Goal: Task Accomplishment & Management: Manage account settings

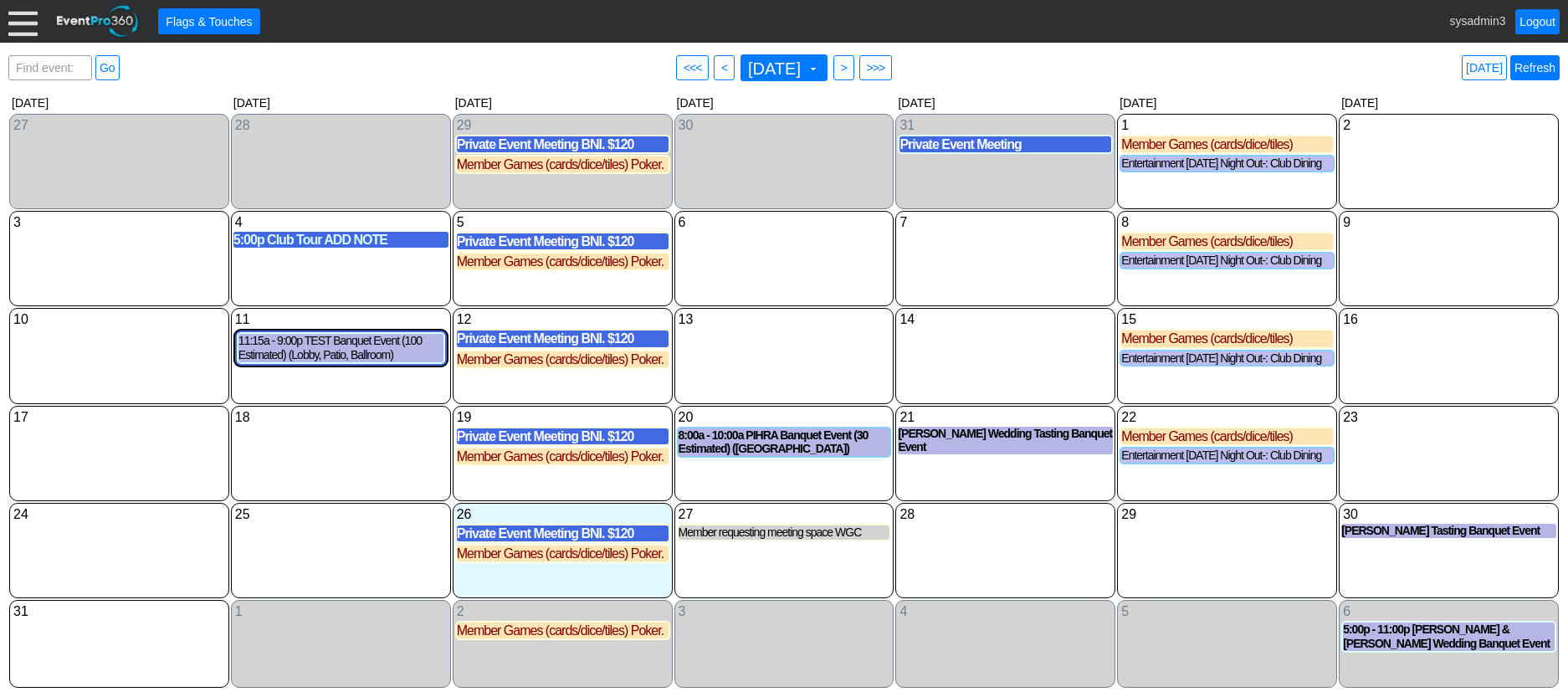
click at [1542, 64] on link "Refresh" at bounding box center [1535, 68] width 49 height 26
click at [18, 27] on div at bounding box center [23, 21] width 29 height 29
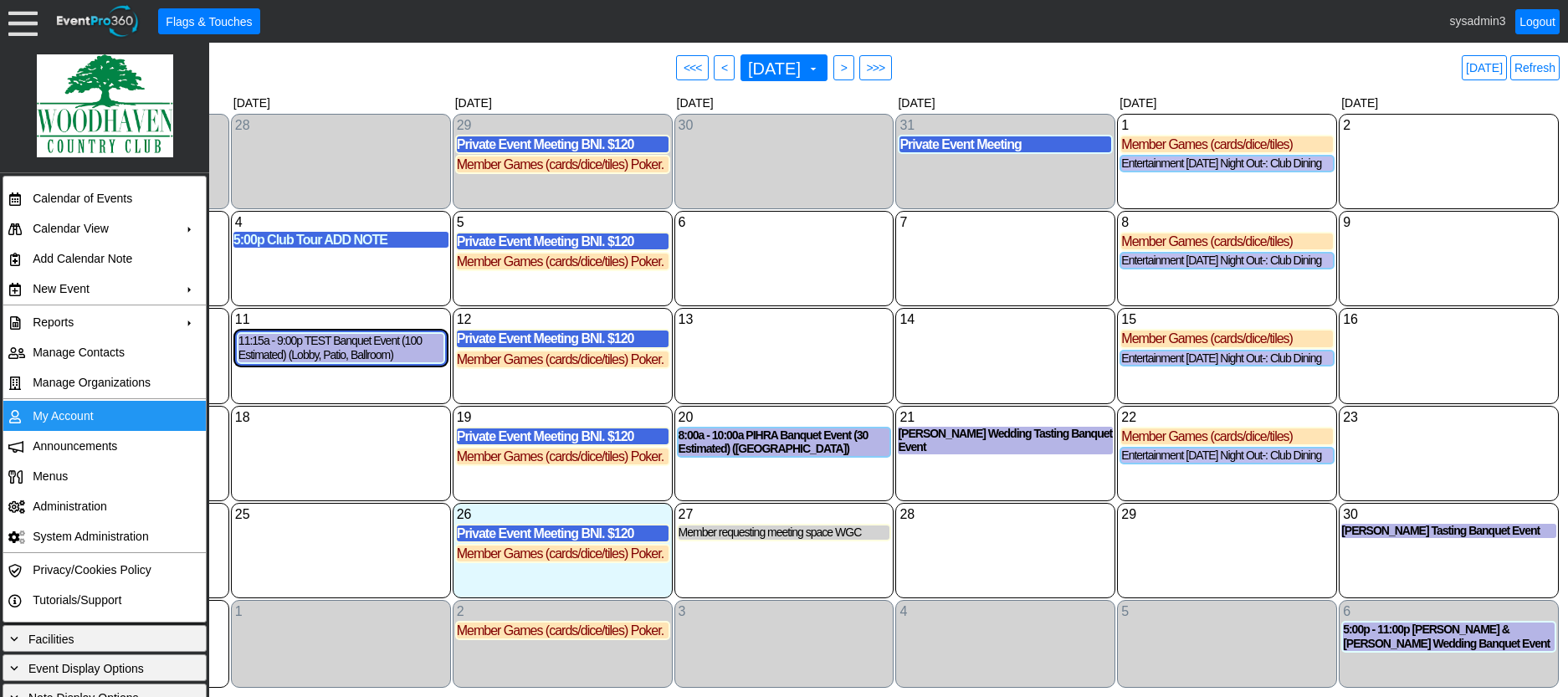
click at [70, 404] on td "My Account" at bounding box center [100, 415] width 150 height 30
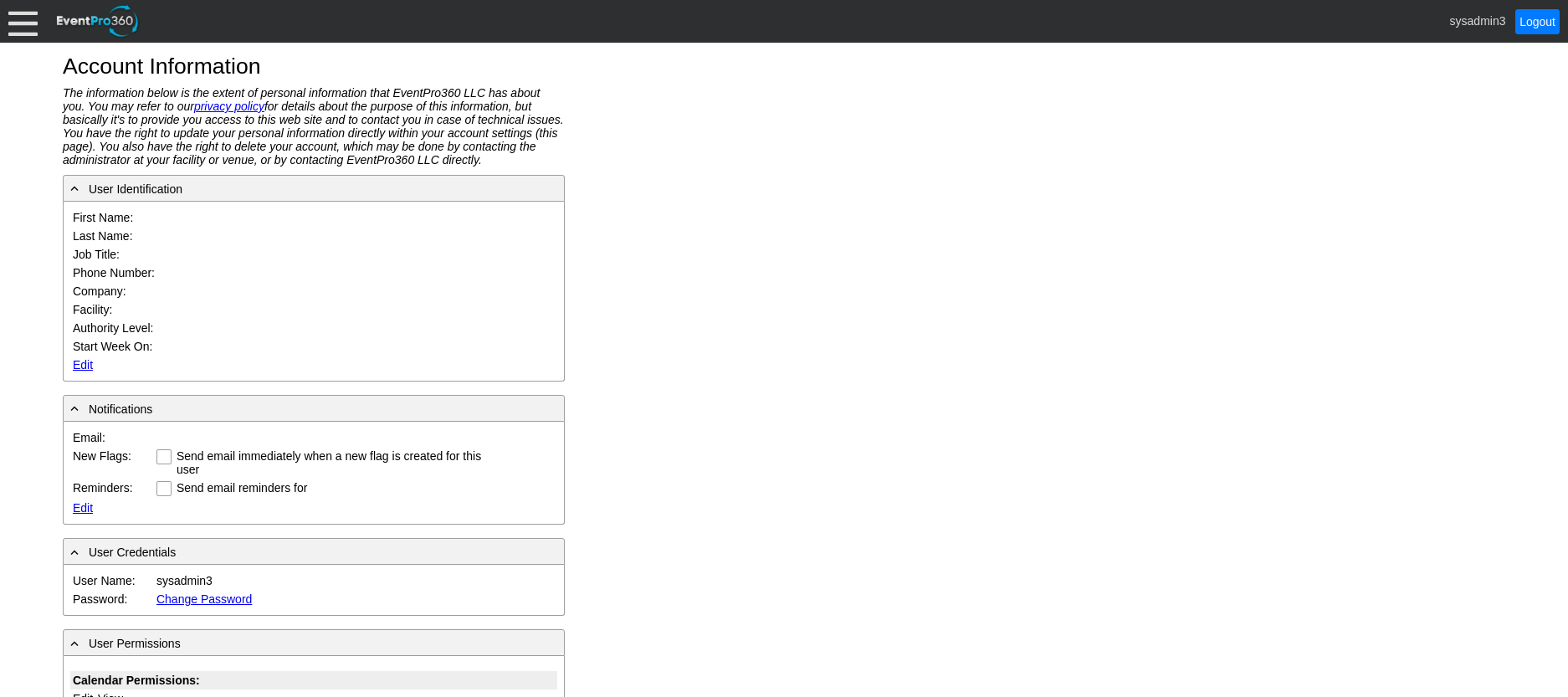
type input "System"
type input "Administrator"
type input "System Administrator"
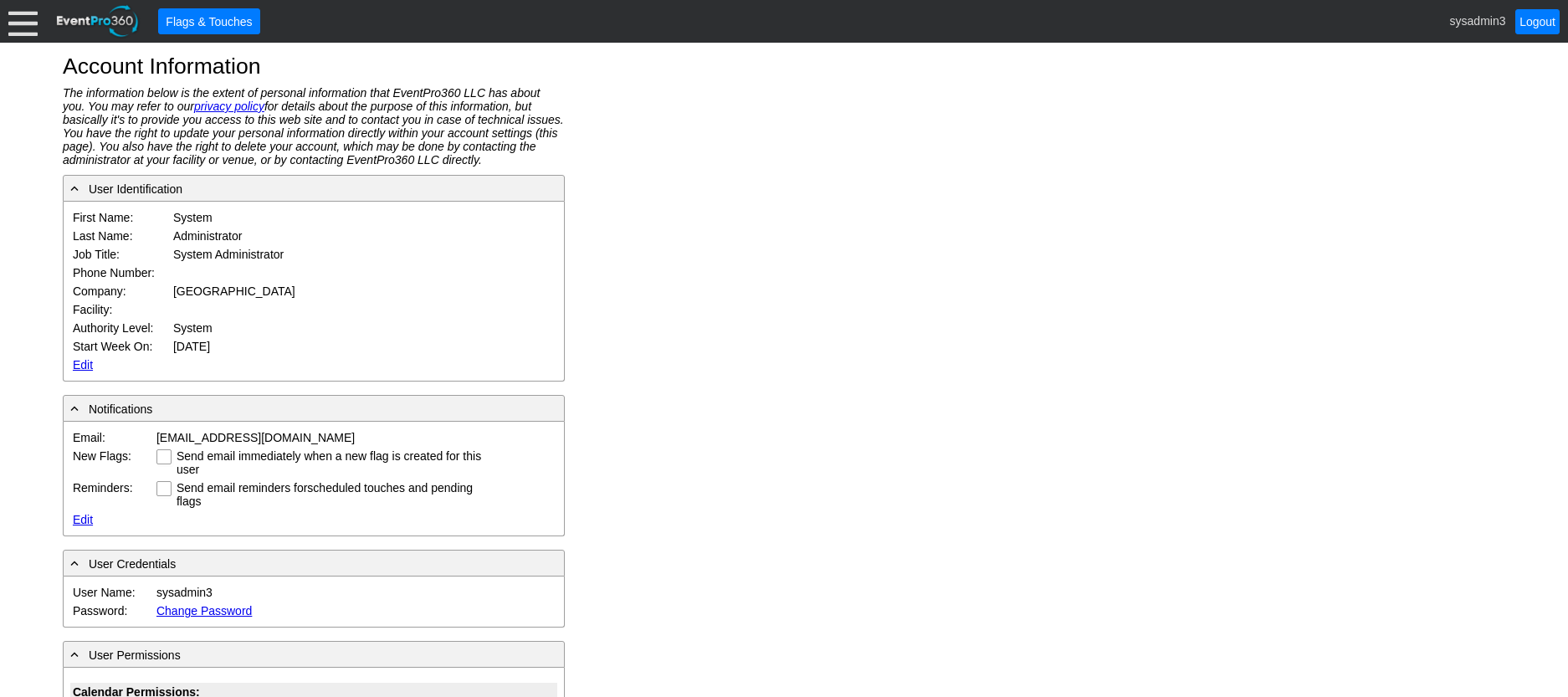
click at [86, 363] on link "Edit" at bounding box center [83, 364] width 20 height 13
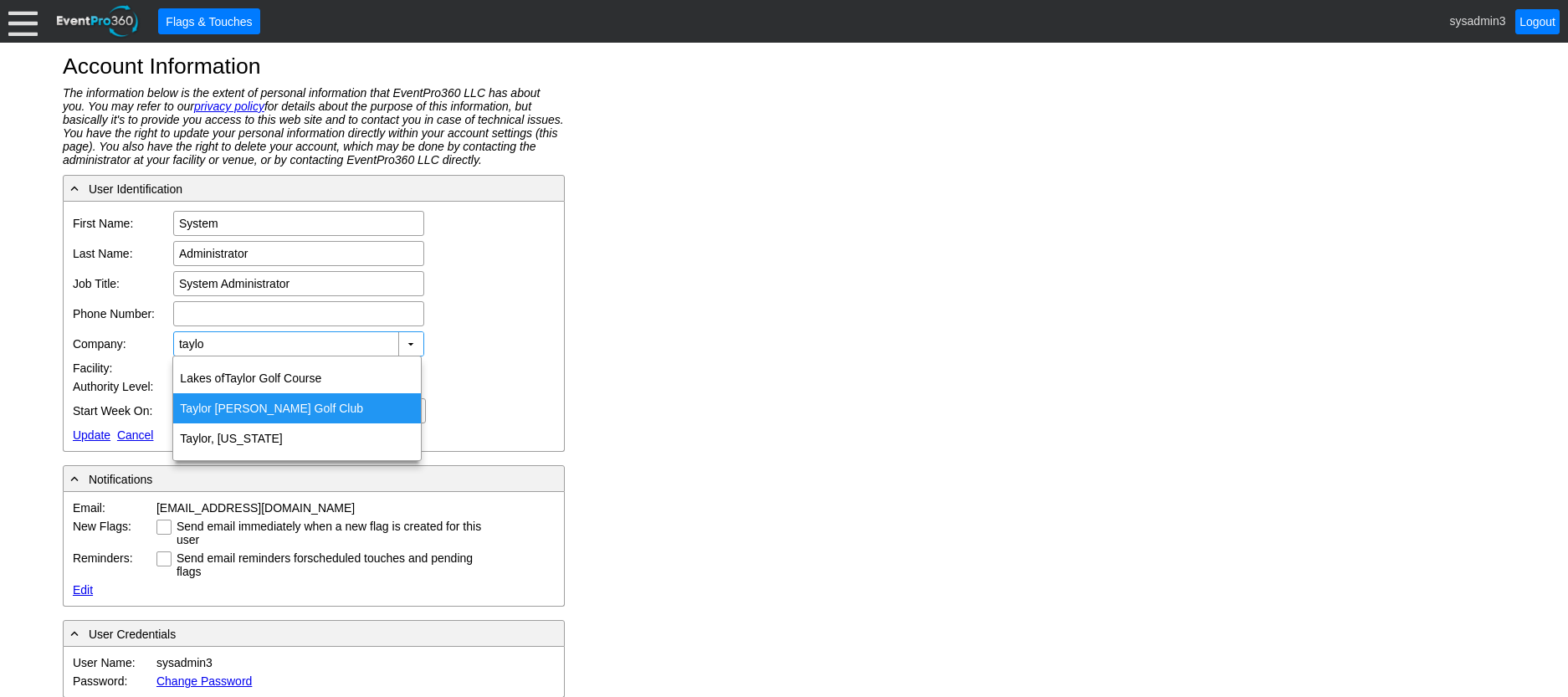
click at [248, 406] on div "Taylo r Meadows Golf Club" at bounding box center [297, 408] width 247 height 30
type input "Taylor Meadows Golf Club"
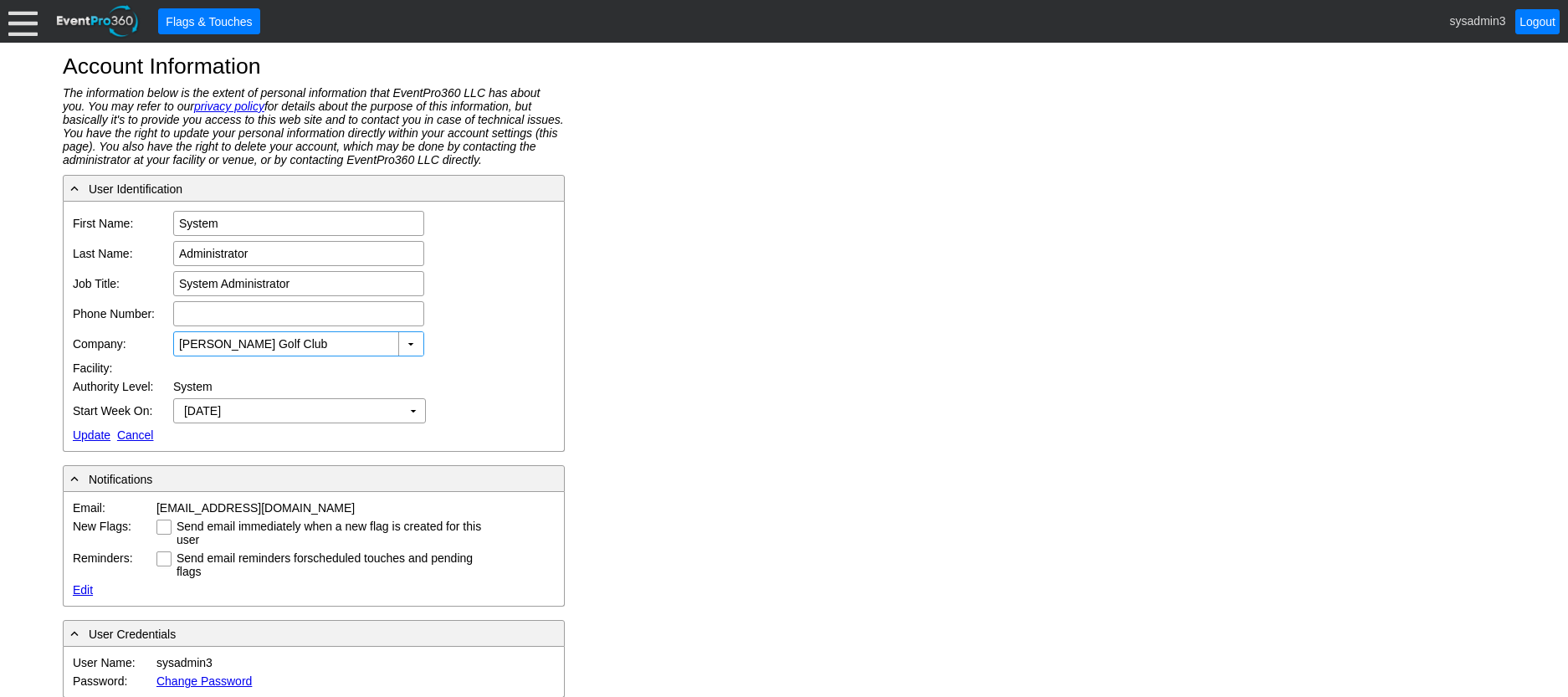
click at [91, 430] on link "Update" at bounding box center [92, 435] width 38 height 13
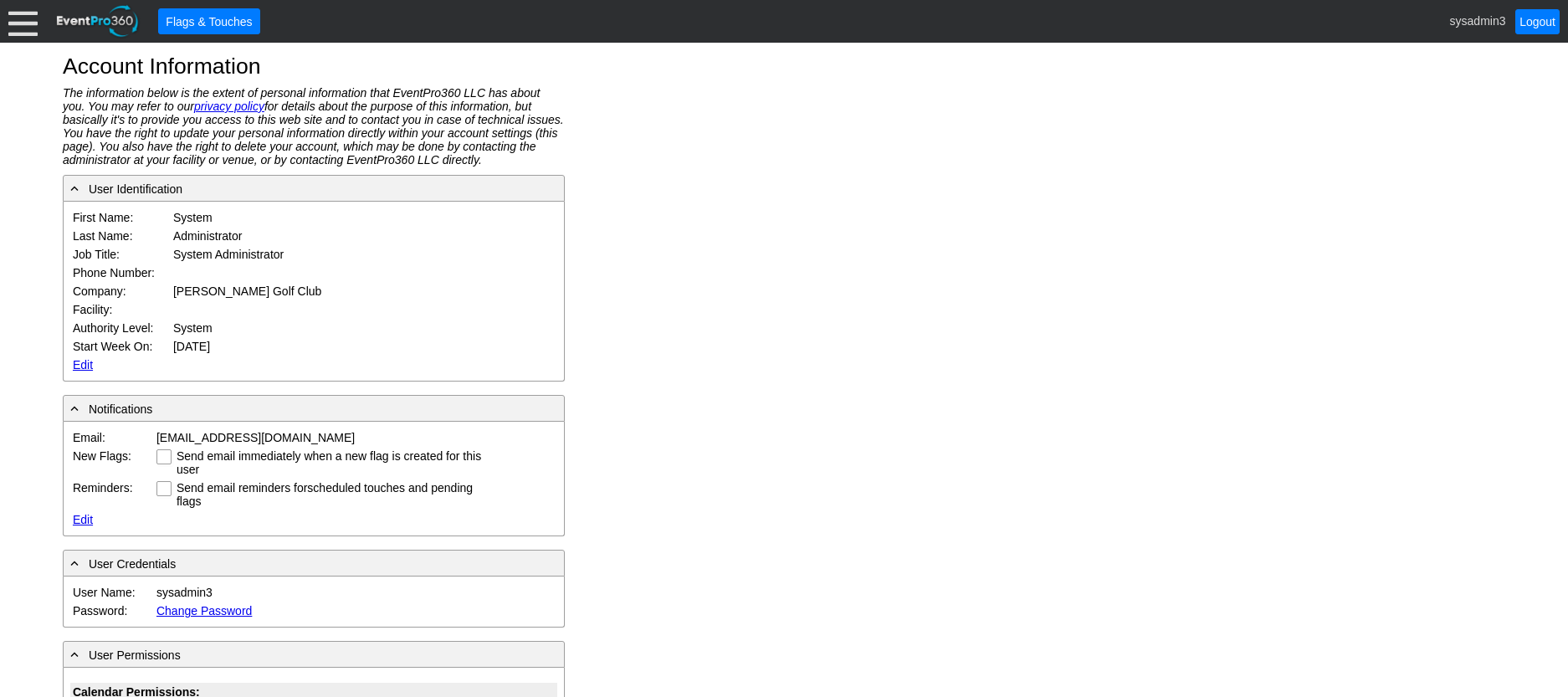
click at [18, 12] on div at bounding box center [23, 21] width 29 height 29
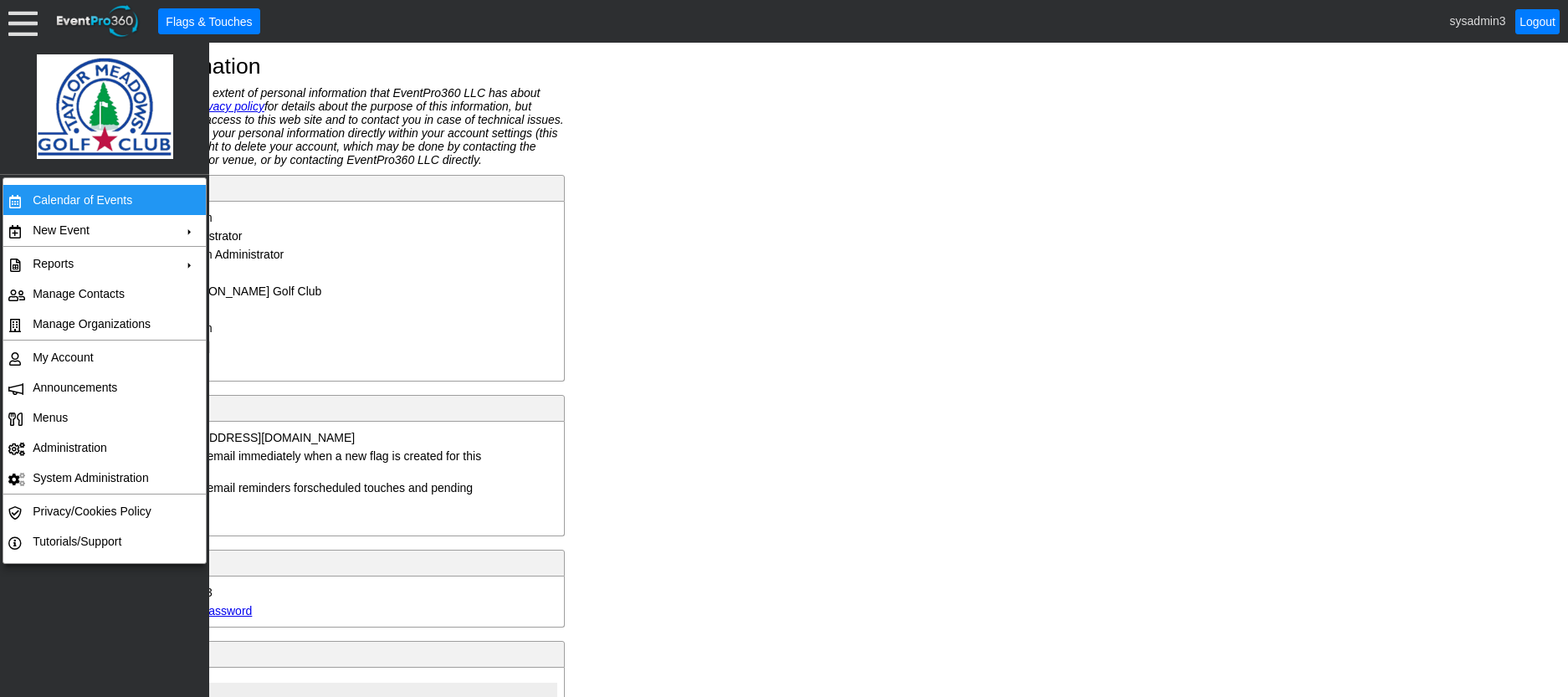
click at [73, 191] on td "Calendar of Events" at bounding box center [100, 200] width 150 height 30
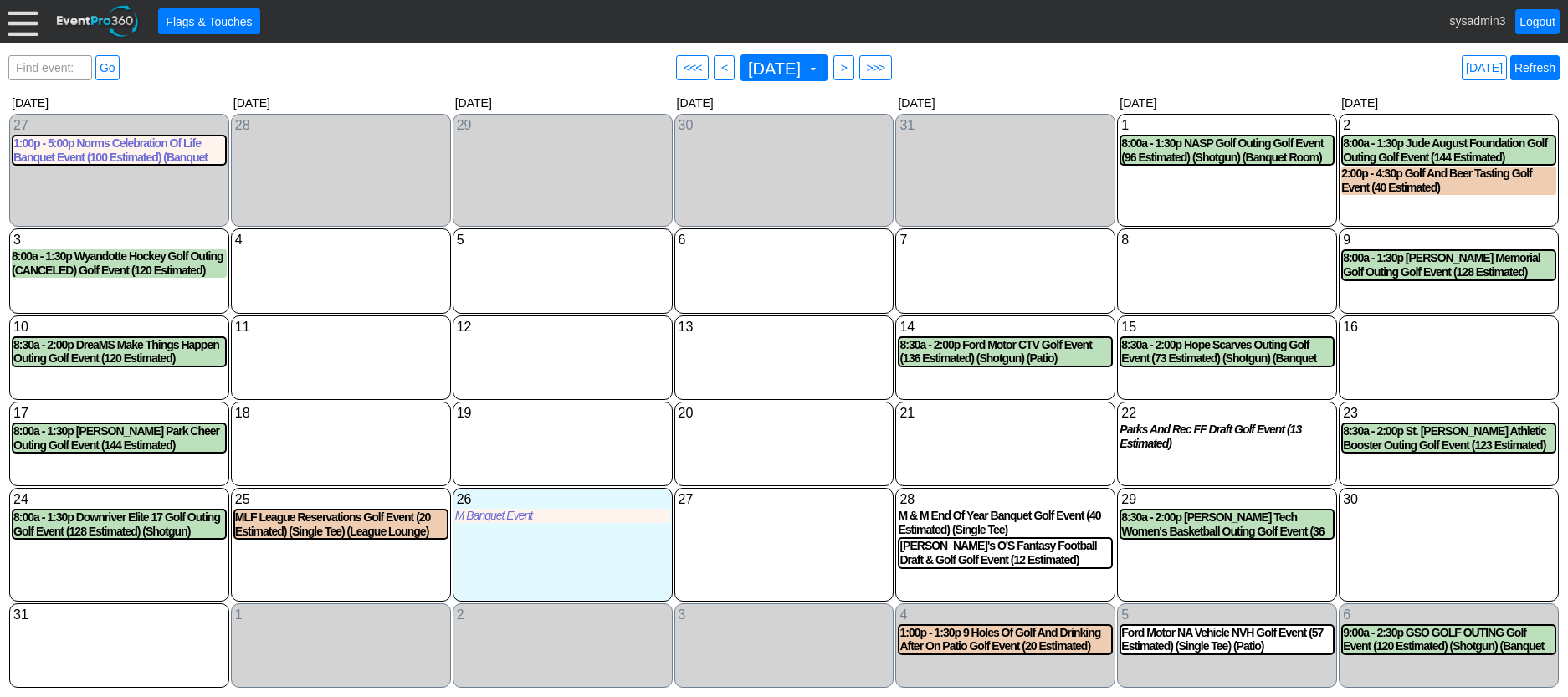
click at [1540, 70] on link "Refresh" at bounding box center [1535, 68] width 49 height 26
click at [23, 26] on div at bounding box center [23, 21] width 29 height 29
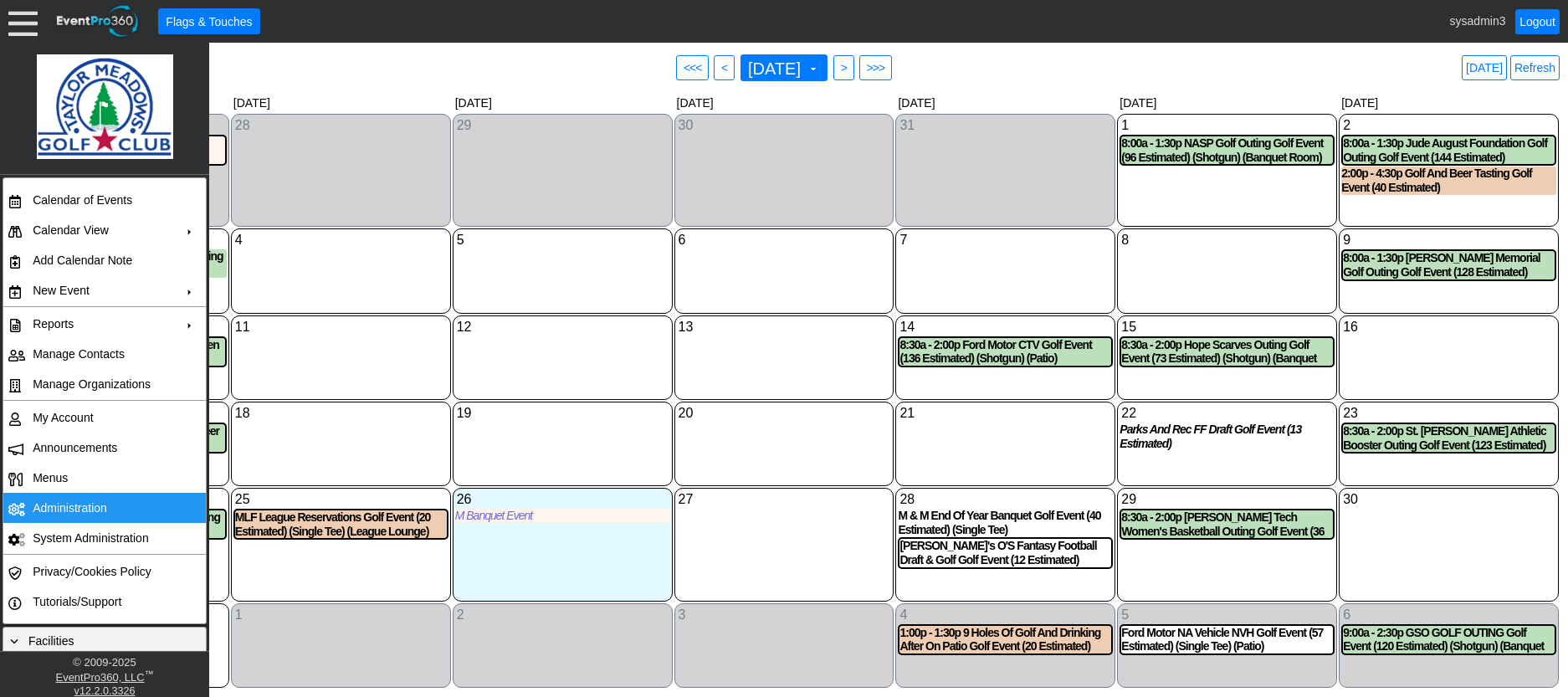
click at [85, 505] on td "Administration" at bounding box center [100, 508] width 150 height 30
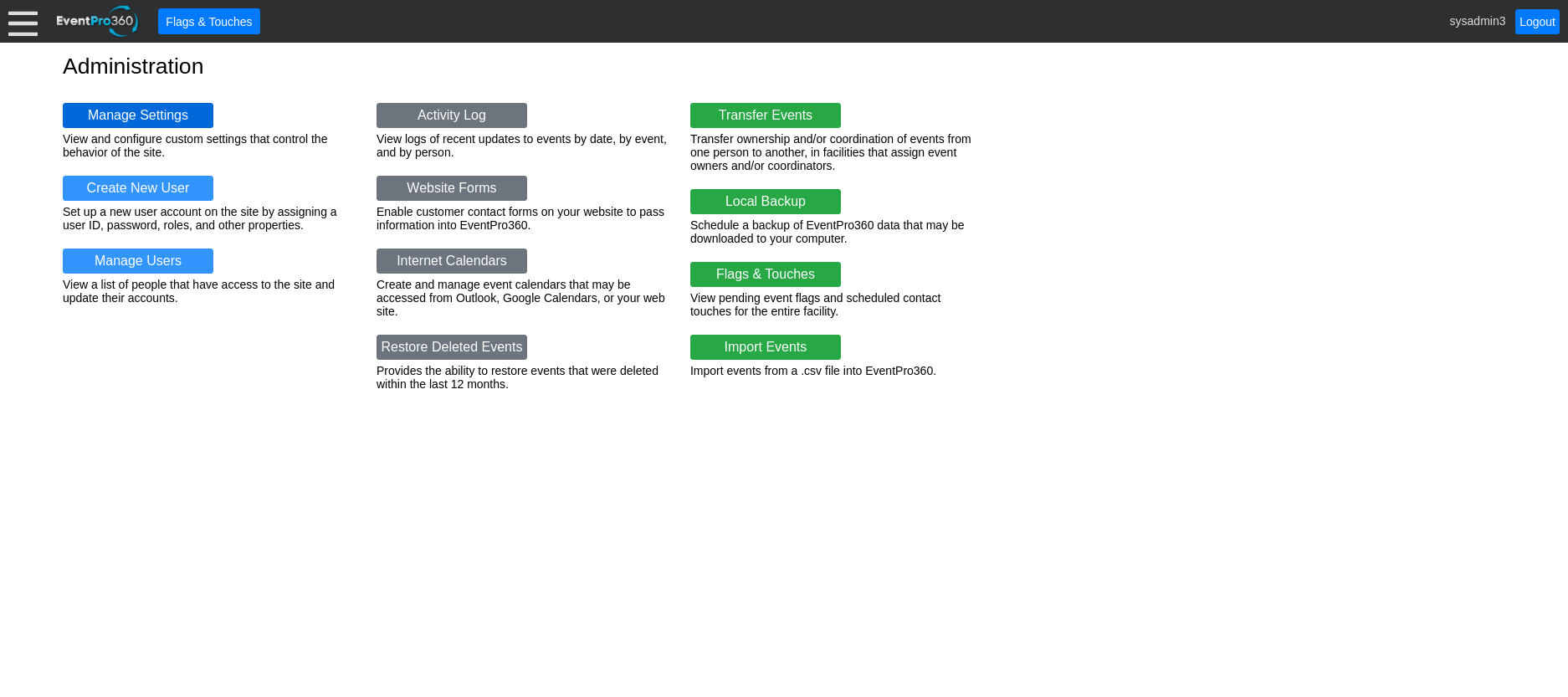
click at [133, 113] on link "Manage Settings" at bounding box center [137, 115] width 151 height 26
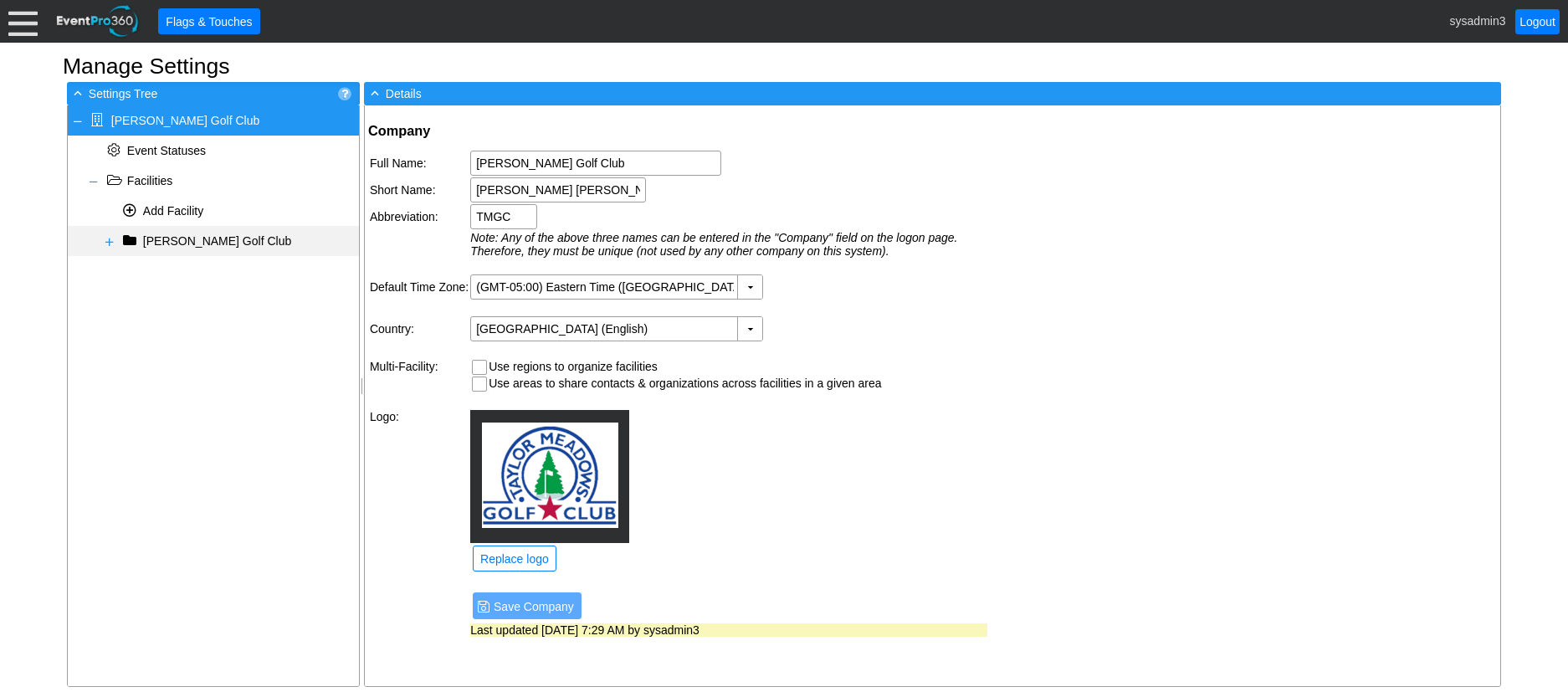
click at [110, 241] on span at bounding box center [109, 241] width 13 height 13
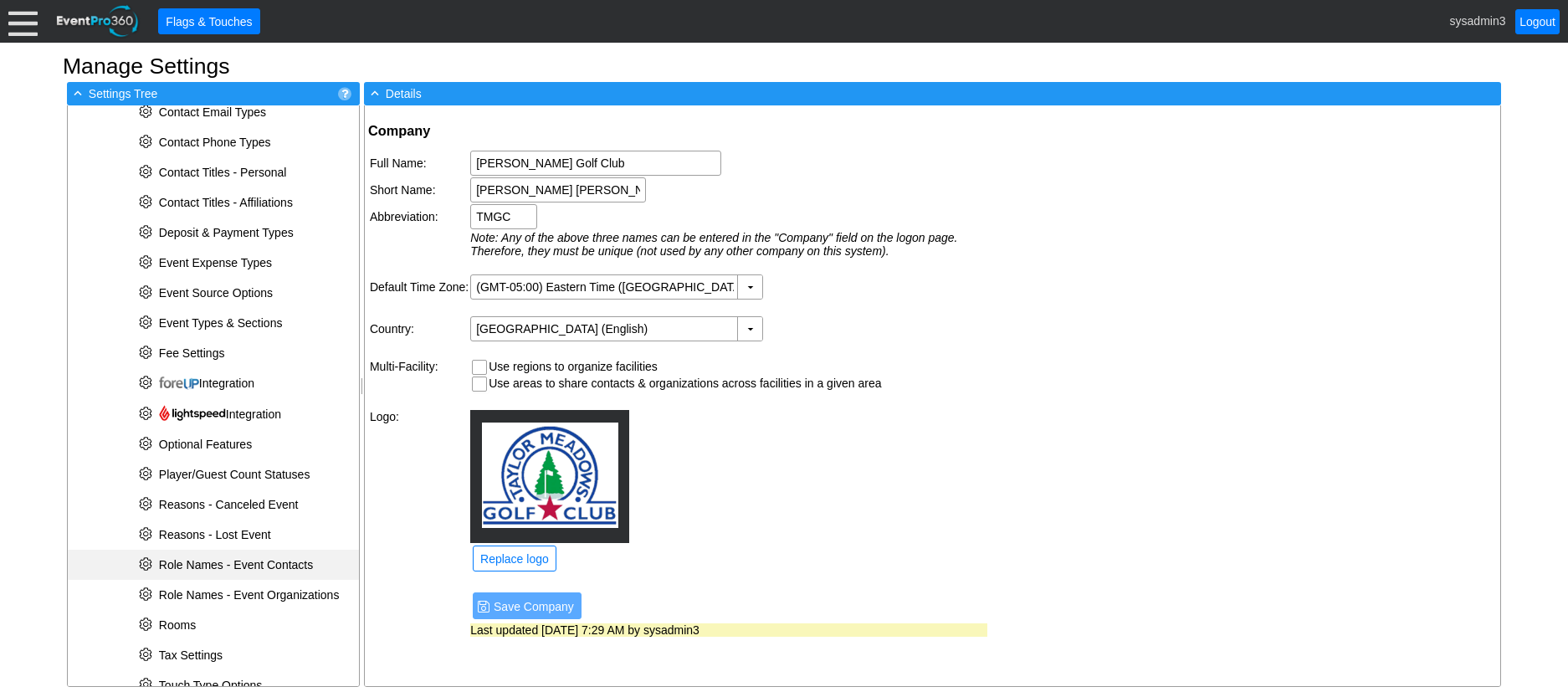
scroll to position [334, 0]
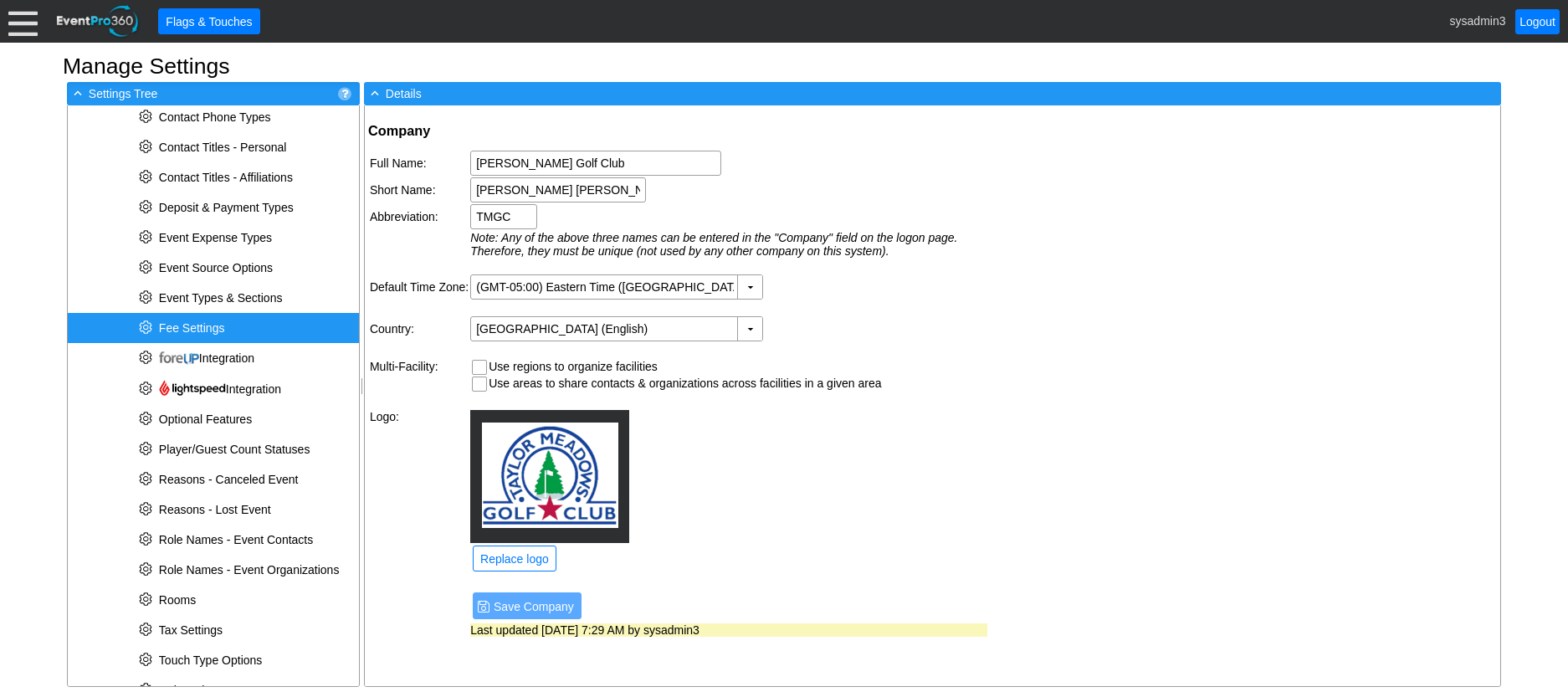
click at [220, 319] on div "* Fee Settings" at bounding box center [213, 327] width 291 height 30
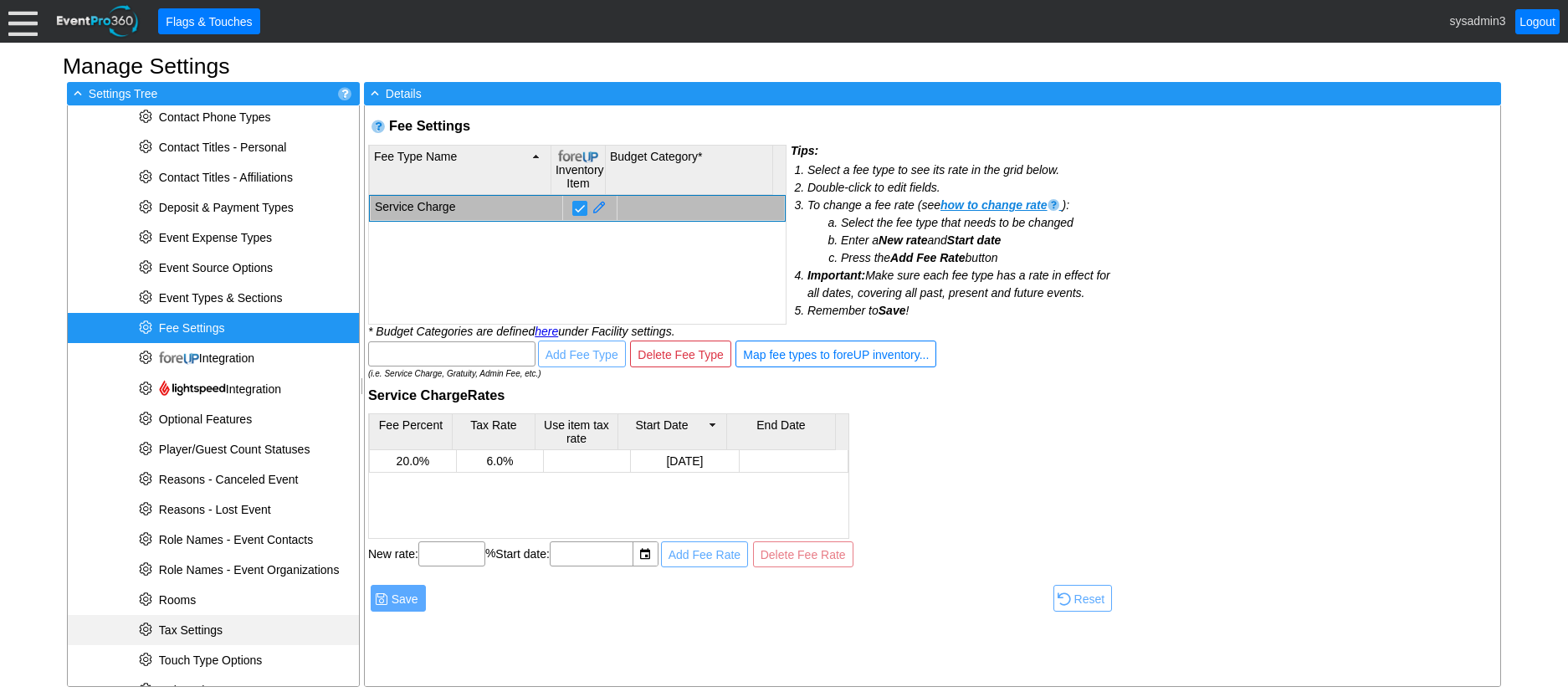
click at [209, 625] on span "Tax Settings" at bounding box center [191, 629] width 63 height 13
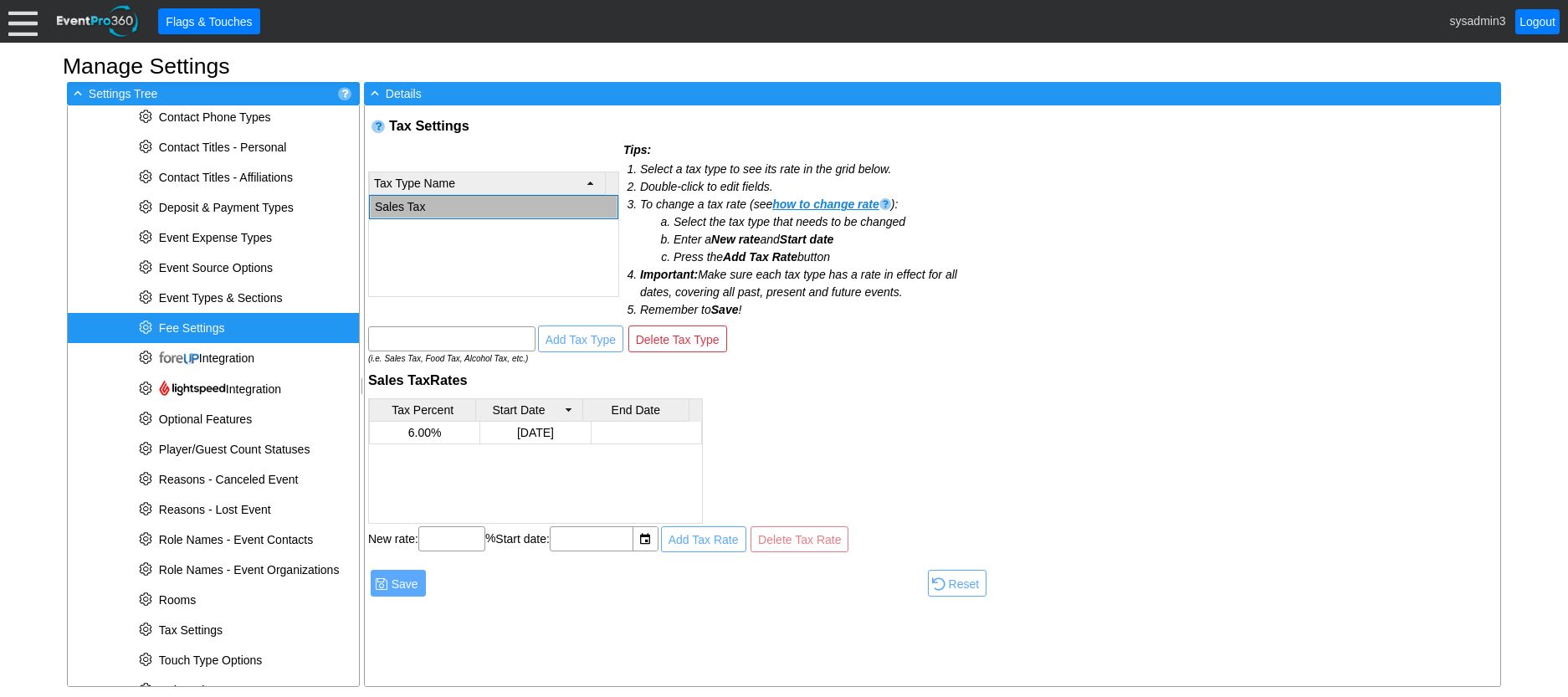
click at [204, 317] on div "* Fee Settings" at bounding box center [213, 327] width 291 height 30
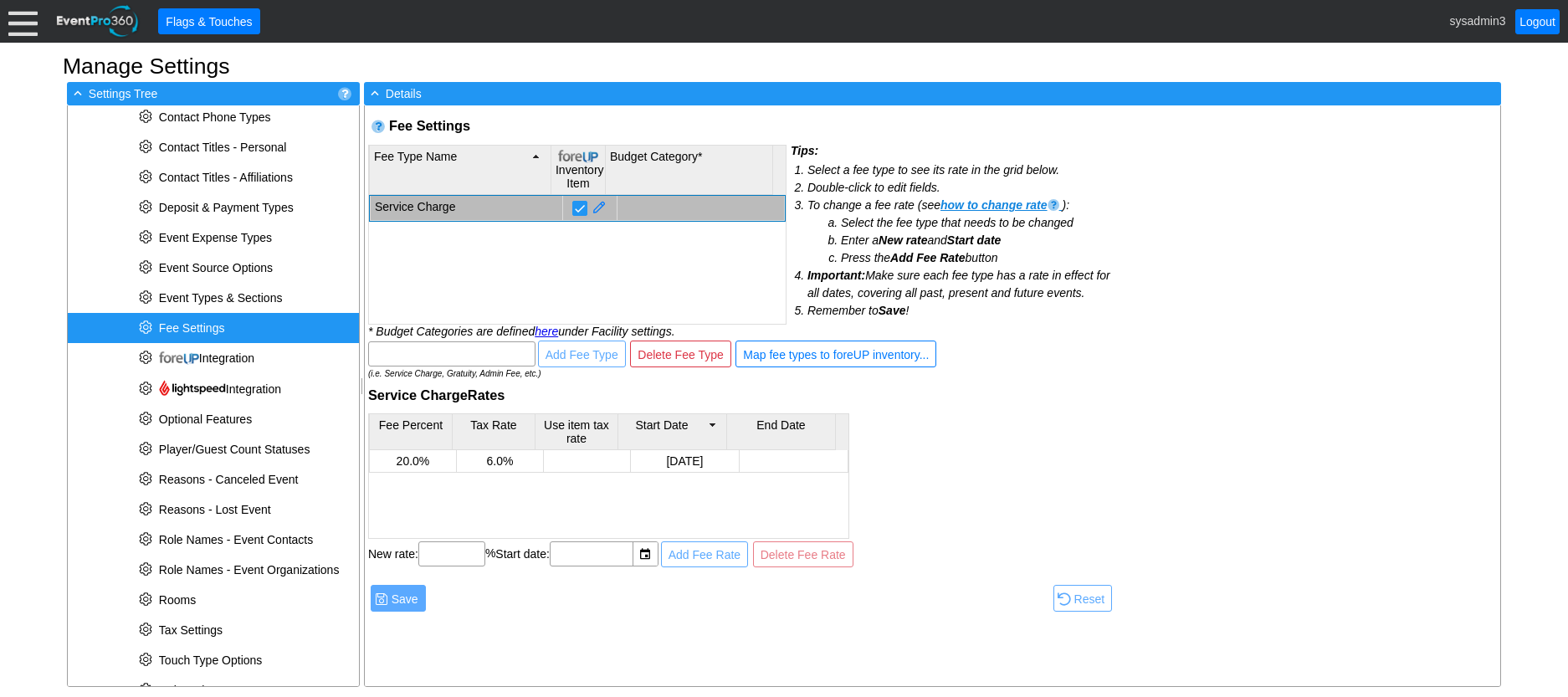
click at [24, 23] on div at bounding box center [23, 21] width 29 height 29
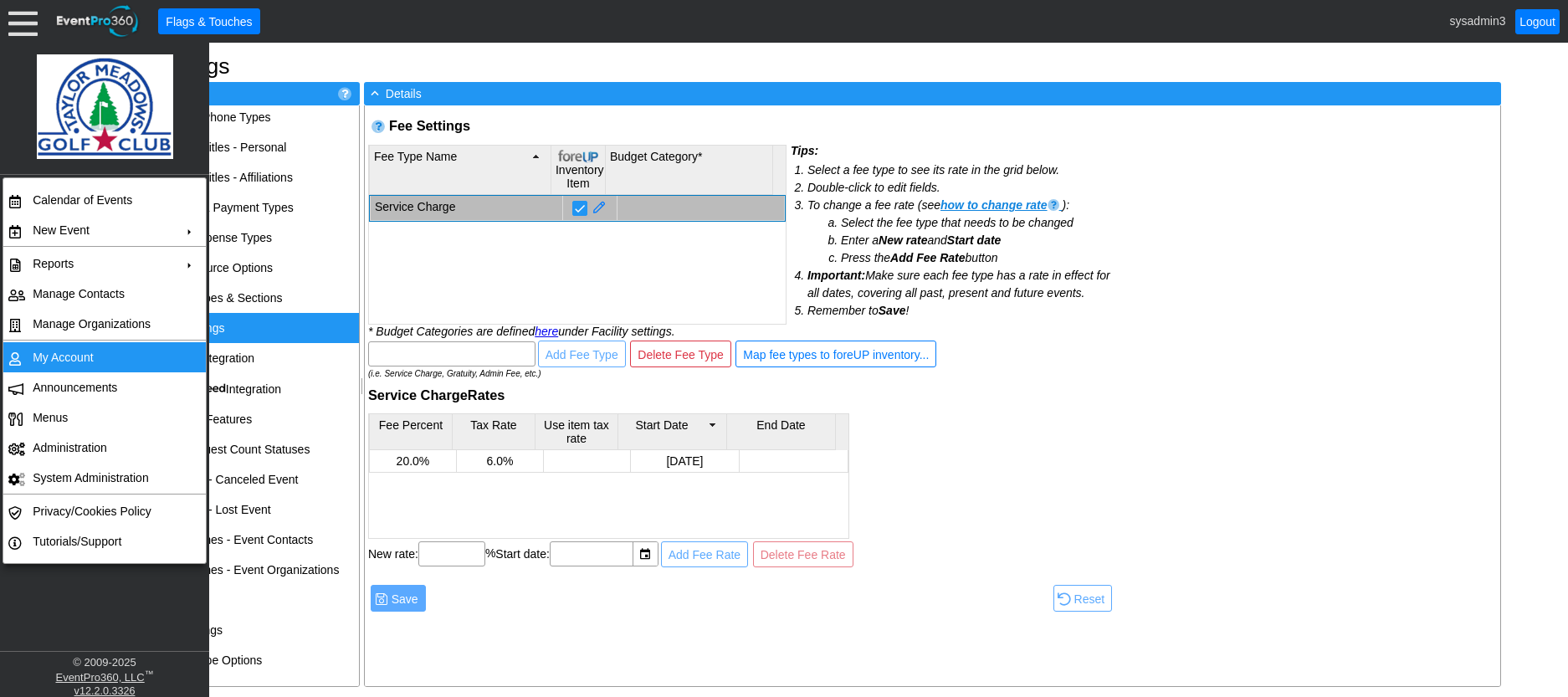
click at [74, 354] on td "My Account" at bounding box center [100, 357] width 150 height 30
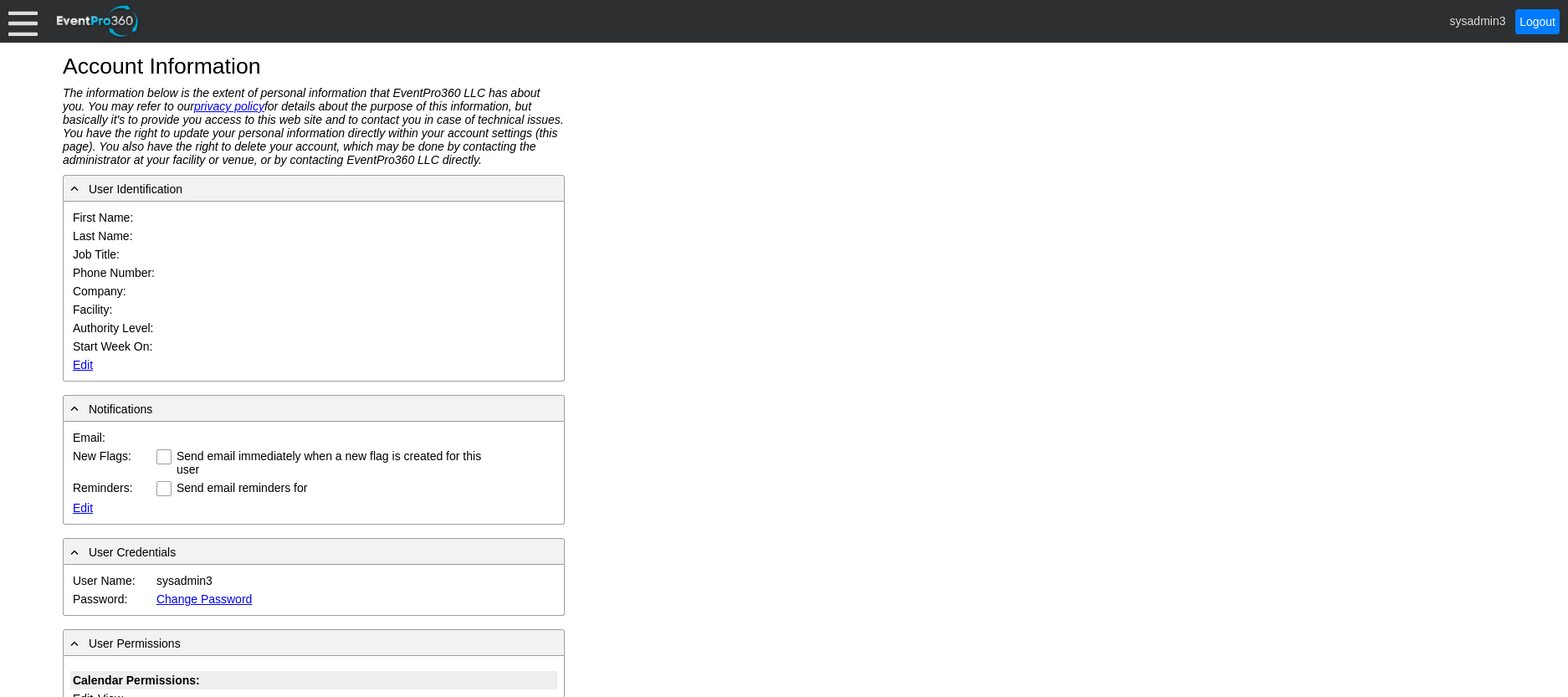
type input "System"
type input "Administrator"
type input "System Administrator"
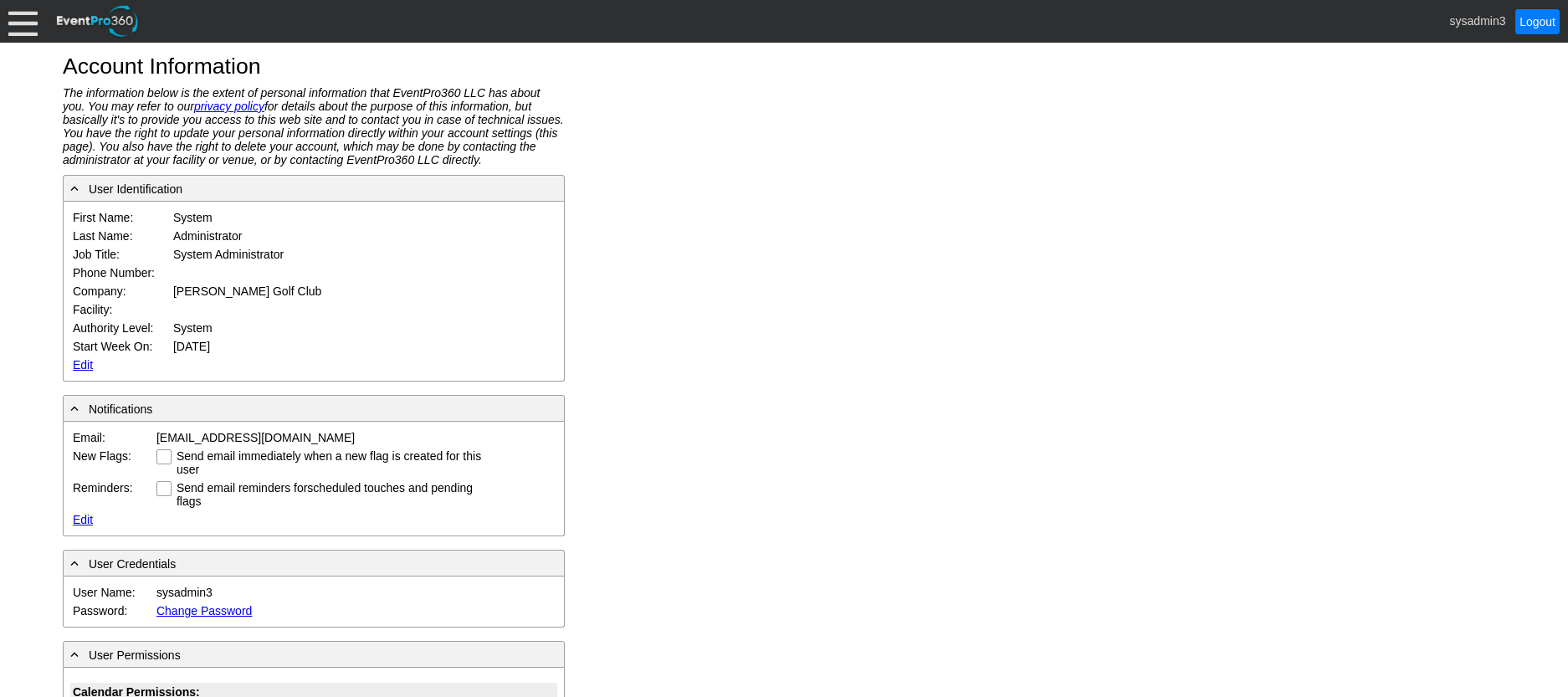
click at [79, 363] on link "Edit" at bounding box center [83, 364] width 20 height 13
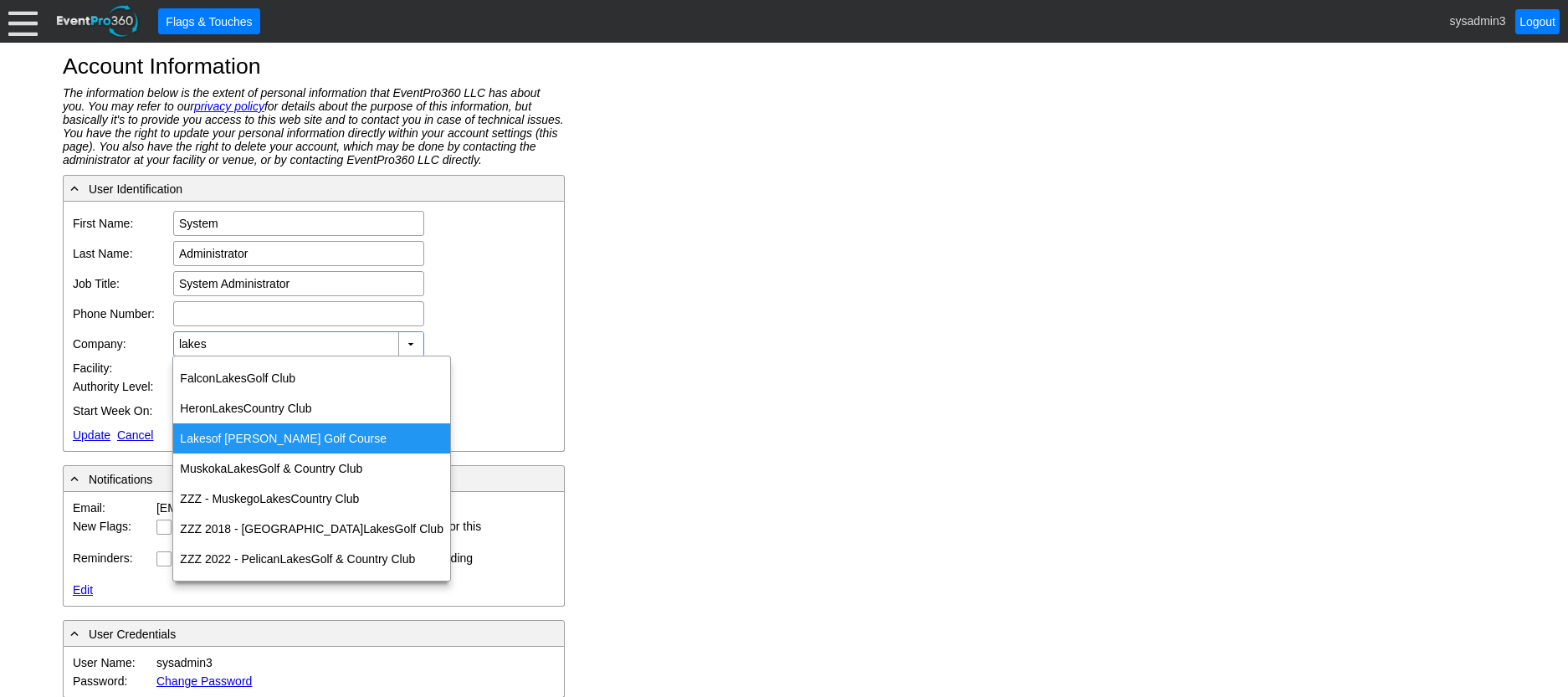
click at [253, 429] on div "Lakes of [PERSON_NAME][GEOGRAPHIC_DATA]" at bounding box center [312, 438] width 277 height 30
type input "Lakes of [PERSON_NAME][GEOGRAPHIC_DATA]"
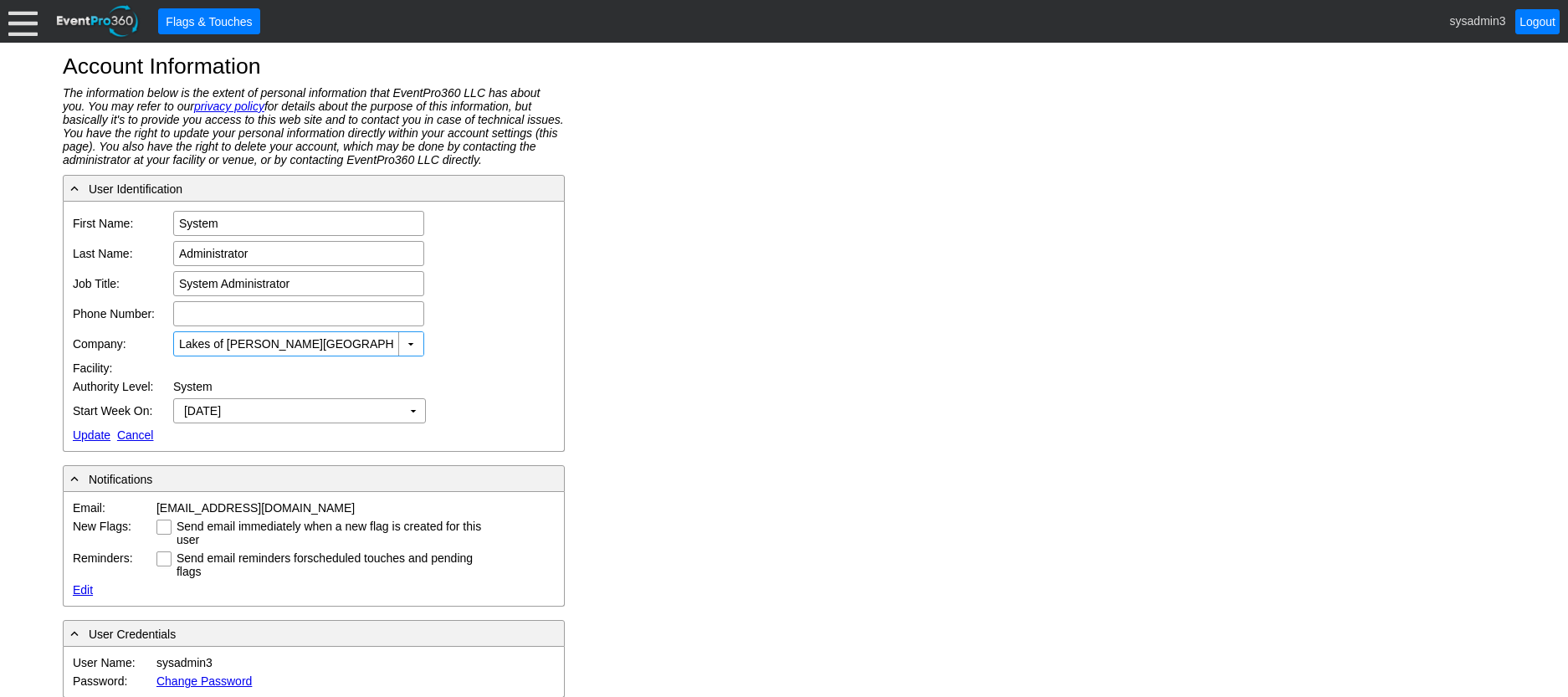
click at [87, 433] on link "Update" at bounding box center [92, 435] width 38 height 13
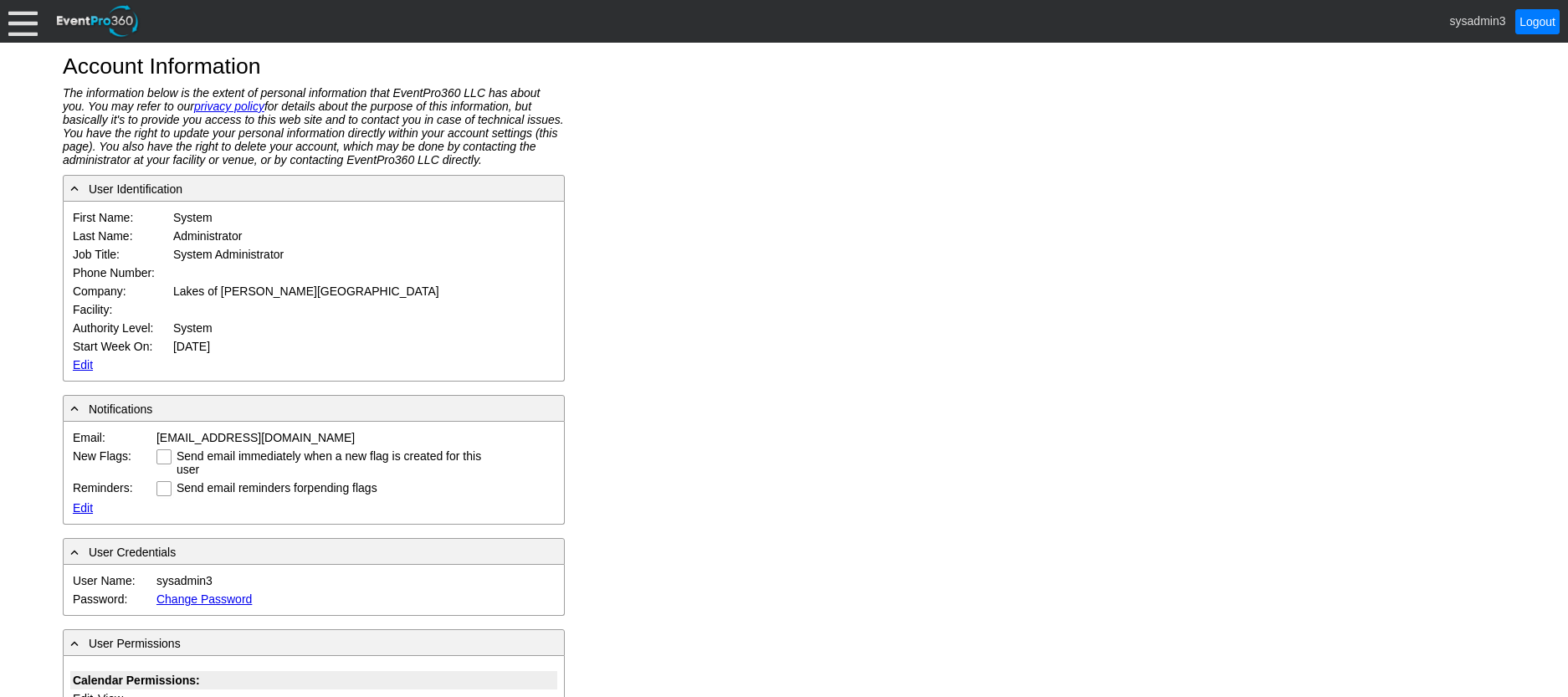
click at [21, 33] on div at bounding box center [23, 21] width 29 height 29
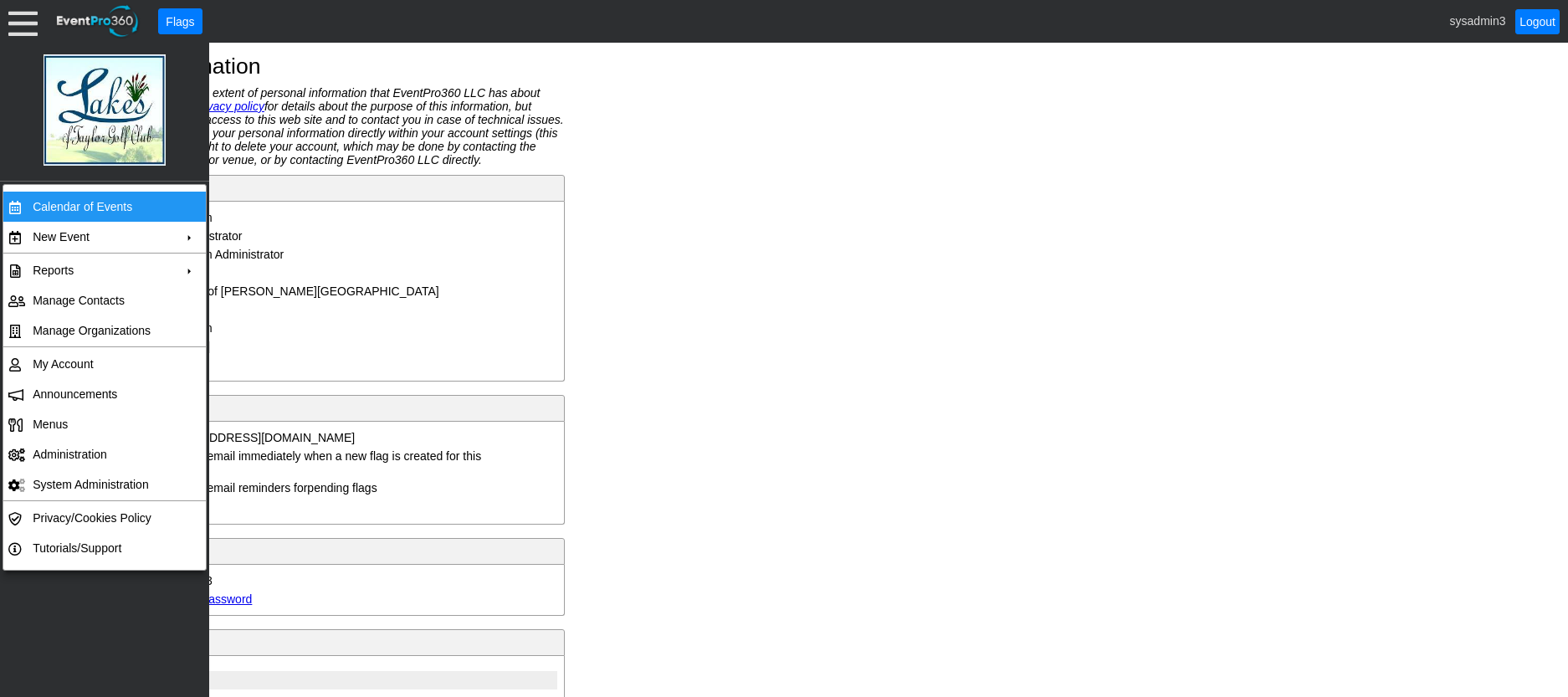
click at [64, 199] on td "Calendar of Events" at bounding box center [100, 207] width 150 height 30
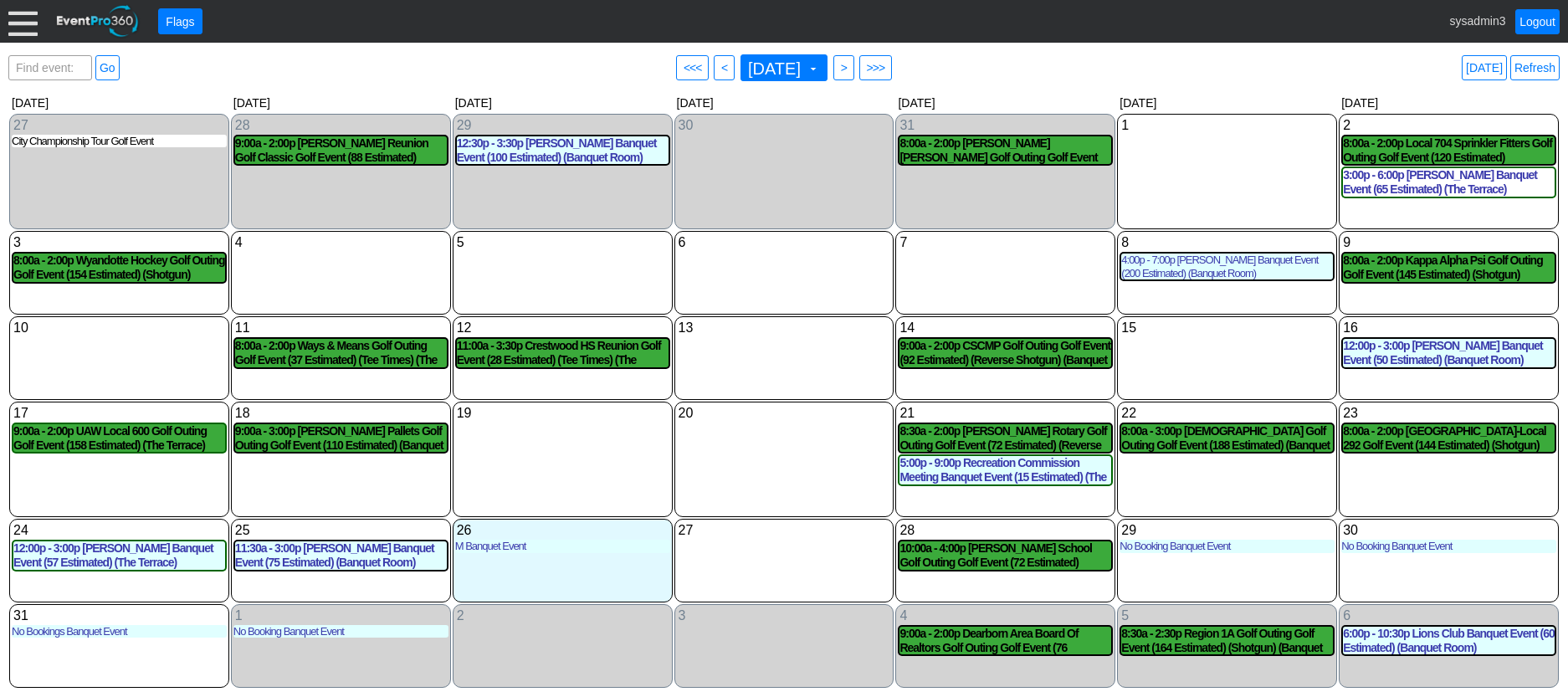
click at [13, 19] on div at bounding box center [23, 21] width 29 height 29
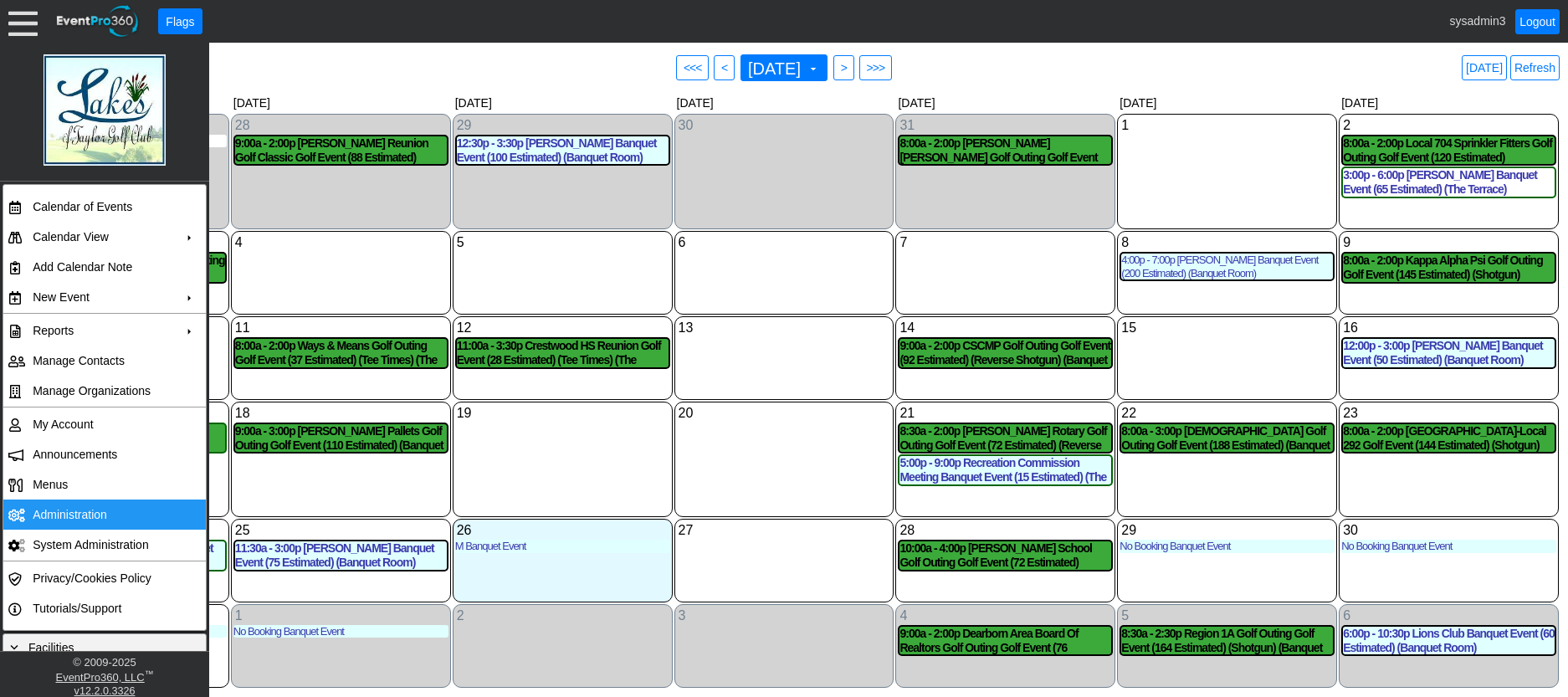
click at [93, 514] on td "Administration" at bounding box center [100, 514] width 150 height 30
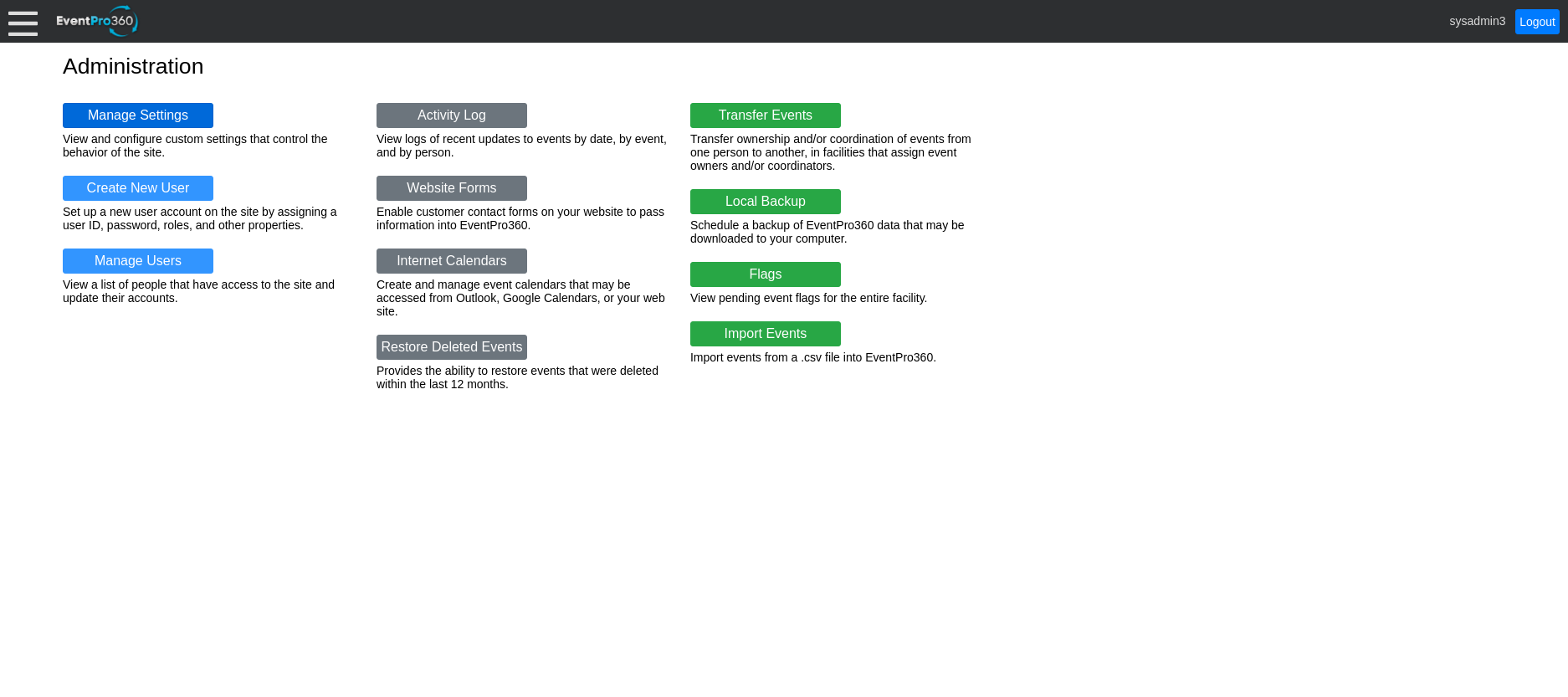
click at [108, 112] on link "Manage Settings" at bounding box center [137, 115] width 151 height 26
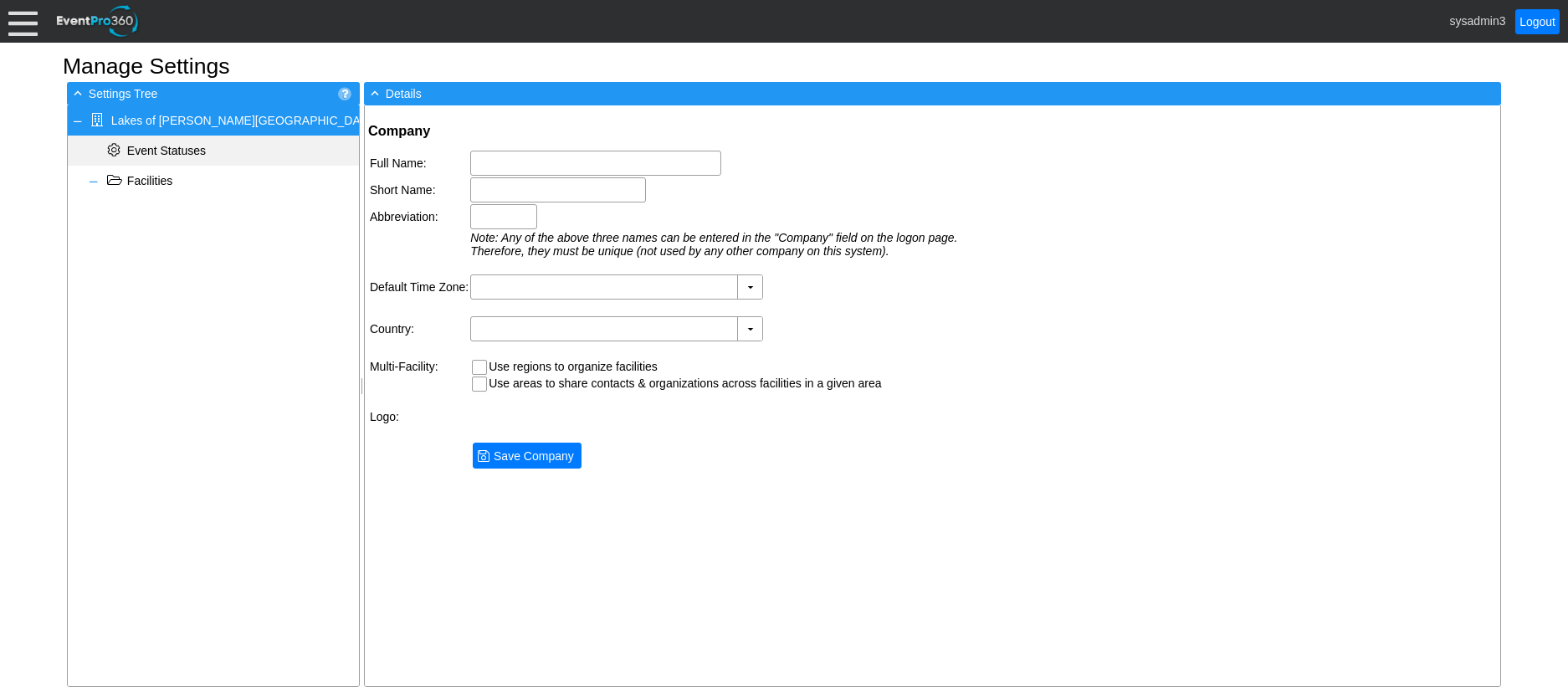
type input "Lakes of [PERSON_NAME][GEOGRAPHIC_DATA]"
type input "Lakes of [PERSON_NAME]"
type input "LOT"
type input "(GMT-05:00) Eastern Time ([GEOGRAPHIC_DATA] & [GEOGRAPHIC_DATA])"
type input "[GEOGRAPHIC_DATA] (English)"
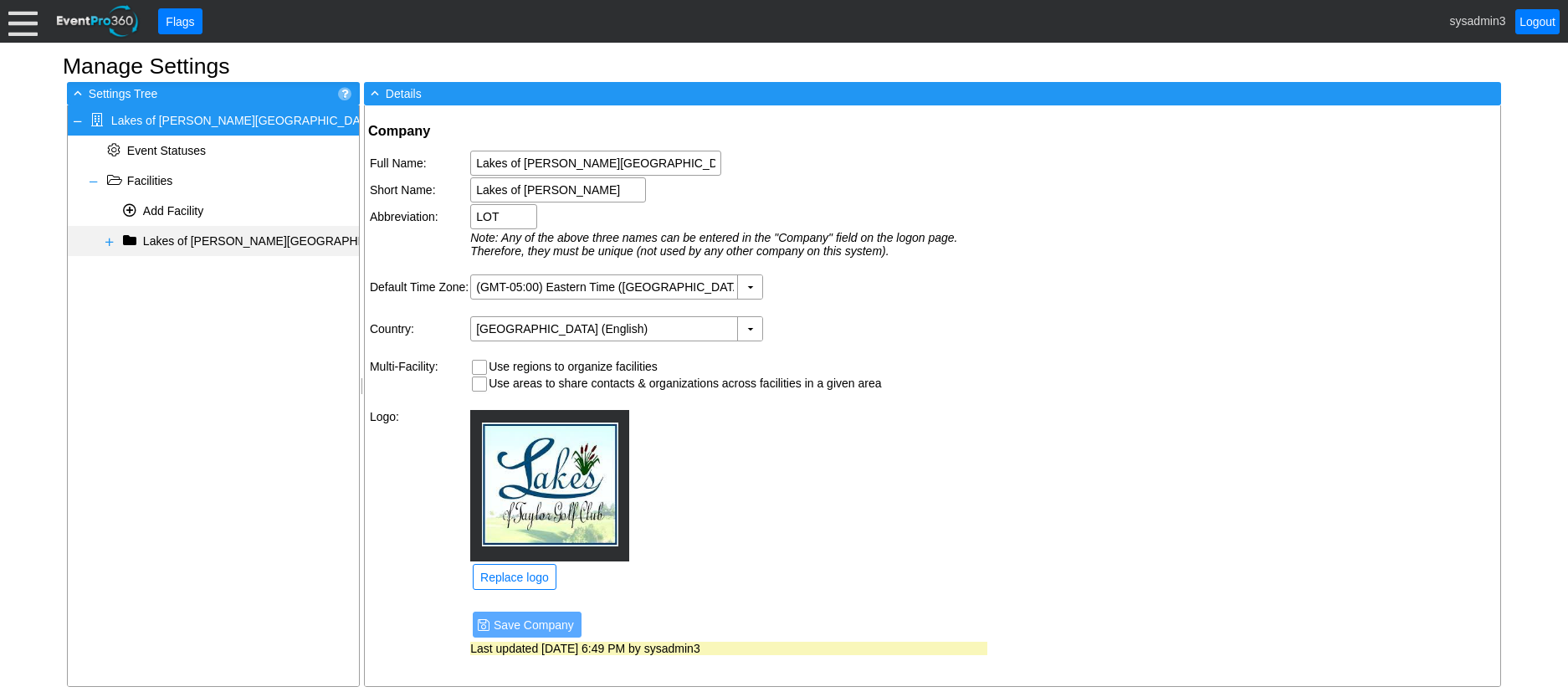
click at [107, 237] on span at bounding box center [109, 241] width 13 height 13
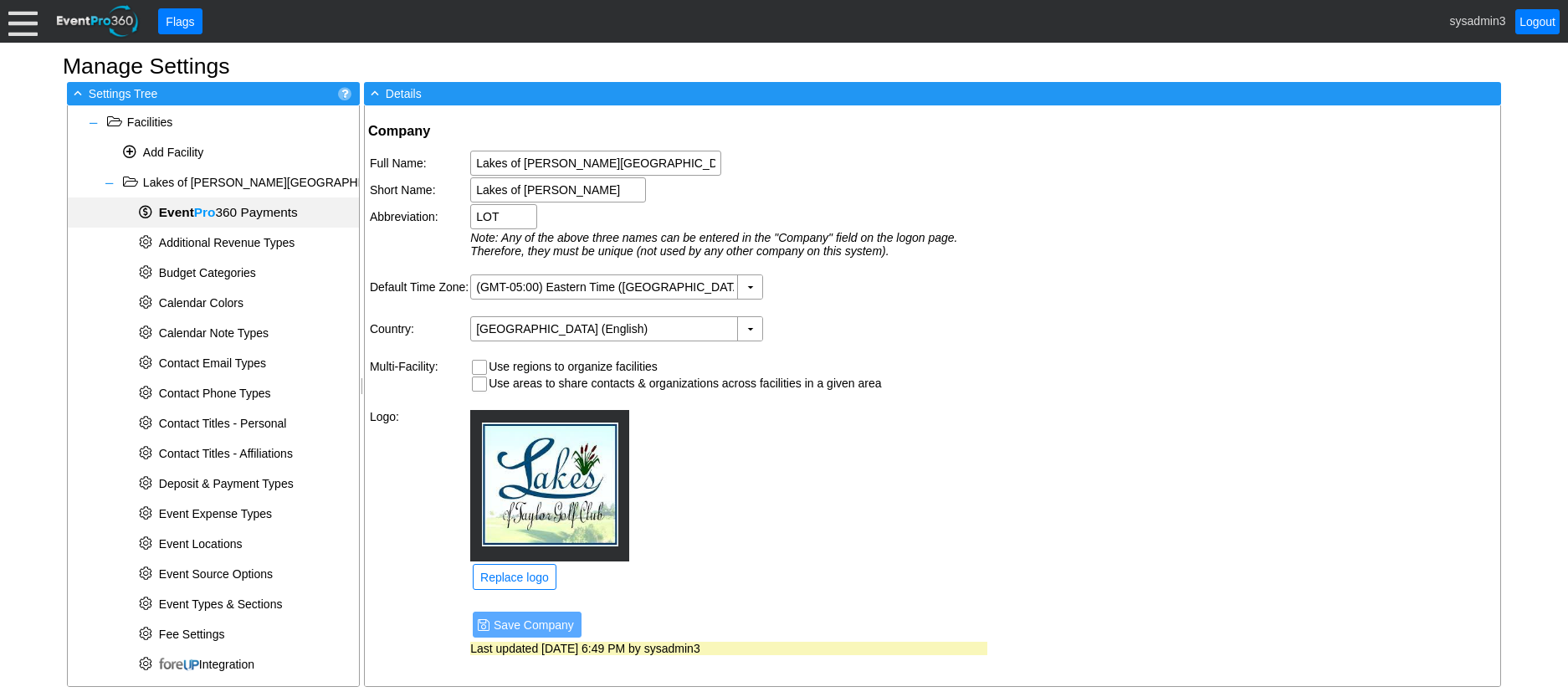
scroll to position [167, 0]
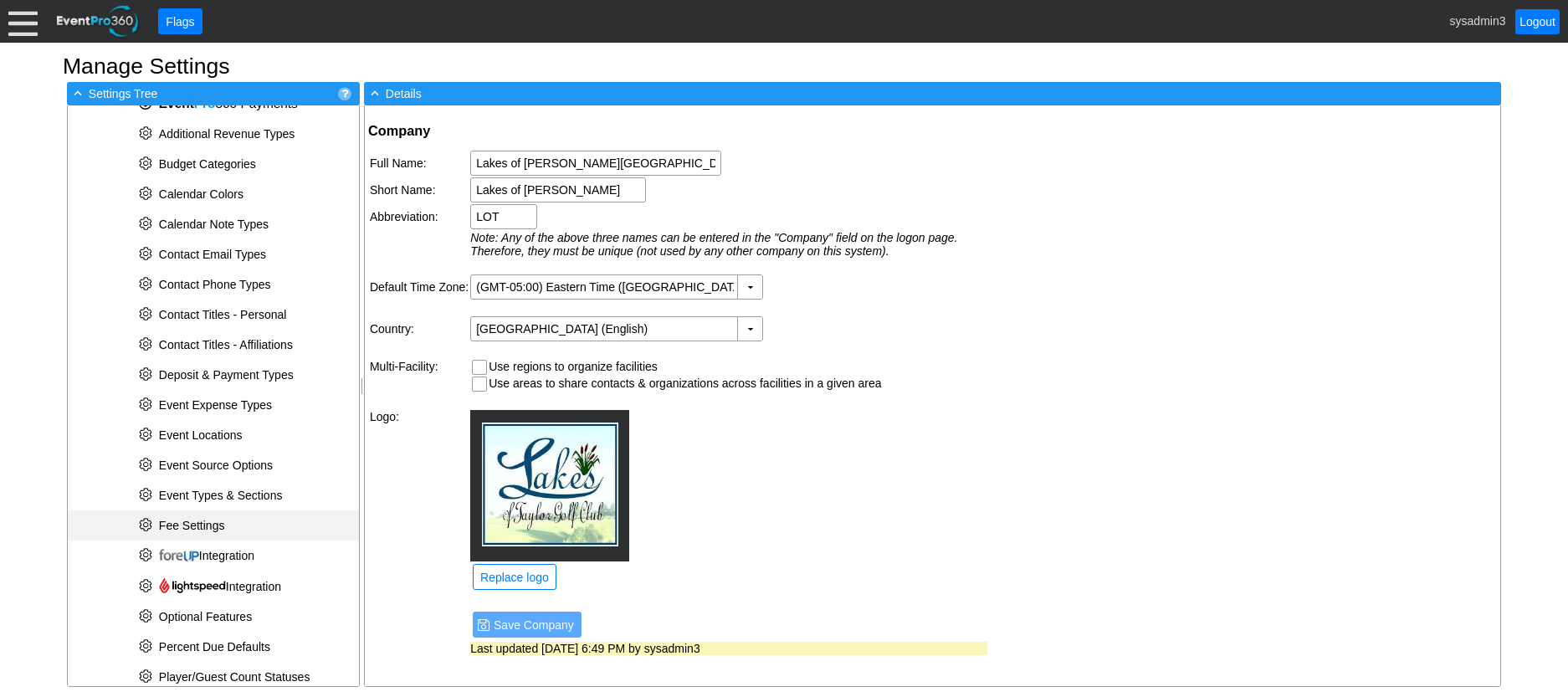
click at [223, 512] on div "* Fee Settings" at bounding box center [213, 525] width 291 height 30
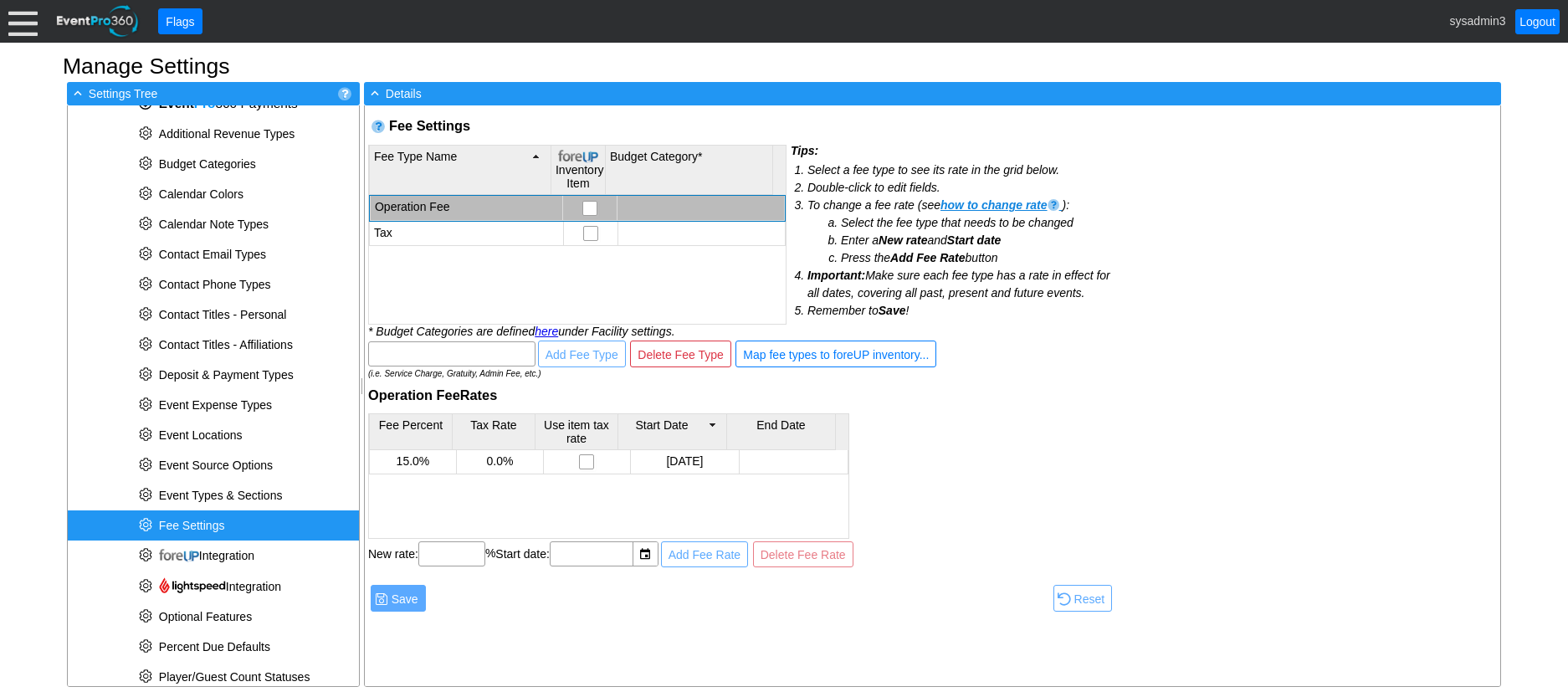
click at [482, 208] on td "Operation Fee" at bounding box center [466, 208] width 193 height 25
click at [450, 231] on td "Tax" at bounding box center [466, 234] width 194 height 25
click at [457, 201] on td "Operation Fee" at bounding box center [466, 208] width 193 height 25
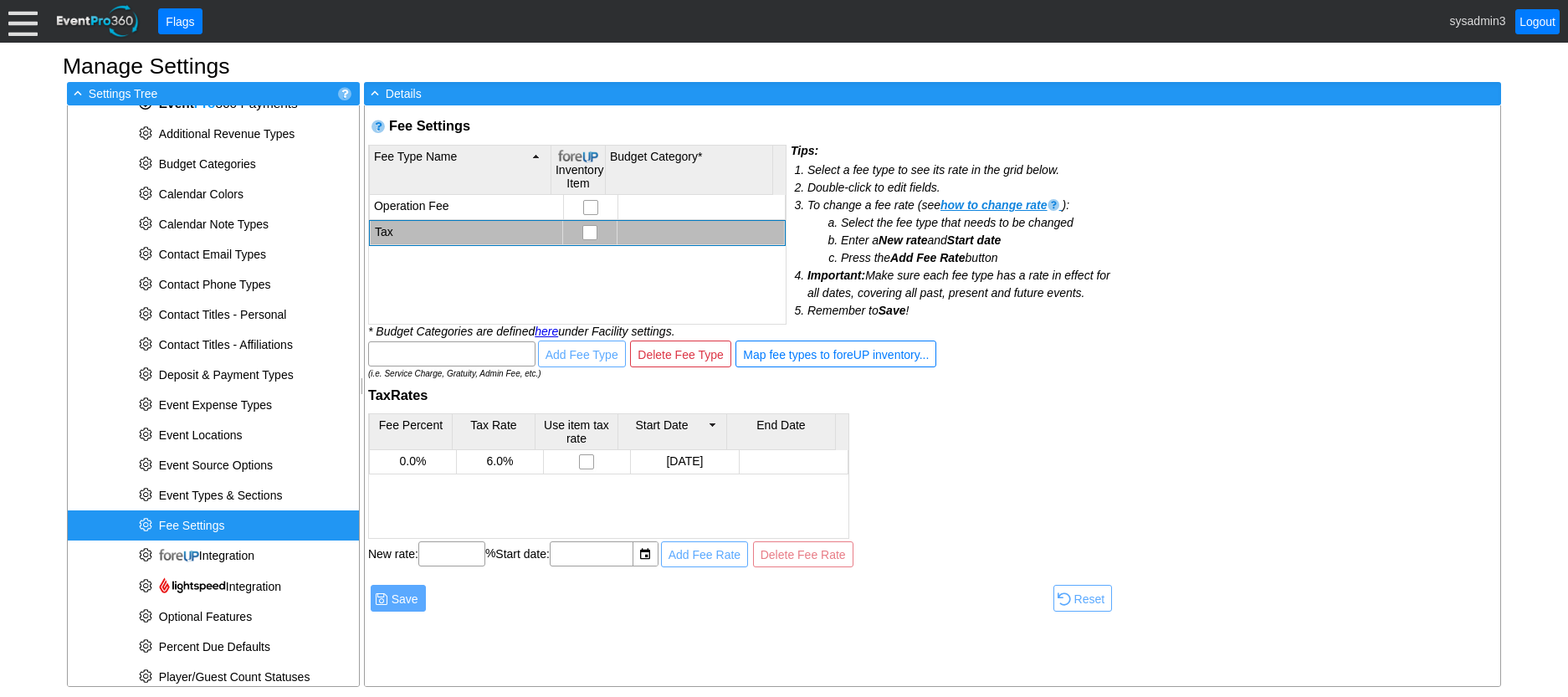
click at [453, 225] on td "Tax" at bounding box center [466, 233] width 193 height 25
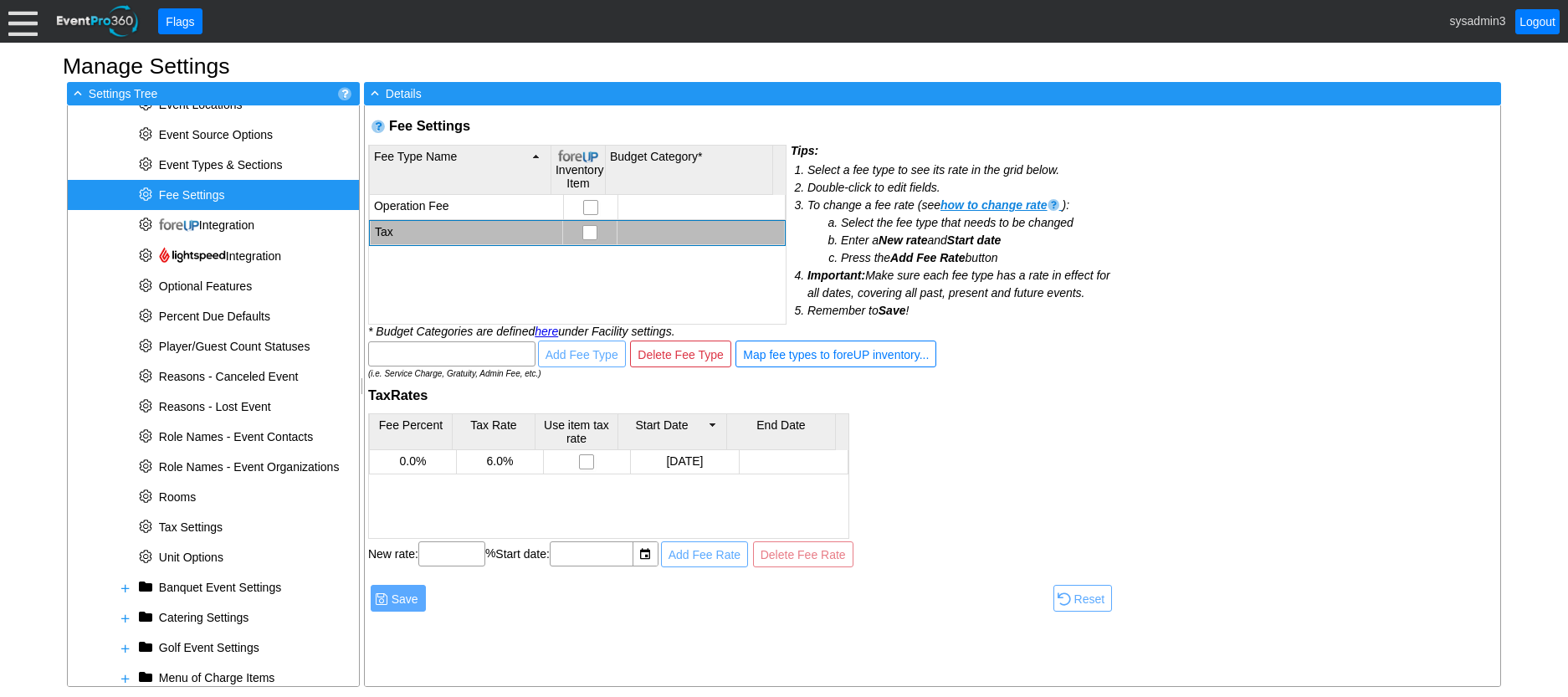
scroll to position [502, 0]
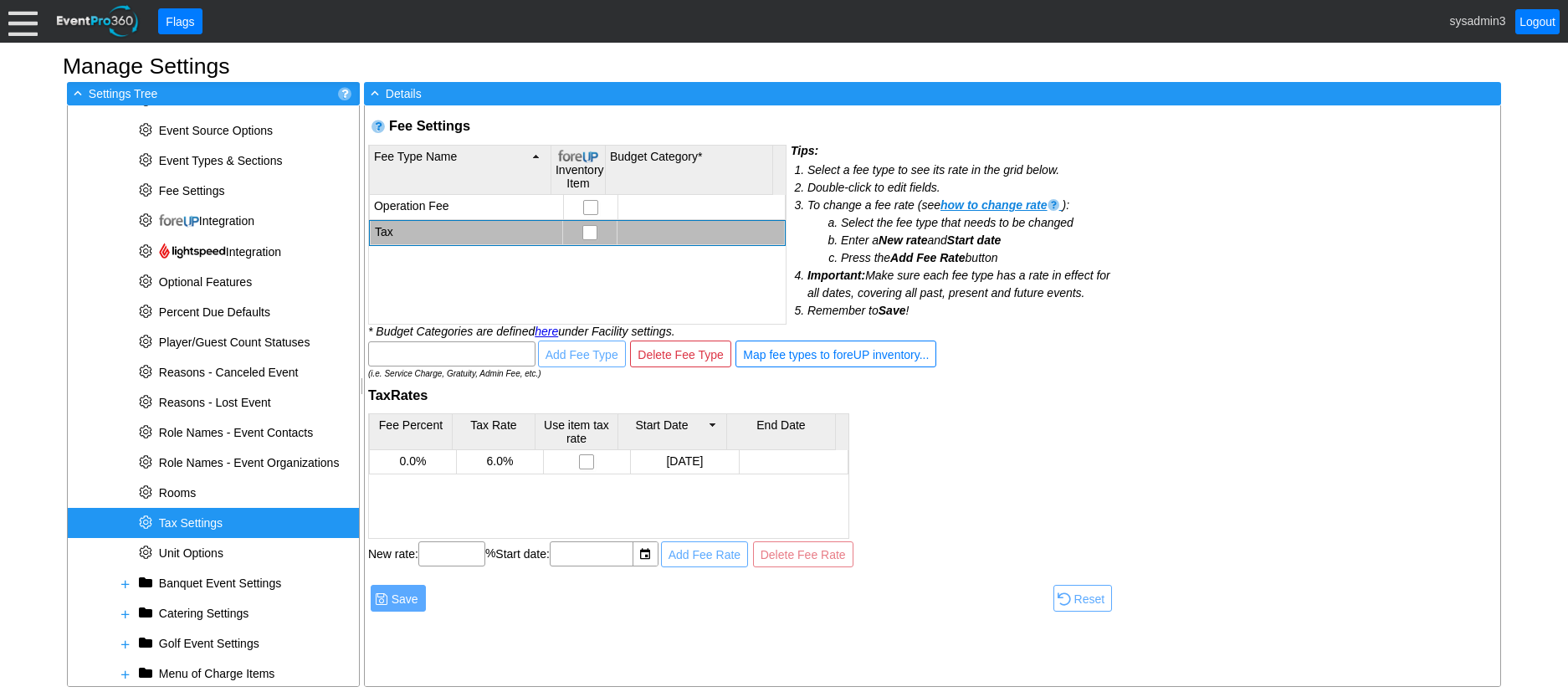
click at [193, 523] on span "Tax Settings" at bounding box center [191, 522] width 63 height 13
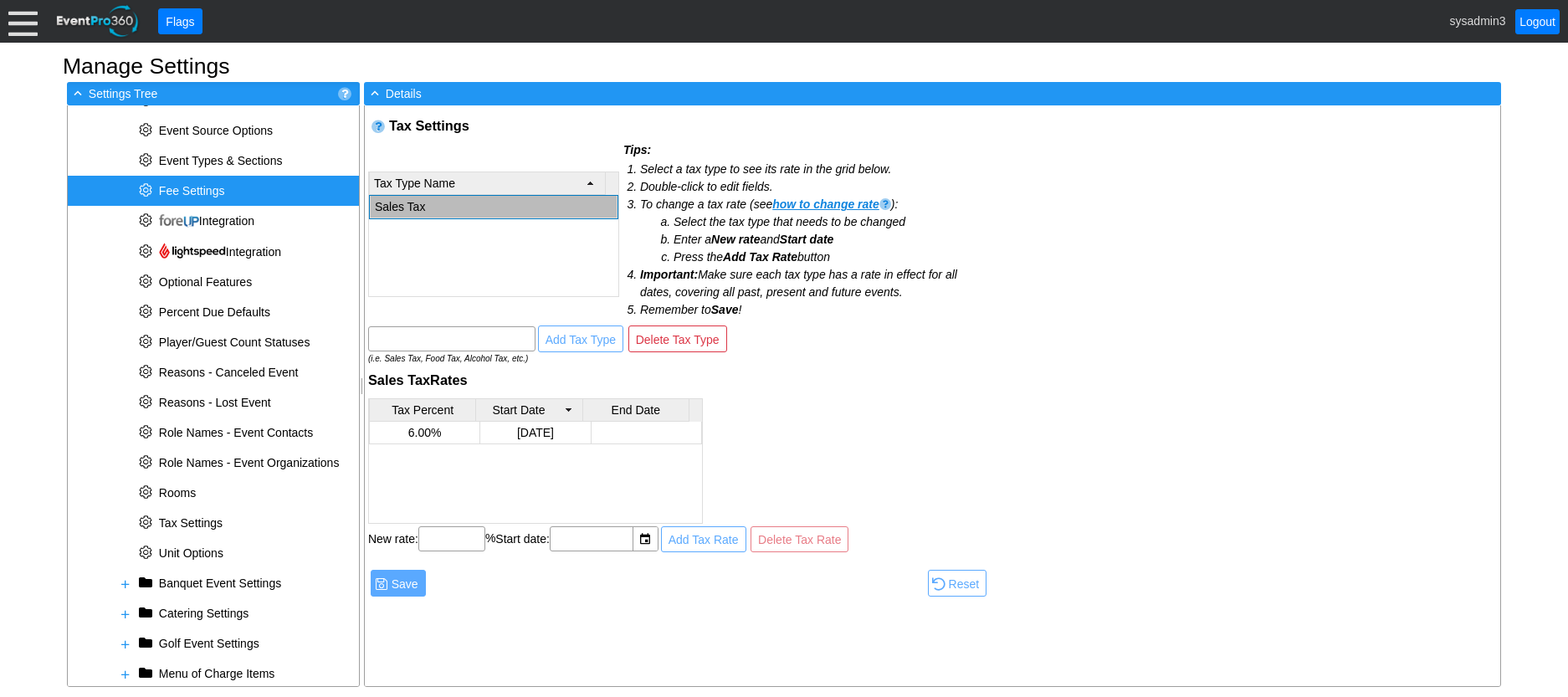
click at [205, 192] on span "Fee Settings" at bounding box center [192, 190] width 66 height 13
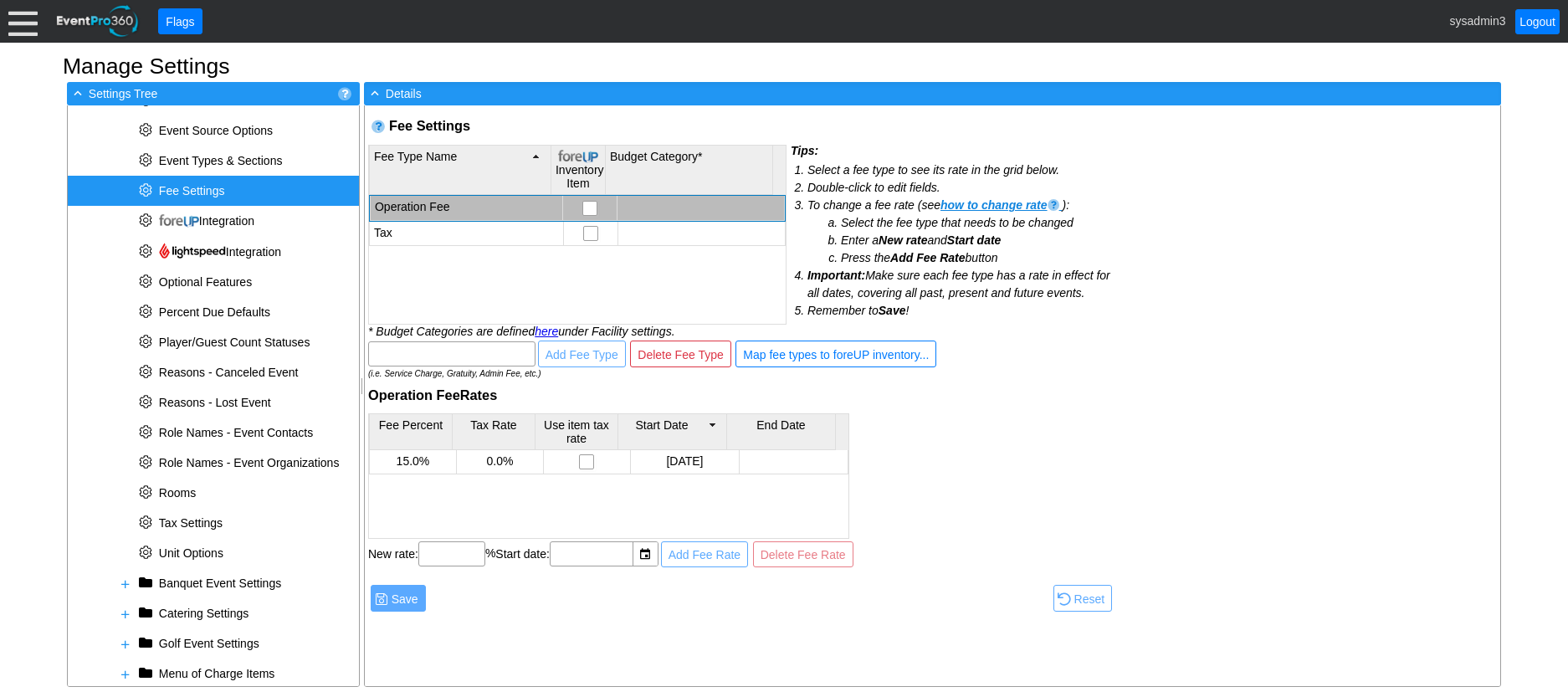
click at [444, 206] on td "Operation Fee" at bounding box center [466, 208] width 193 height 25
click at [13, 19] on div at bounding box center [23, 21] width 29 height 29
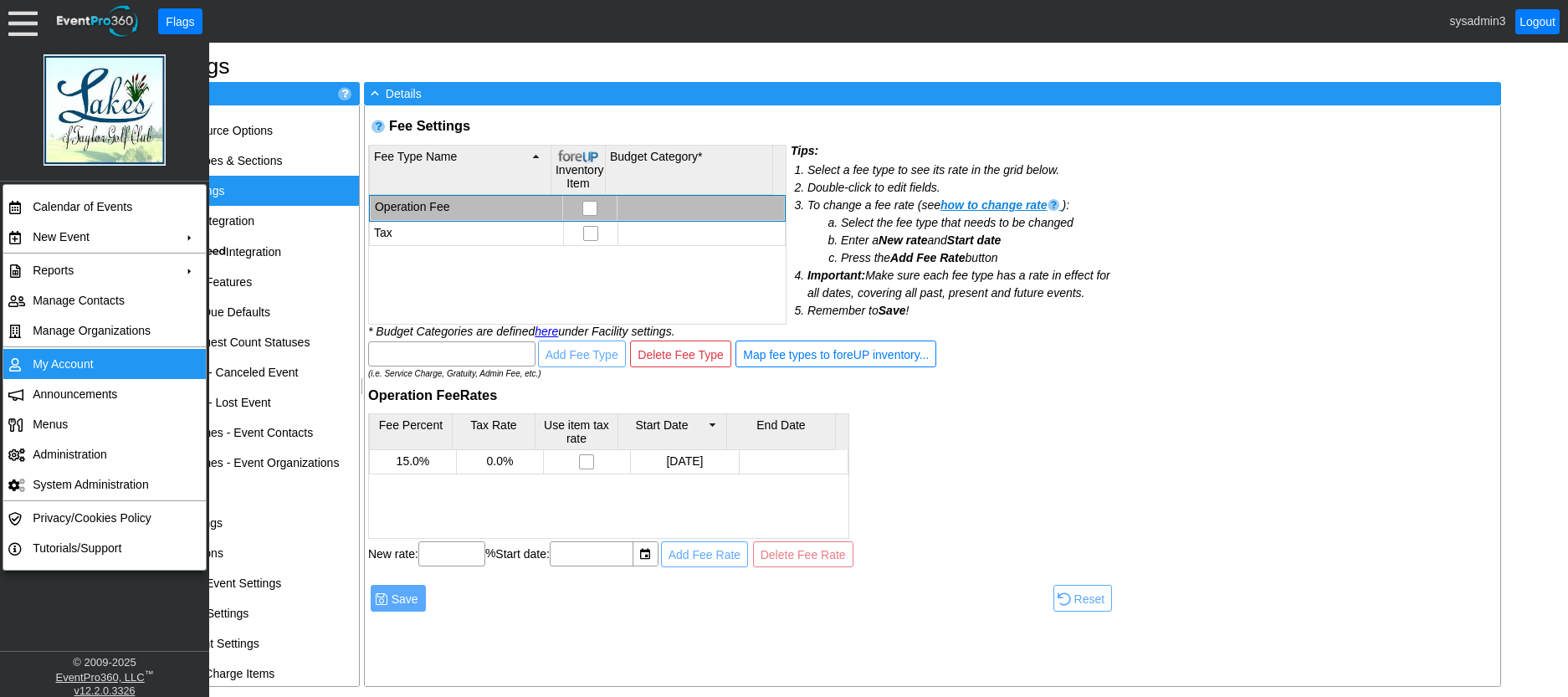
click at [76, 361] on td "My Account" at bounding box center [100, 363] width 150 height 30
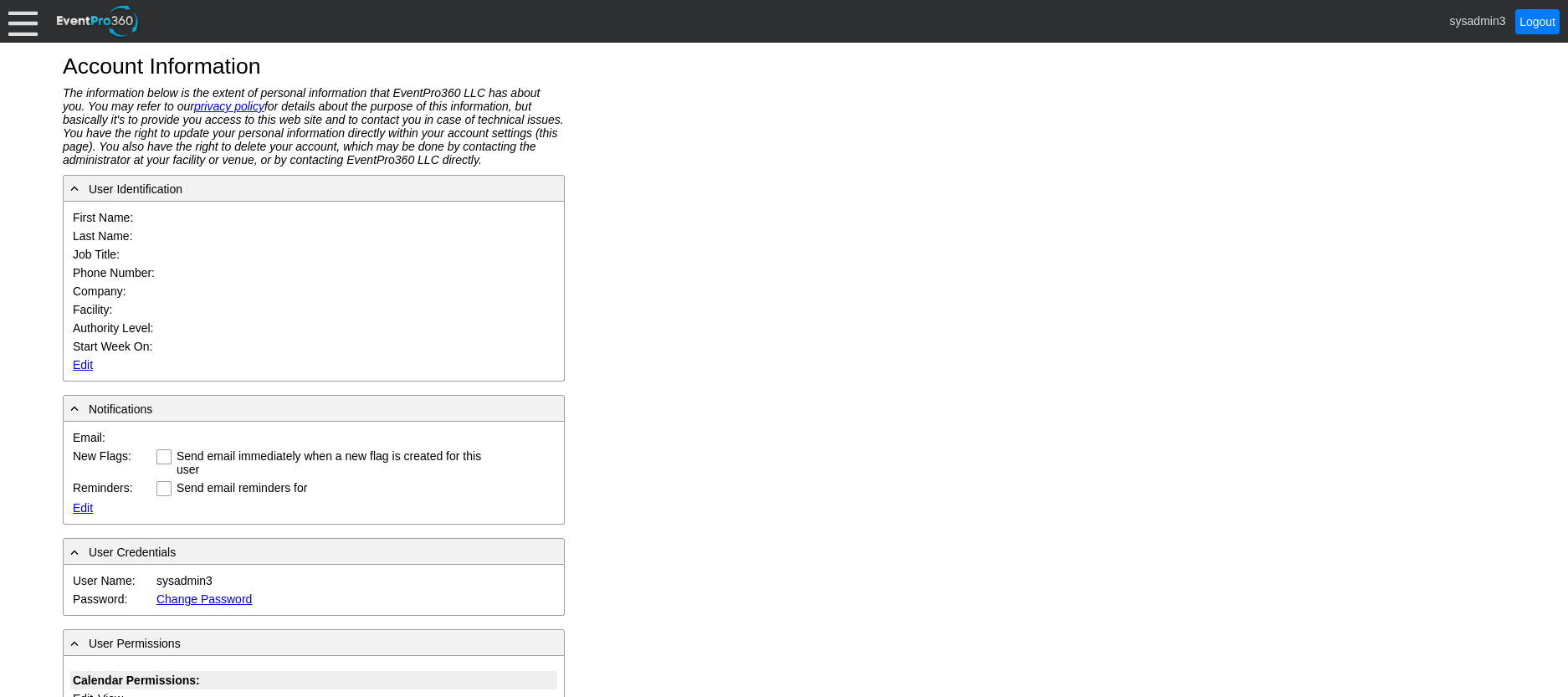
type input "System"
type input "Administrator"
type input "System Administrator"
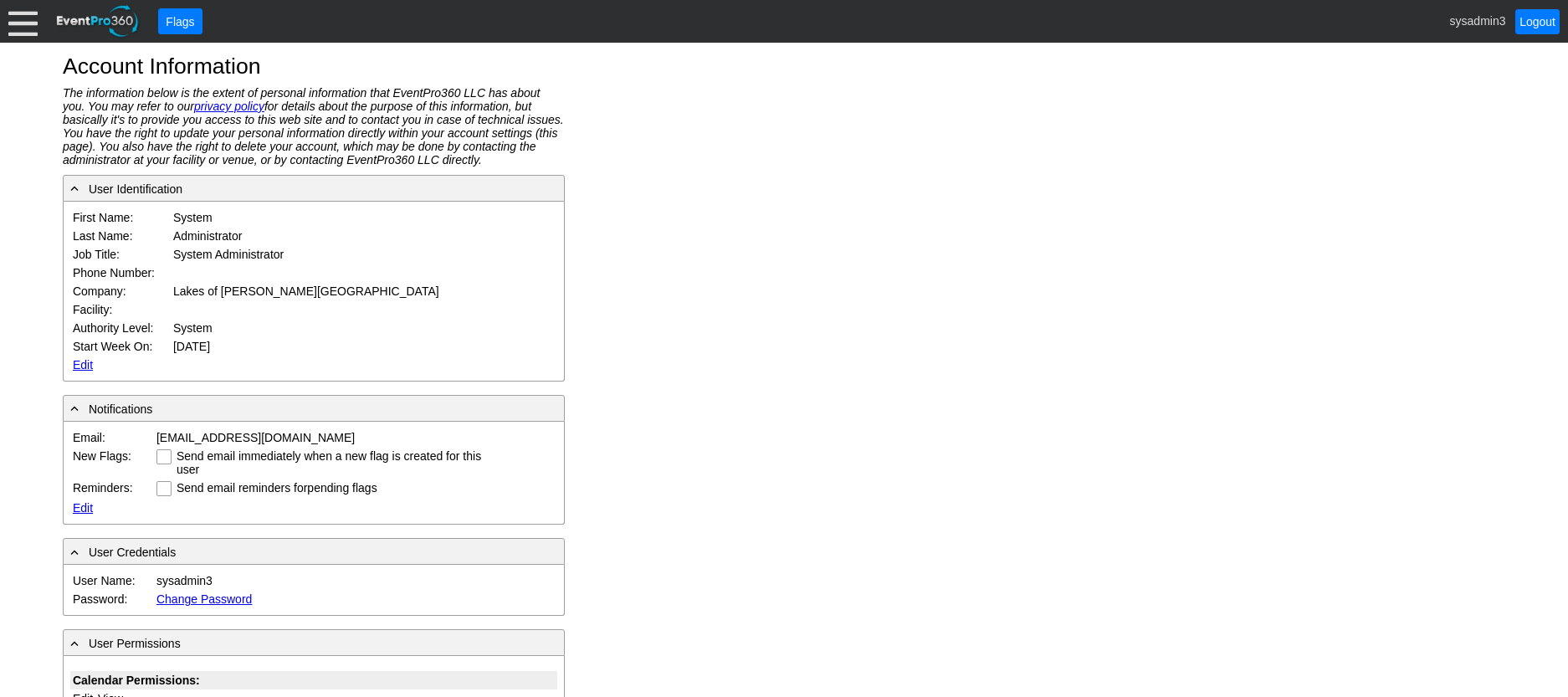
click at [76, 363] on link "Edit" at bounding box center [83, 364] width 20 height 13
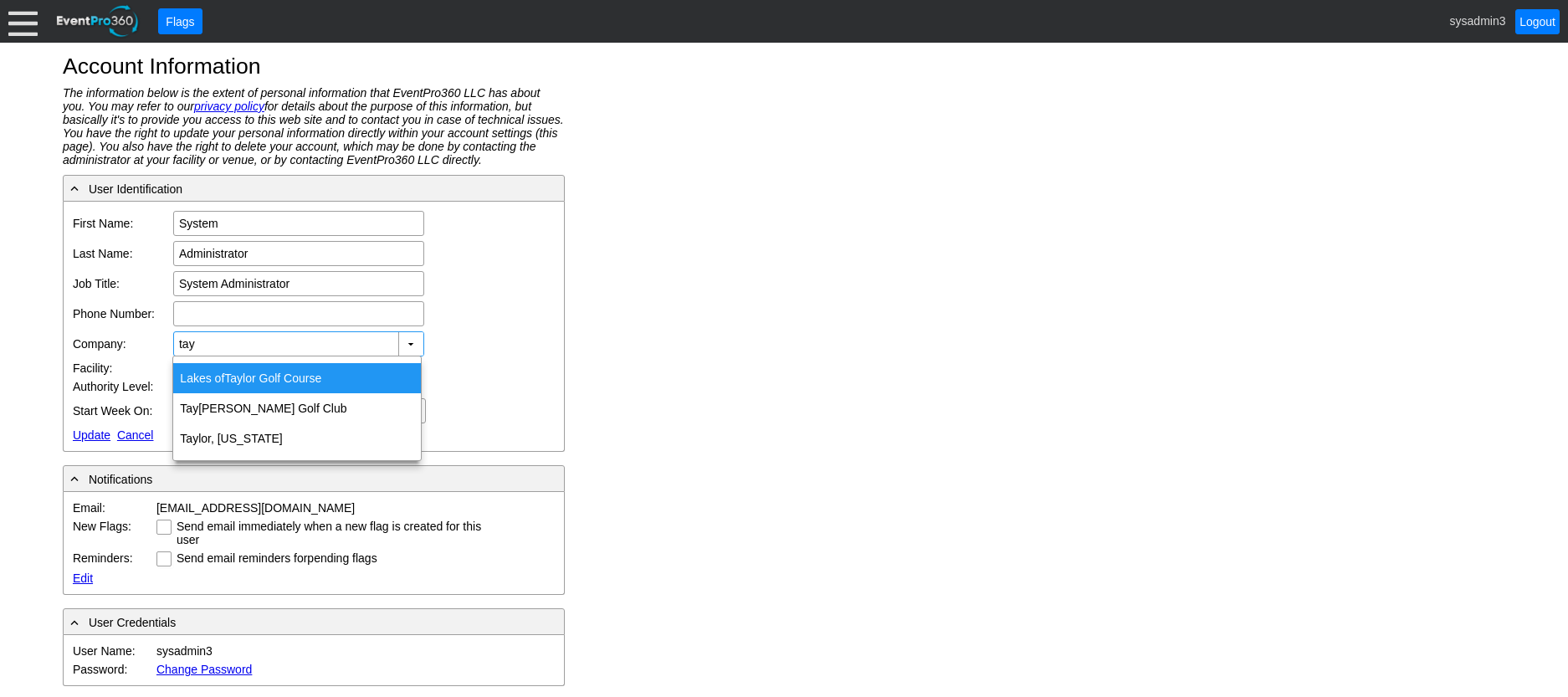
click at [282, 377] on div "Lakes of Tay lor Golf Course" at bounding box center [297, 378] width 247 height 30
type input "Lakes of [PERSON_NAME][GEOGRAPHIC_DATA]"
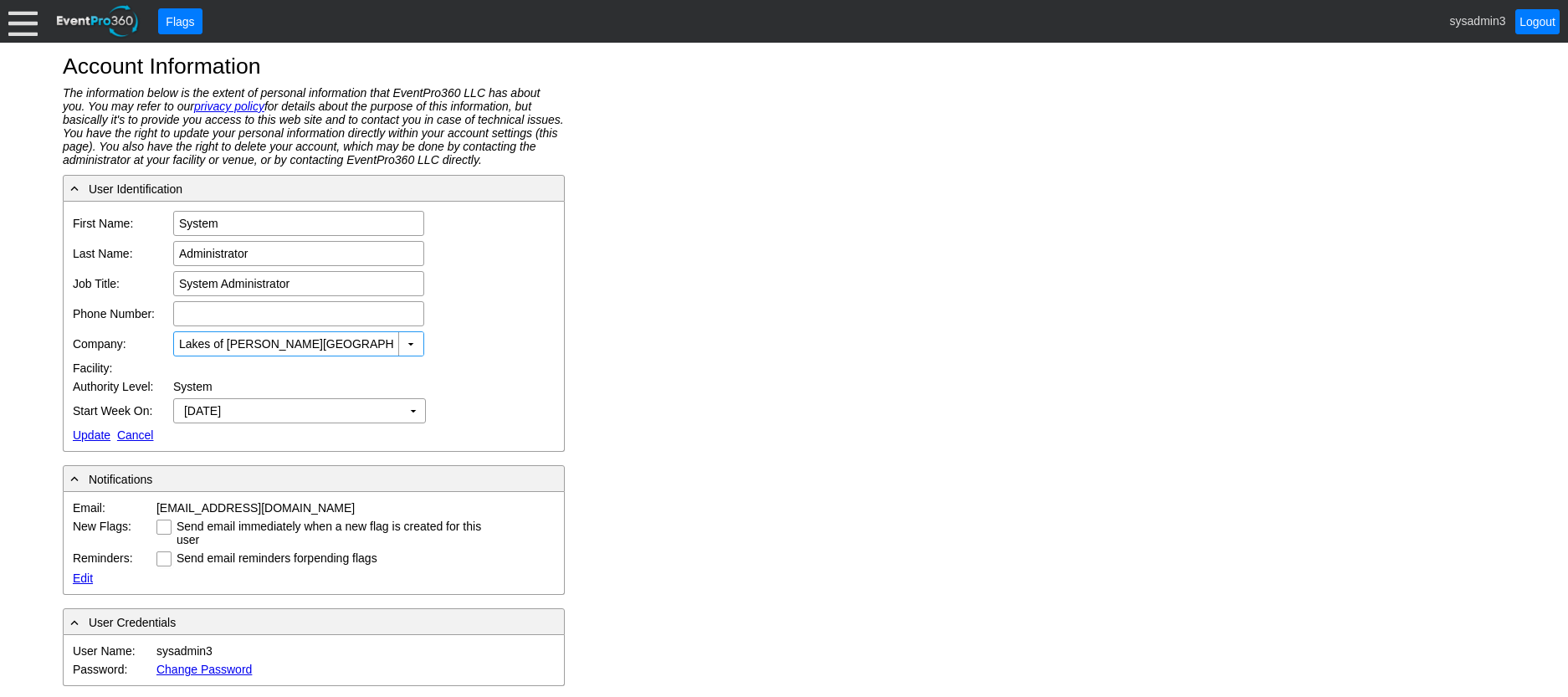
click at [101, 439] on link "Update" at bounding box center [92, 435] width 38 height 13
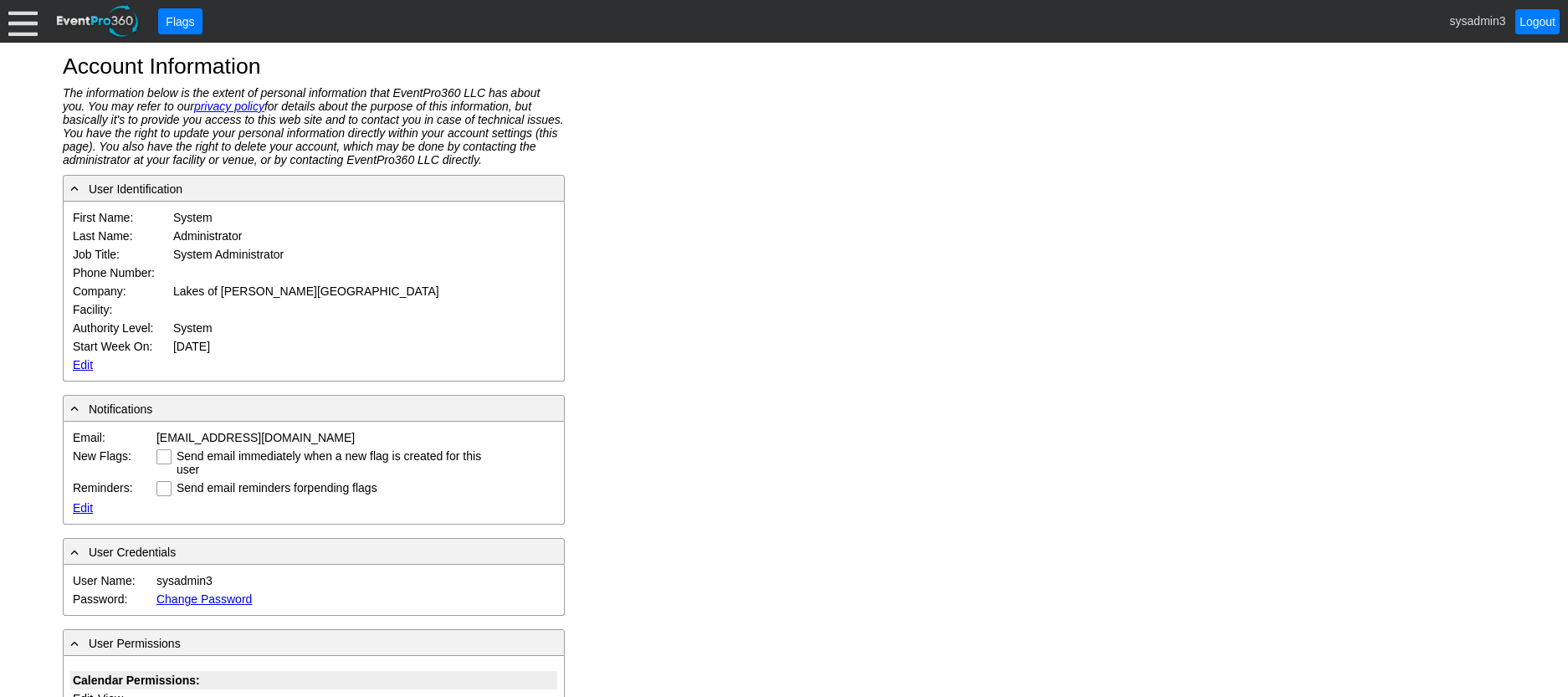
click at [12, 24] on div at bounding box center [23, 21] width 29 height 29
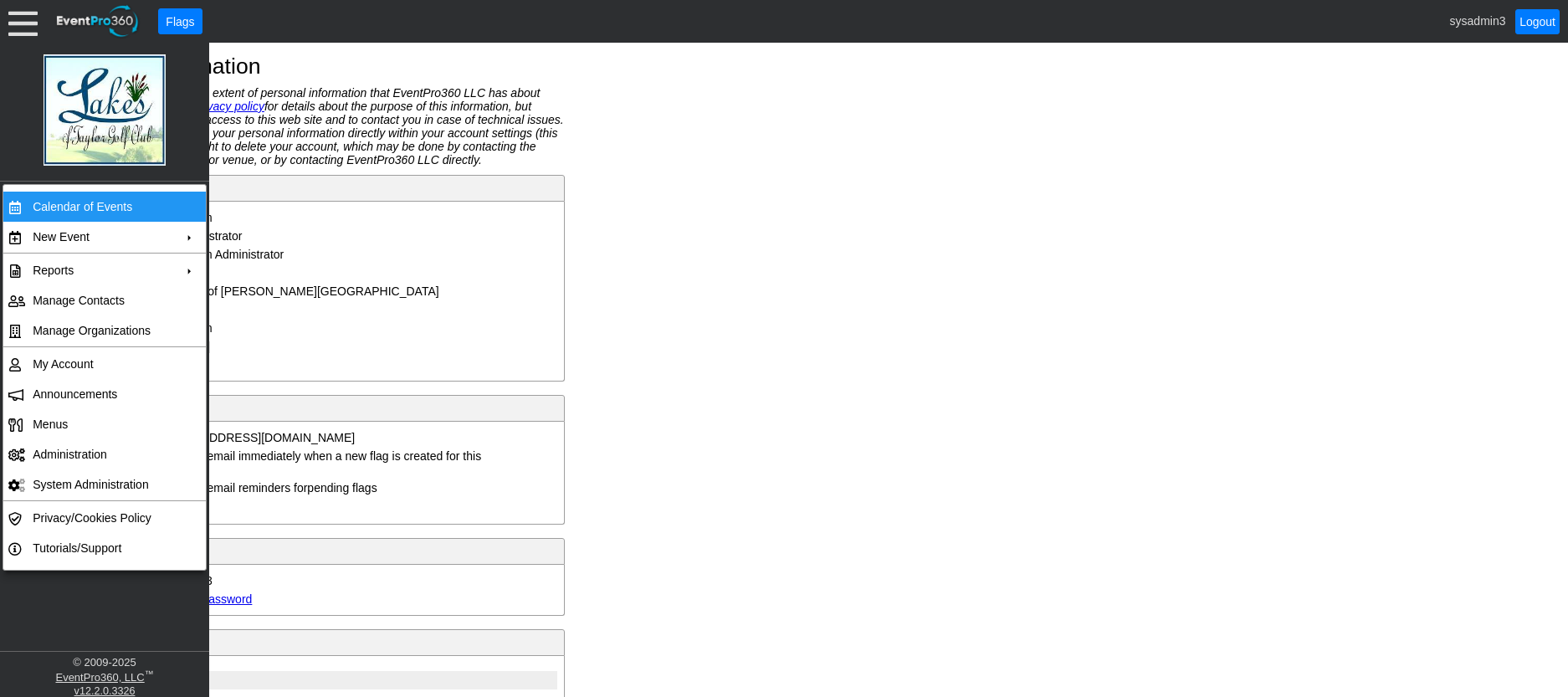
click at [76, 202] on td "Calendar of Events" at bounding box center [100, 207] width 150 height 30
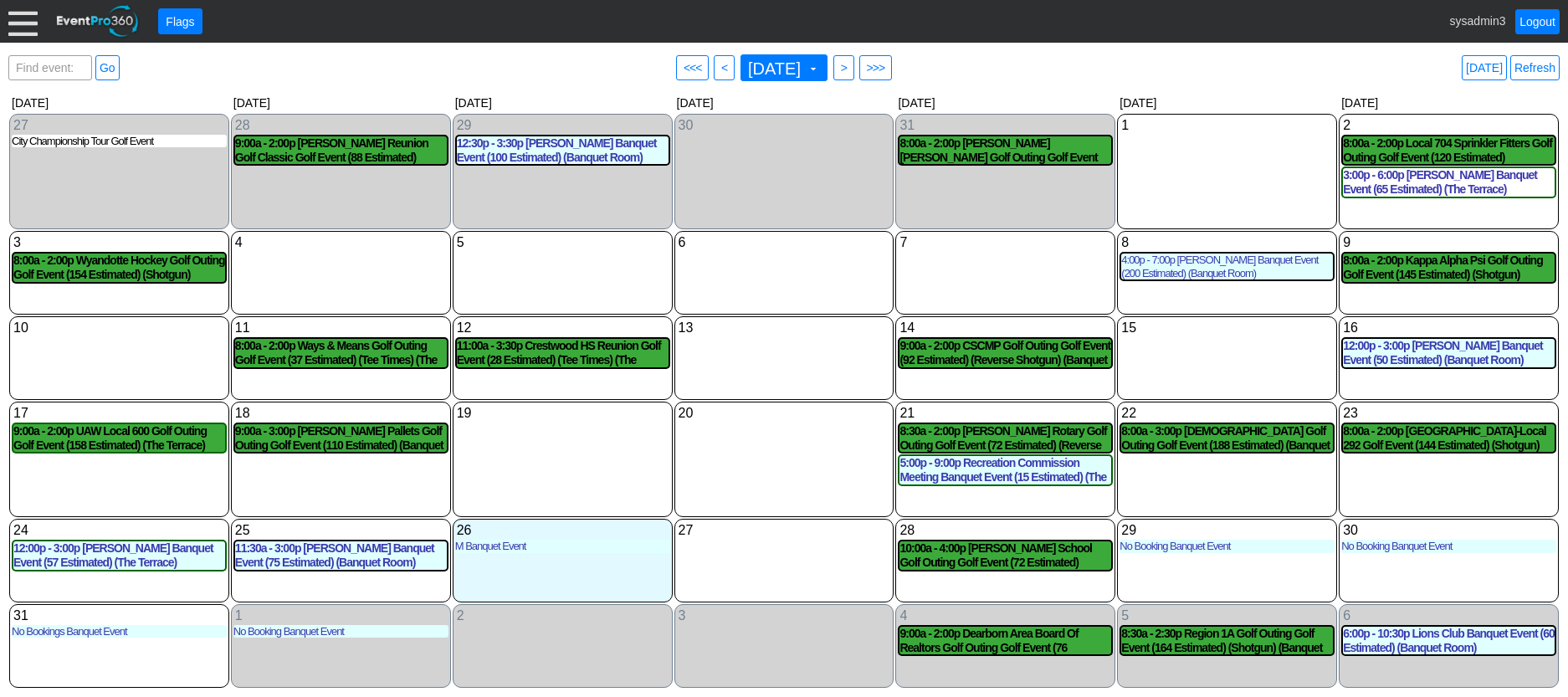
click at [18, 18] on div at bounding box center [23, 21] width 29 height 29
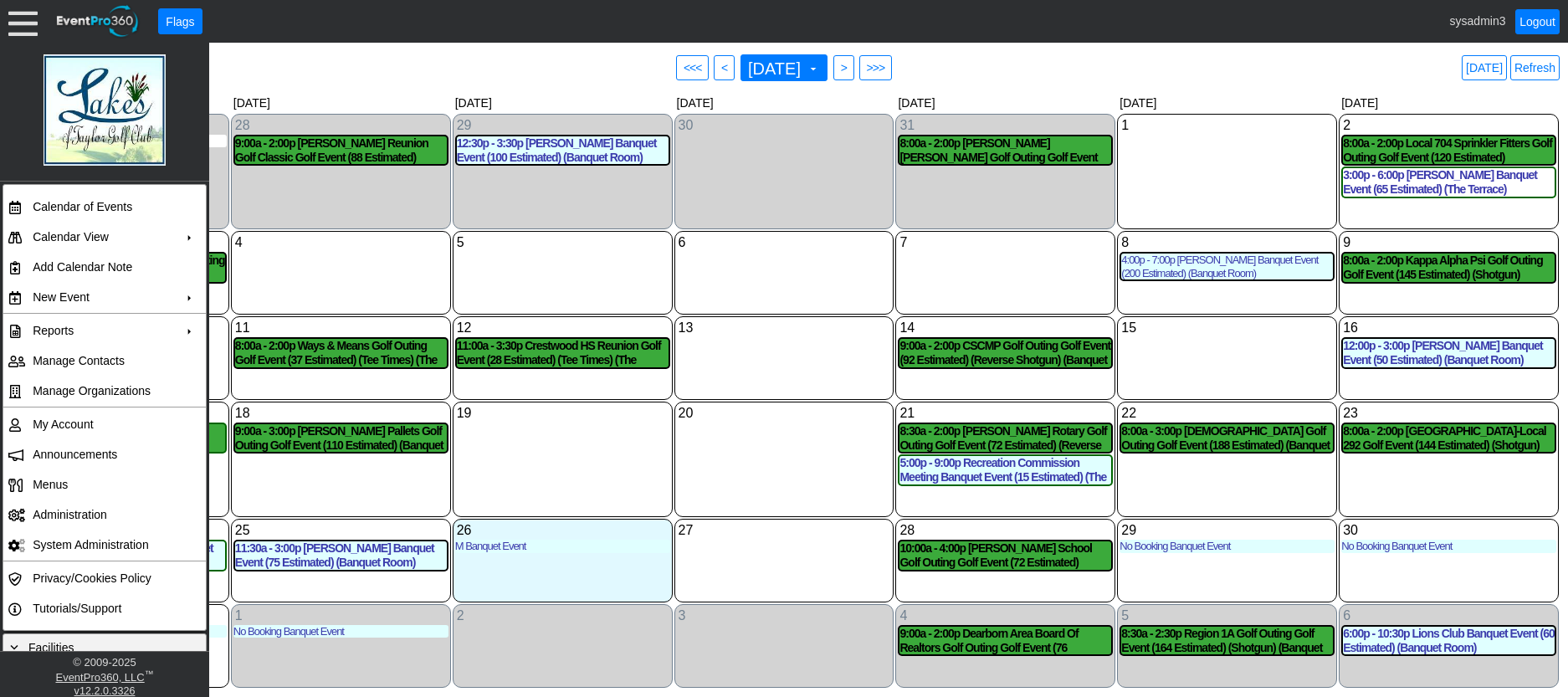
click at [10, 12] on div at bounding box center [23, 21] width 29 height 29
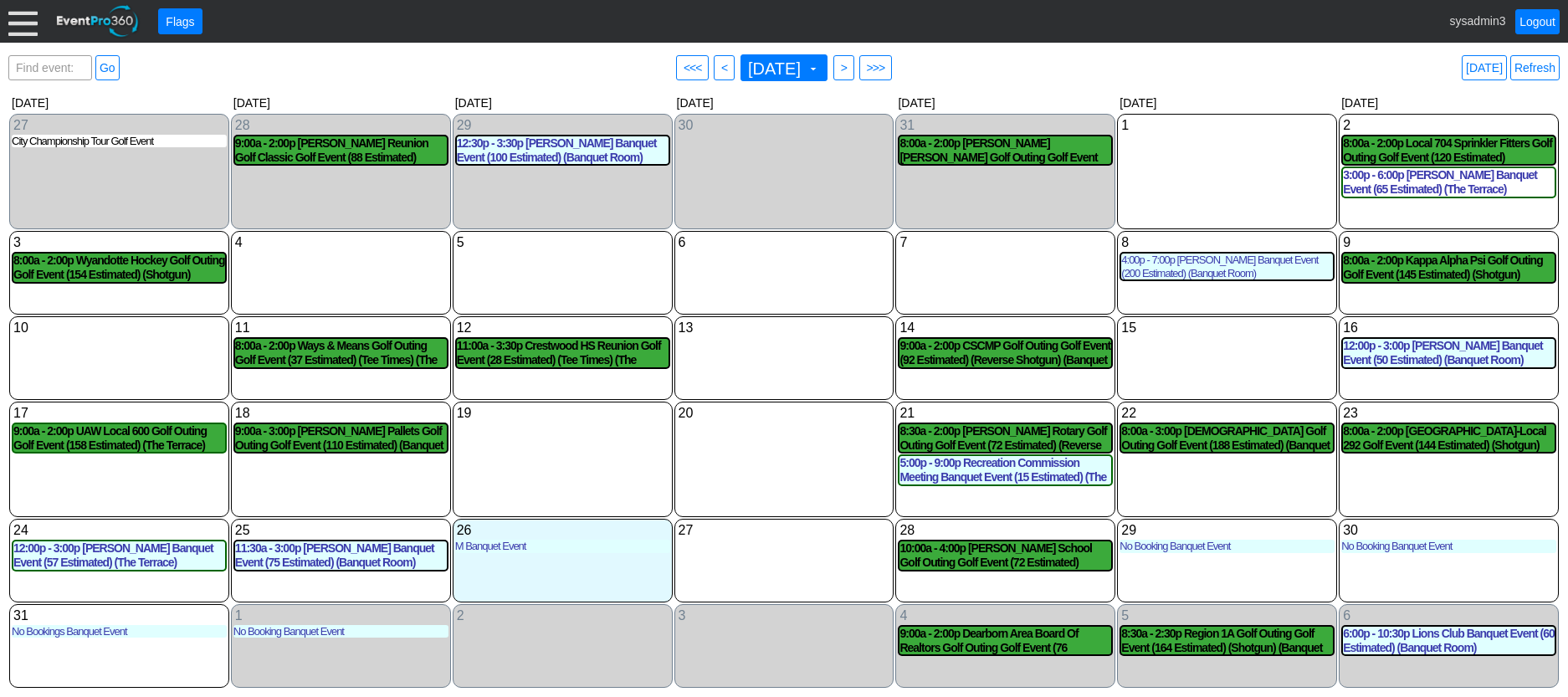
click at [20, 26] on div at bounding box center [23, 21] width 29 height 29
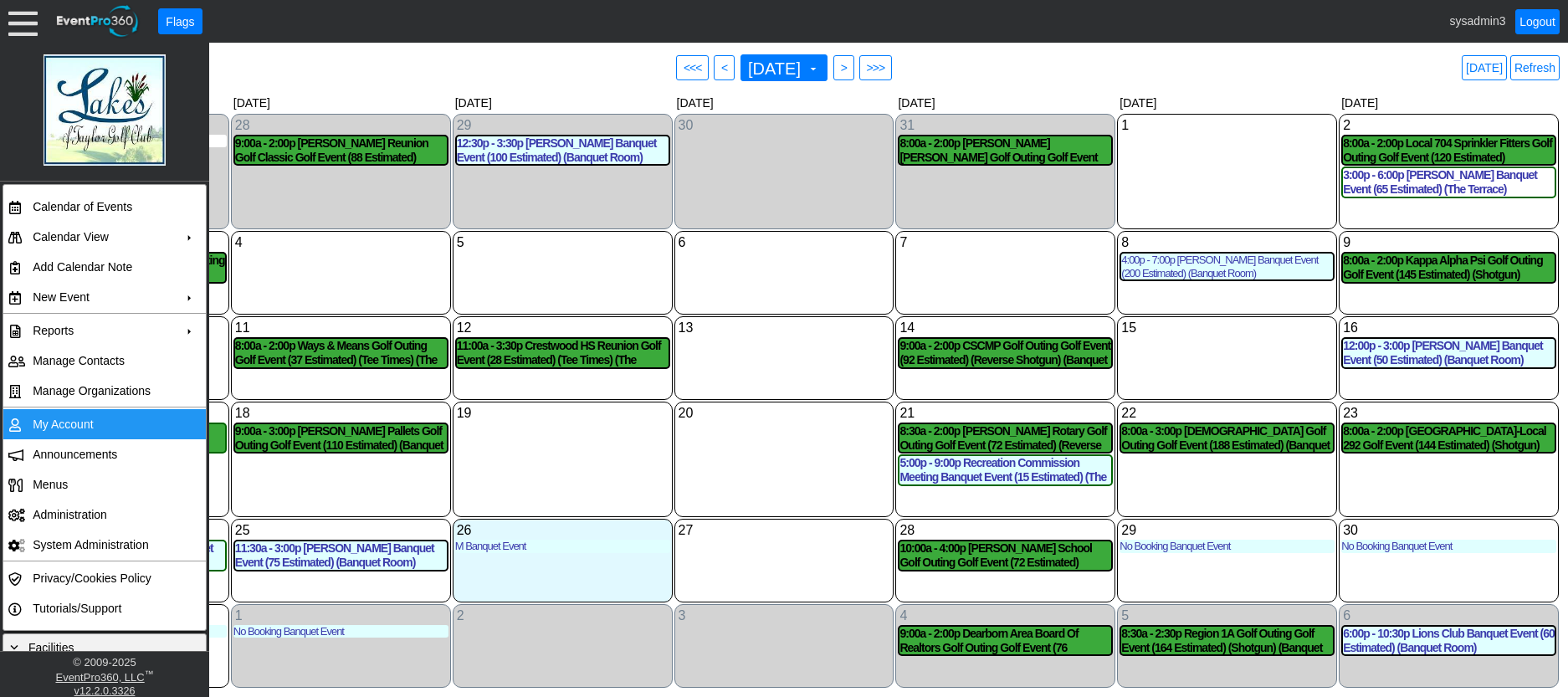
click at [76, 425] on td "My Account" at bounding box center [100, 424] width 150 height 30
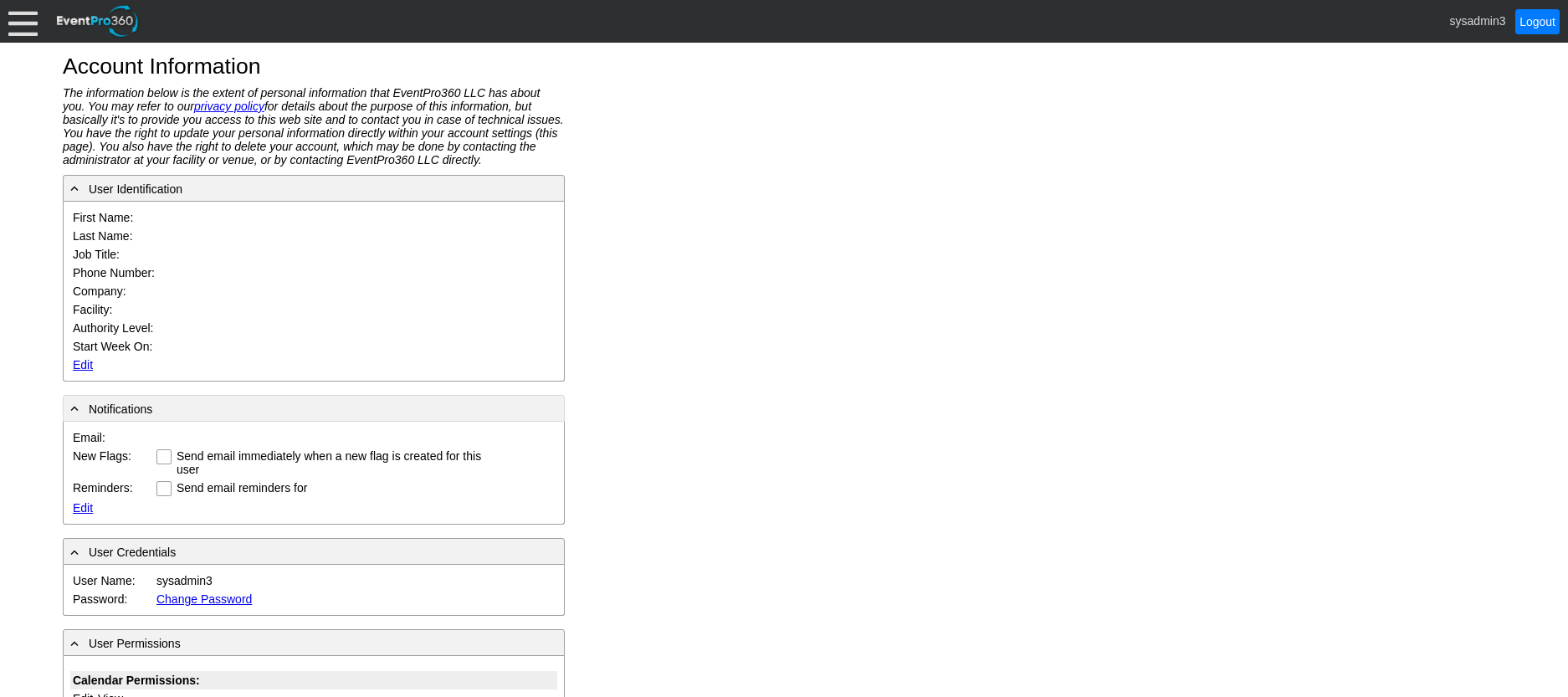
type input "System"
type input "Administrator"
type input "System Administrator"
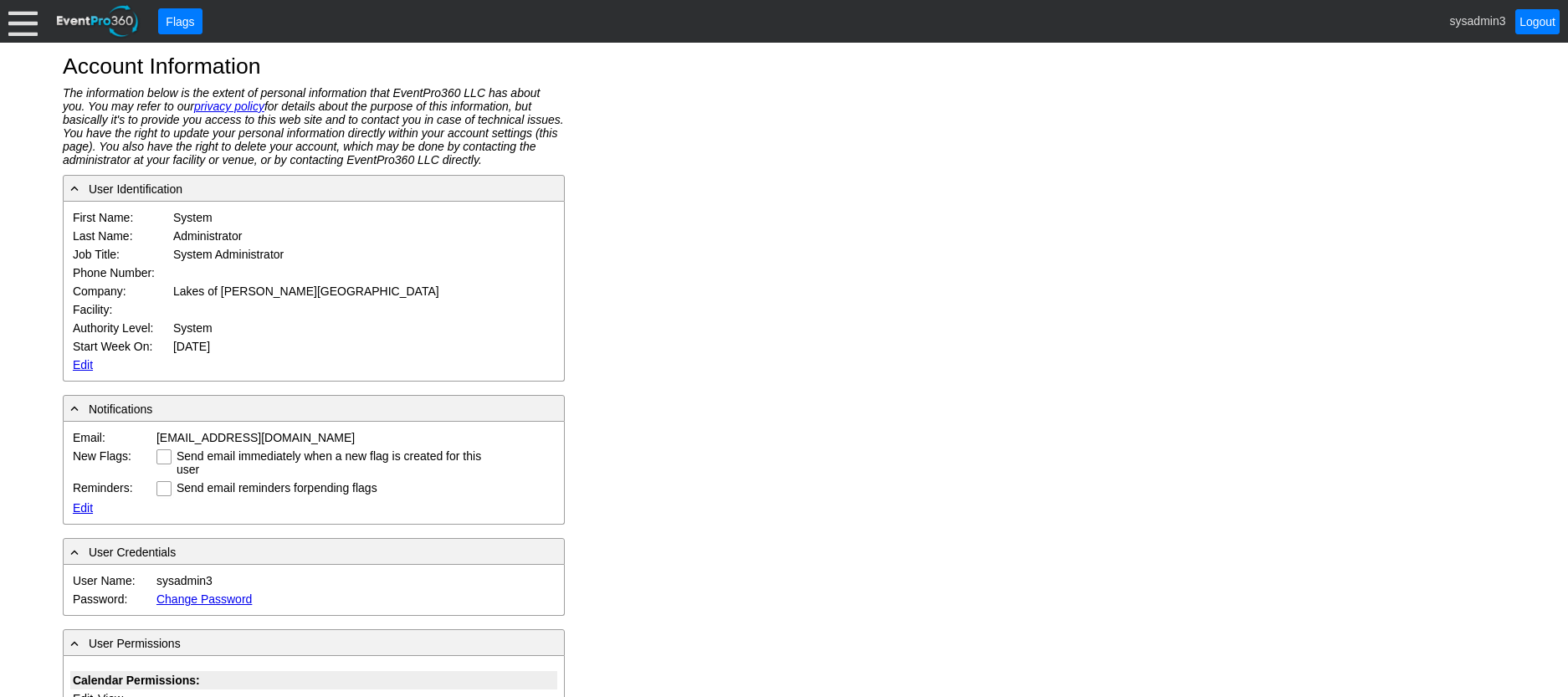
click at [83, 365] on link "Edit" at bounding box center [83, 364] width 20 height 13
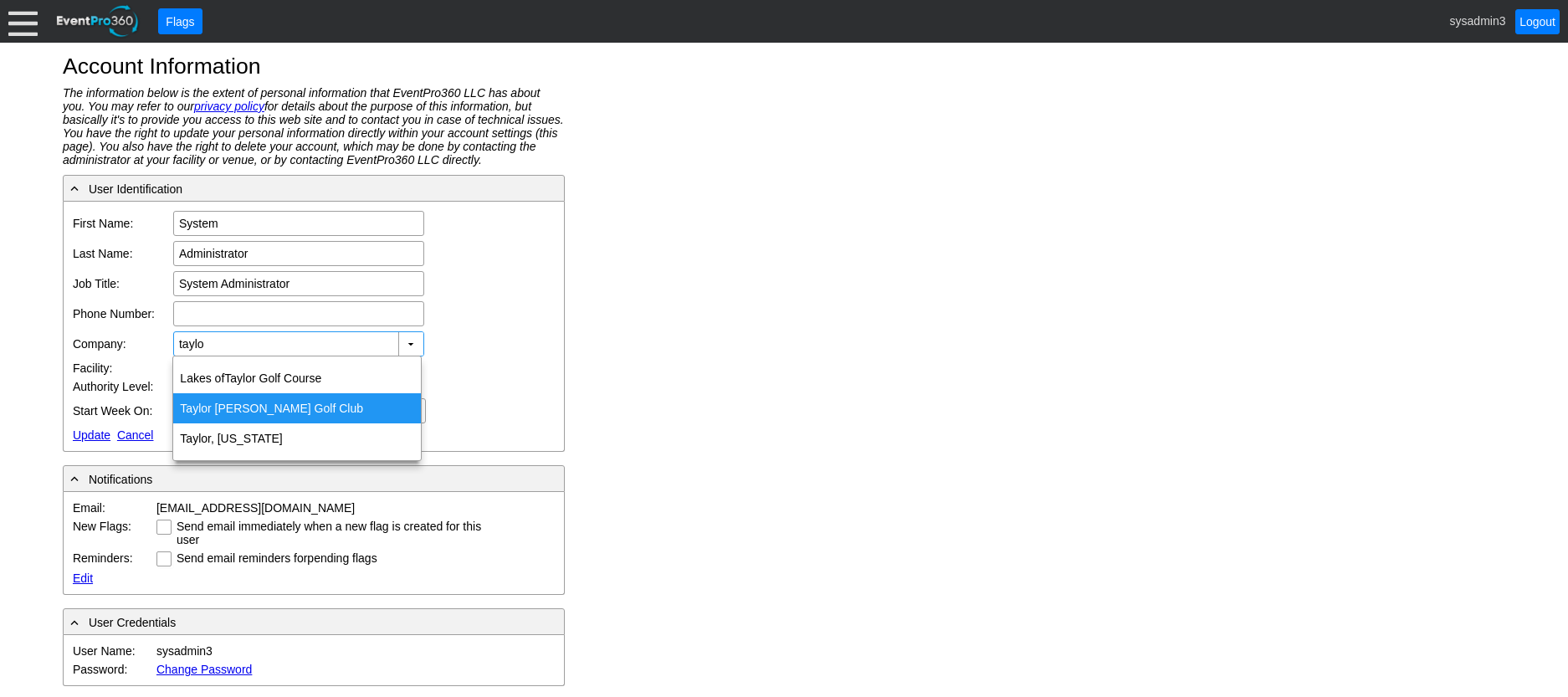
click at [242, 402] on div "Taylo r [PERSON_NAME] Golf Club" at bounding box center [297, 408] width 247 height 30
type input "[PERSON_NAME] Golf Club"
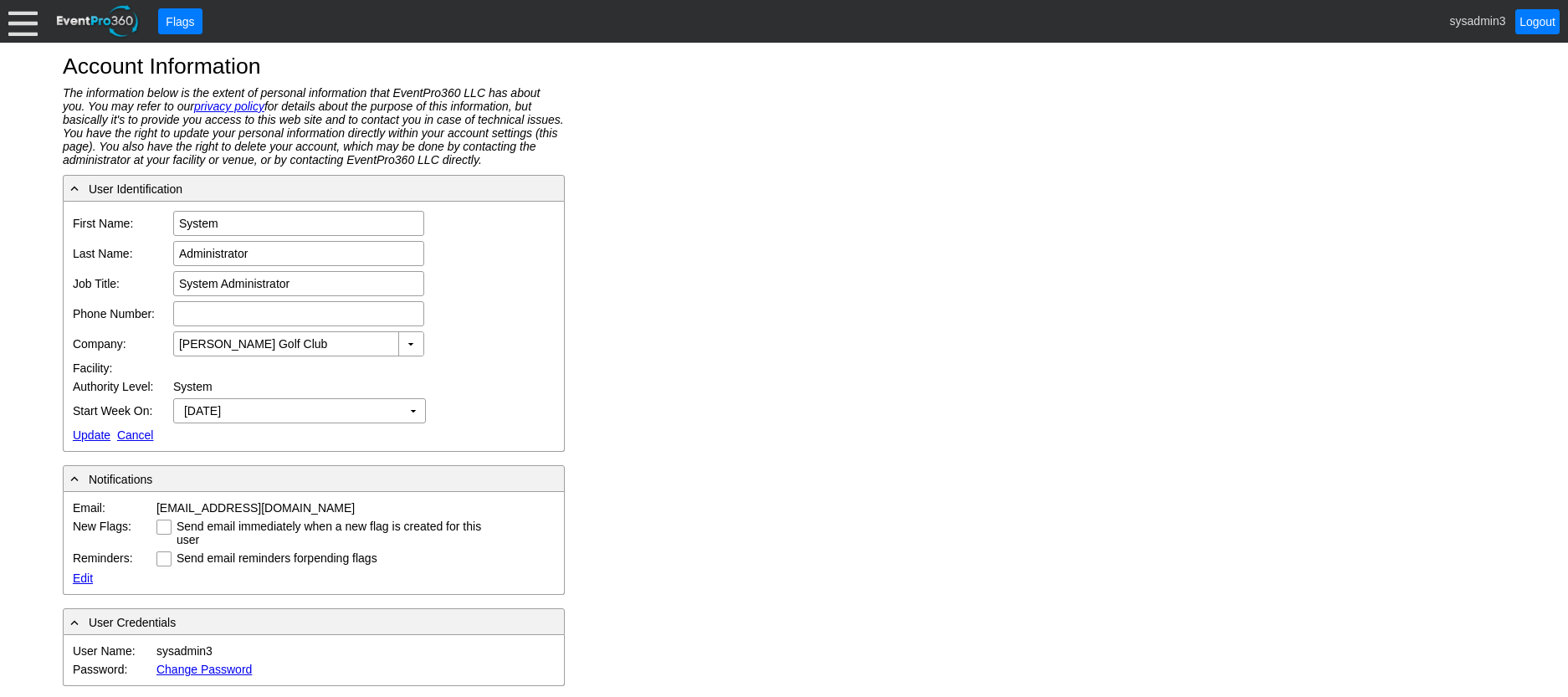
click at [91, 436] on link "Update" at bounding box center [92, 435] width 38 height 13
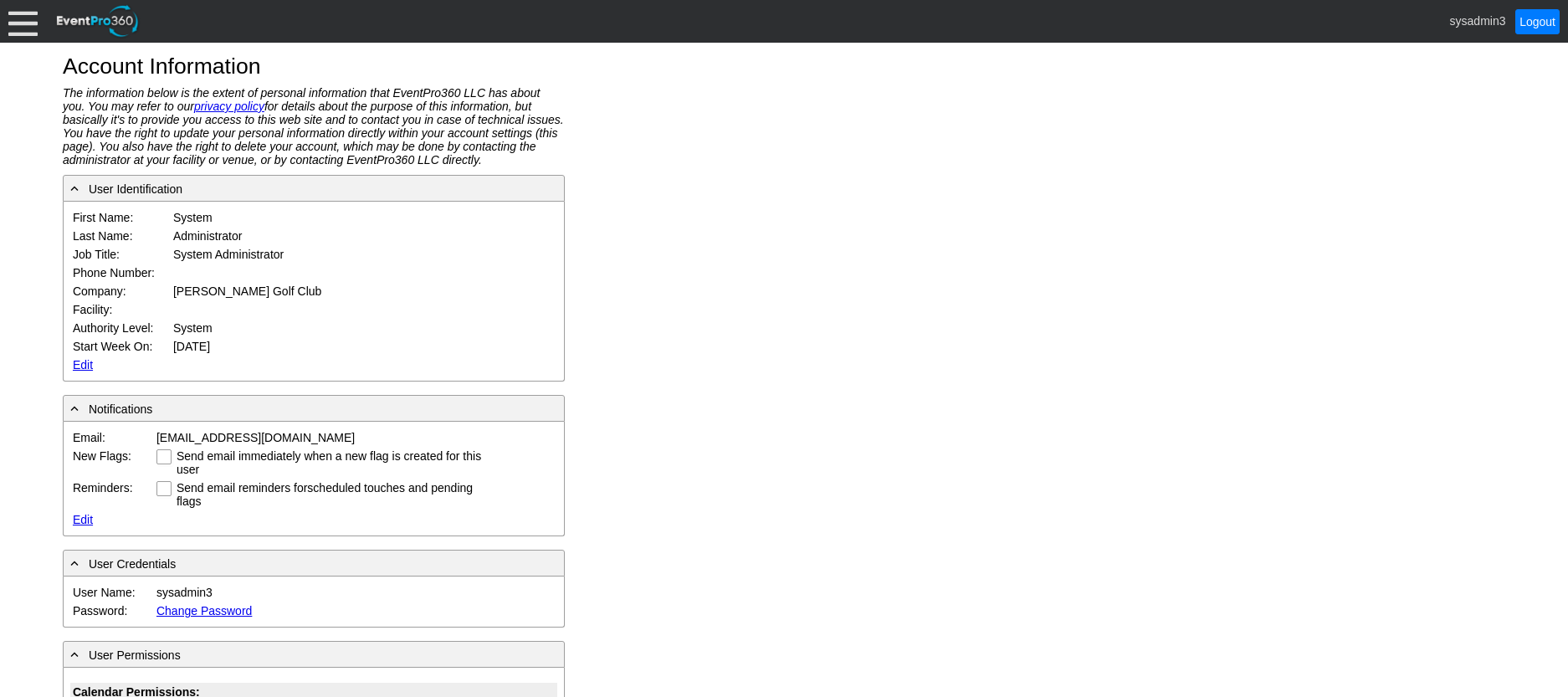
click at [21, 19] on div at bounding box center [23, 21] width 29 height 29
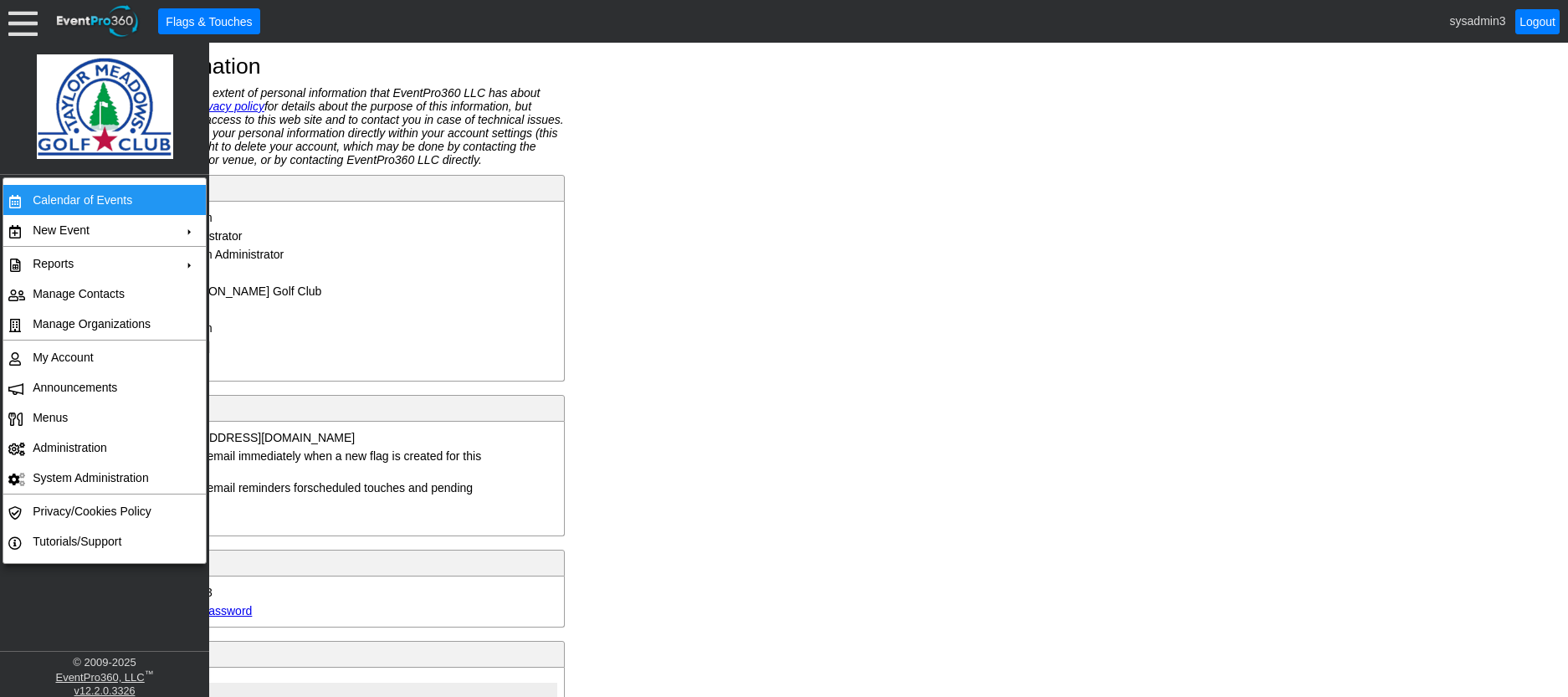
click at [70, 198] on td "Calendar of Events" at bounding box center [100, 200] width 150 height 30
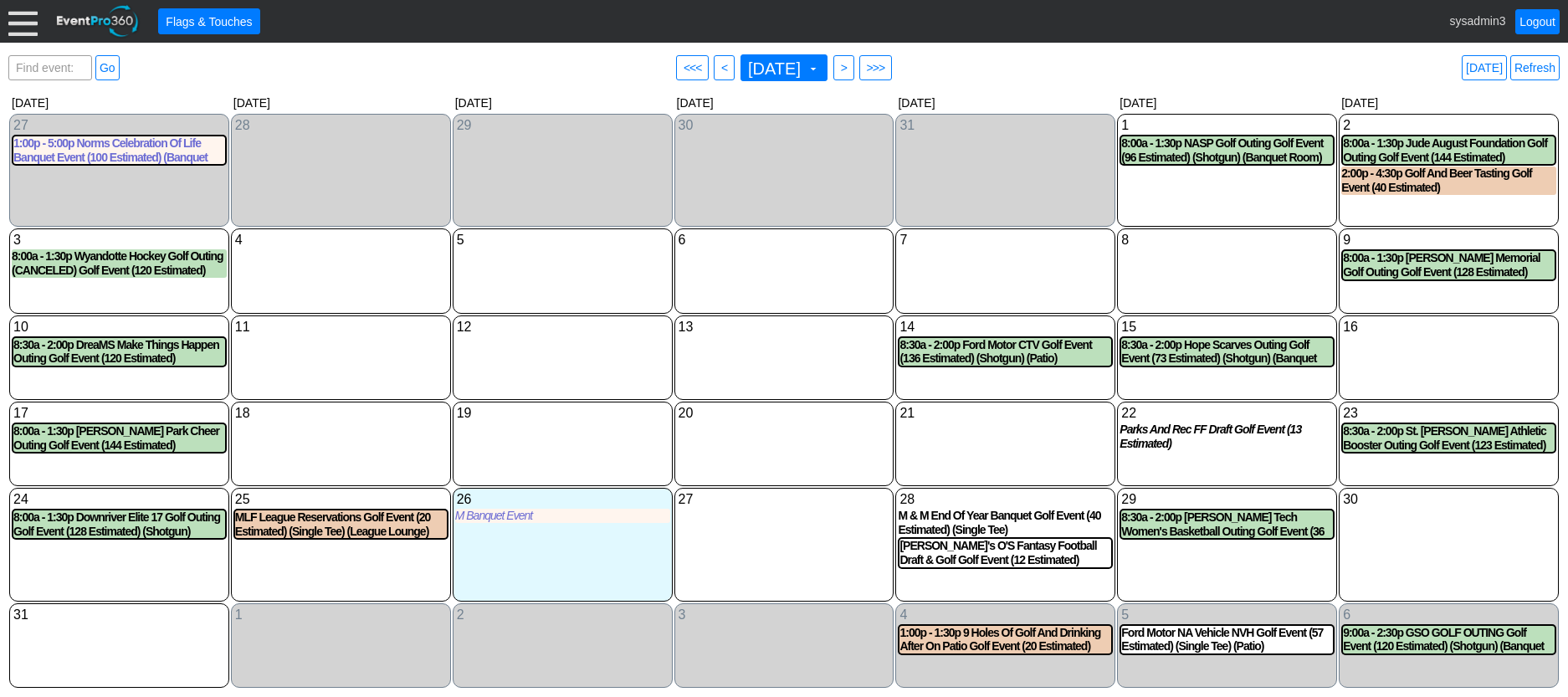
click at [15, 30] on div at bounding box center [23, 21] width 29 height 29
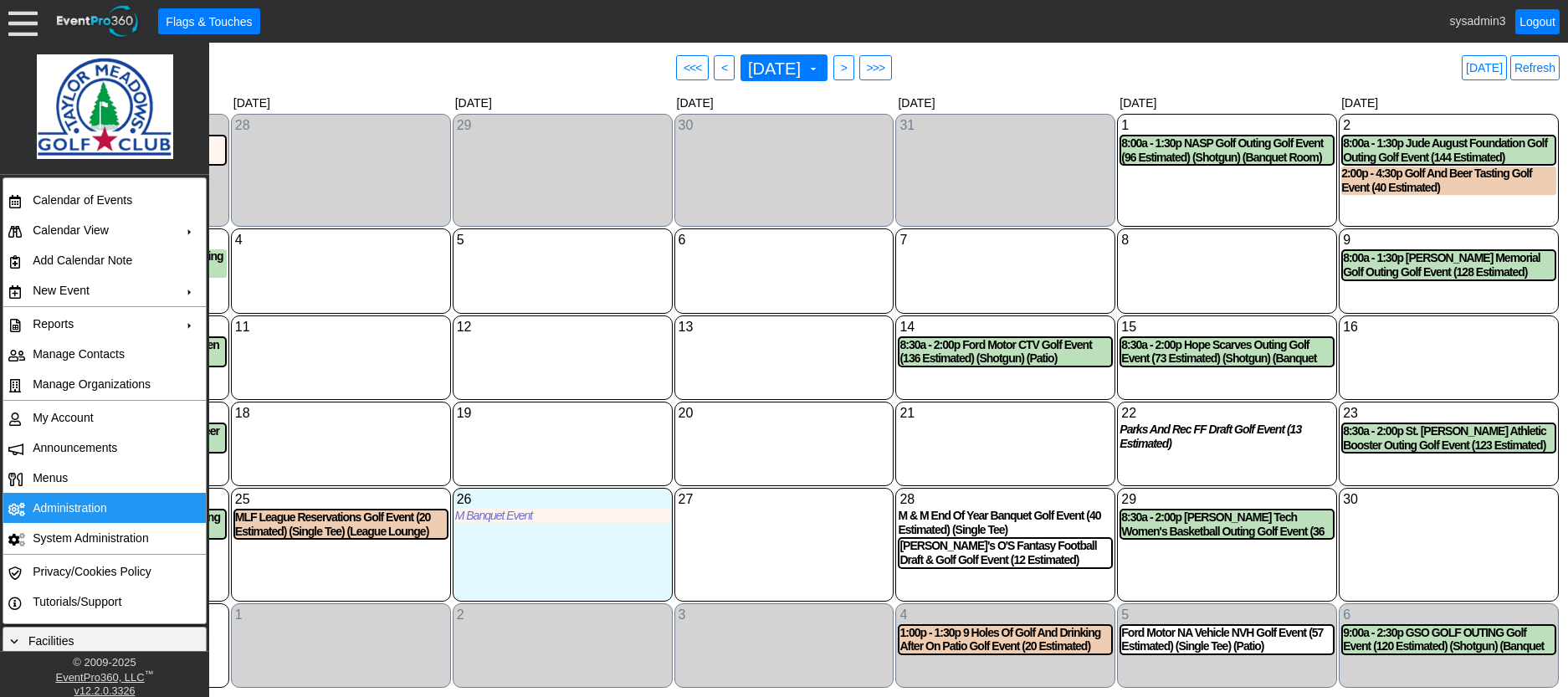
click at [67, 510] on td "Administration" at bounding box center [100, 508] width 150 height 30
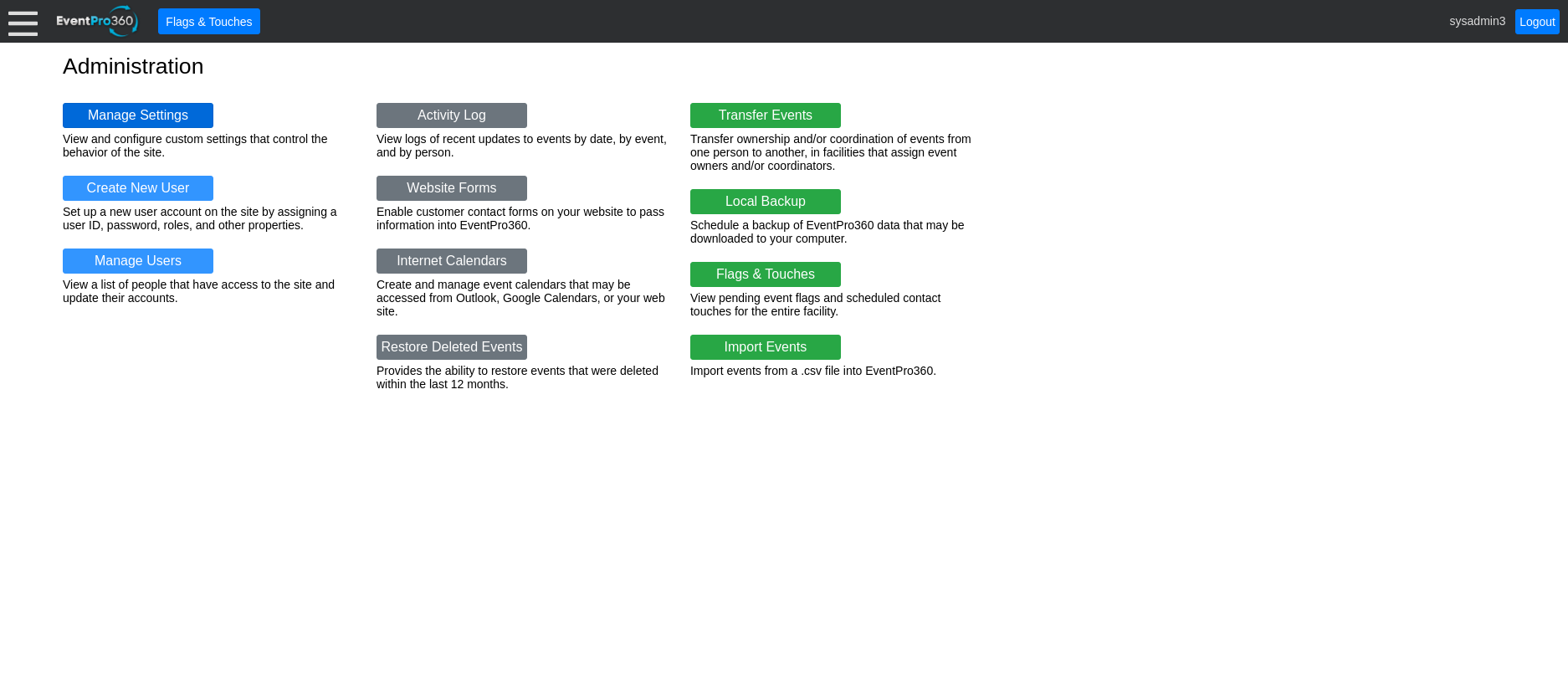
click at [172, 110] on link "Manage Settings" at bounding box center [137, 115] width 151 height 26
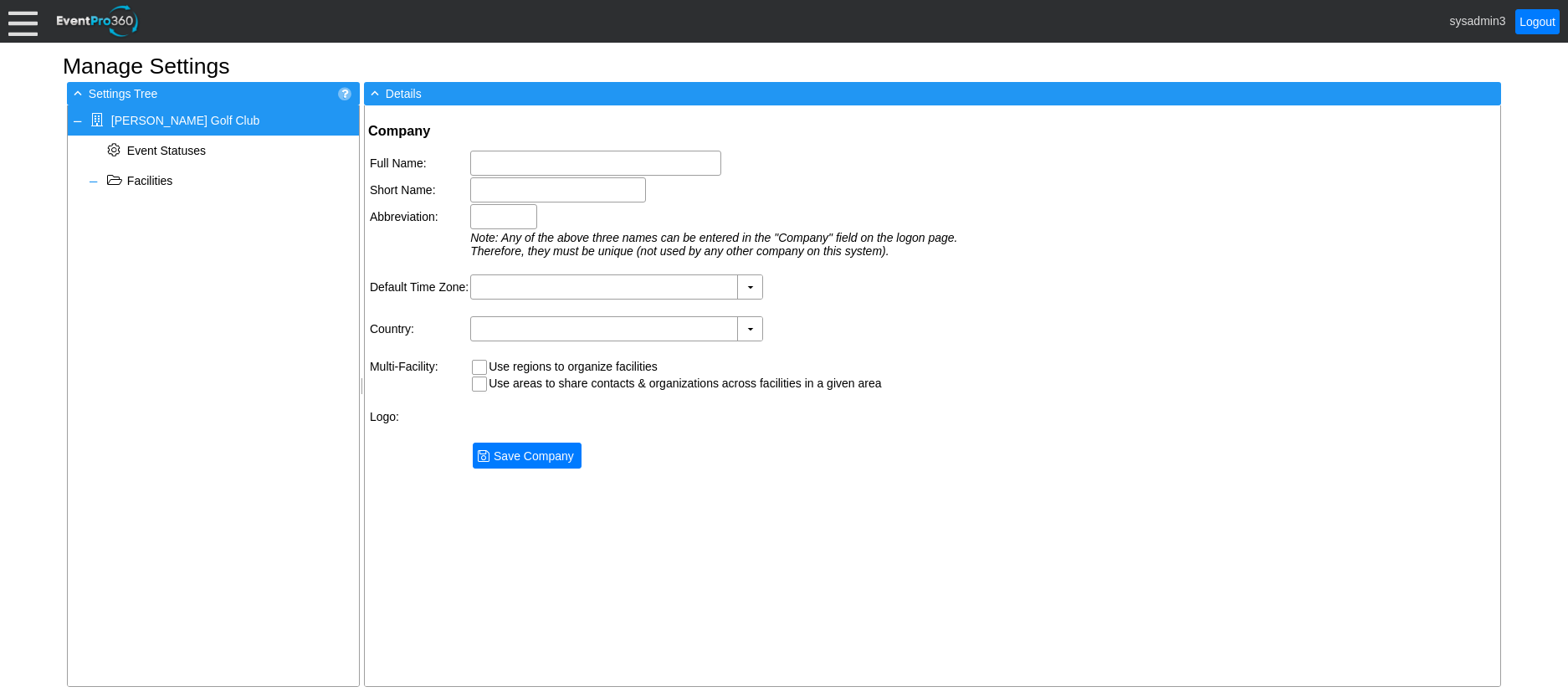
type input "[PERSON_NAME] Golf Club"
type input "[PERSON_NAME] [PERSON_NAME]"
type input "TMGC"
type input "(GMT-05:00) Eastern Time (US & Canada)"
type input "United States (English)"
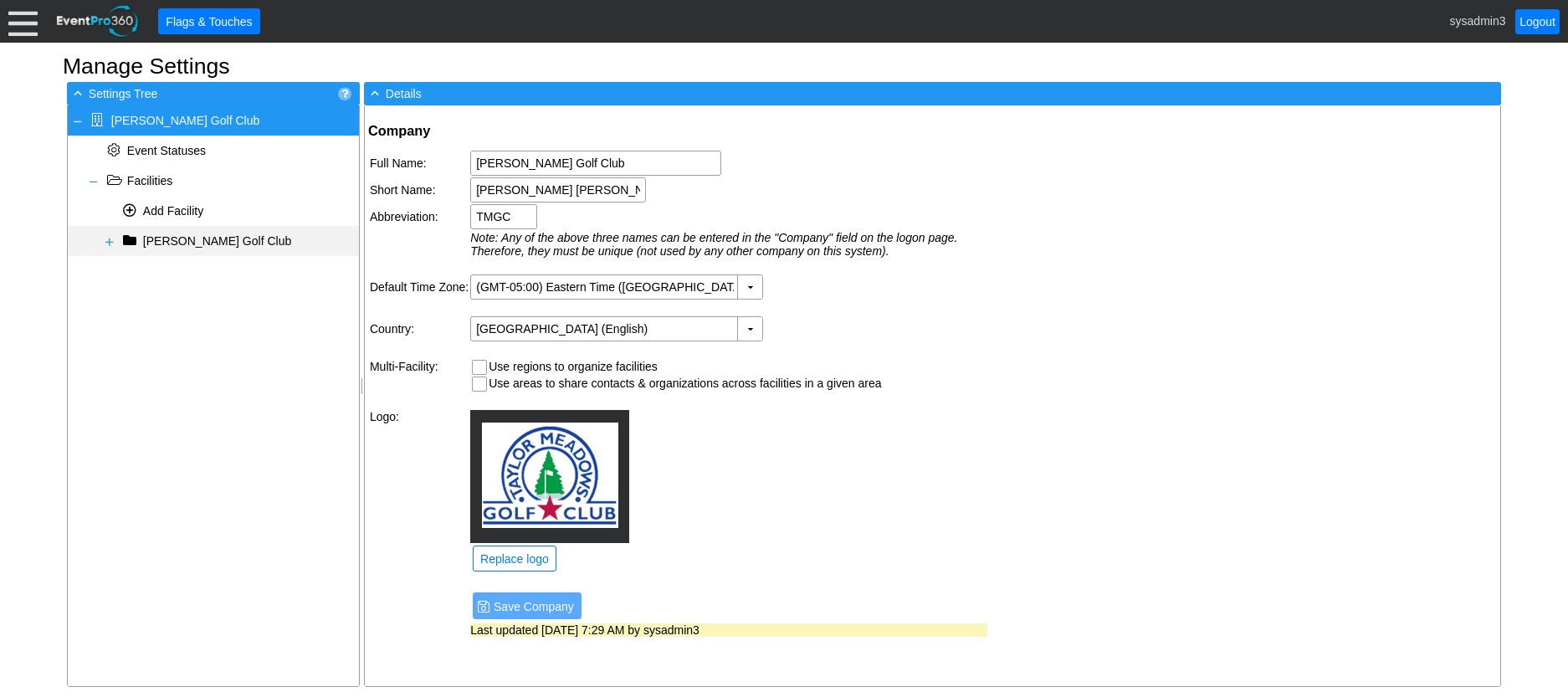
click at [110, 238] on span at bounding box center [109, 241] width 13 height 13
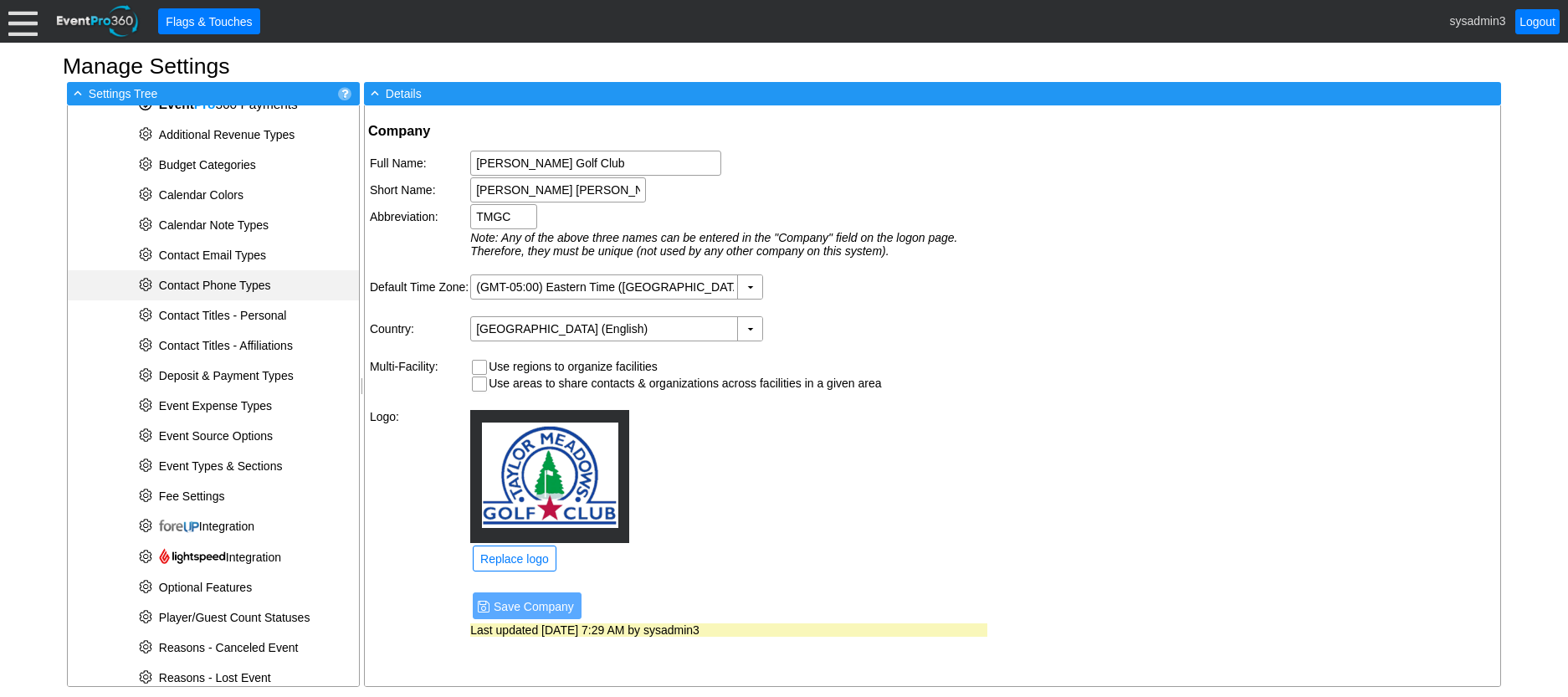
scroll to position [251, 0]
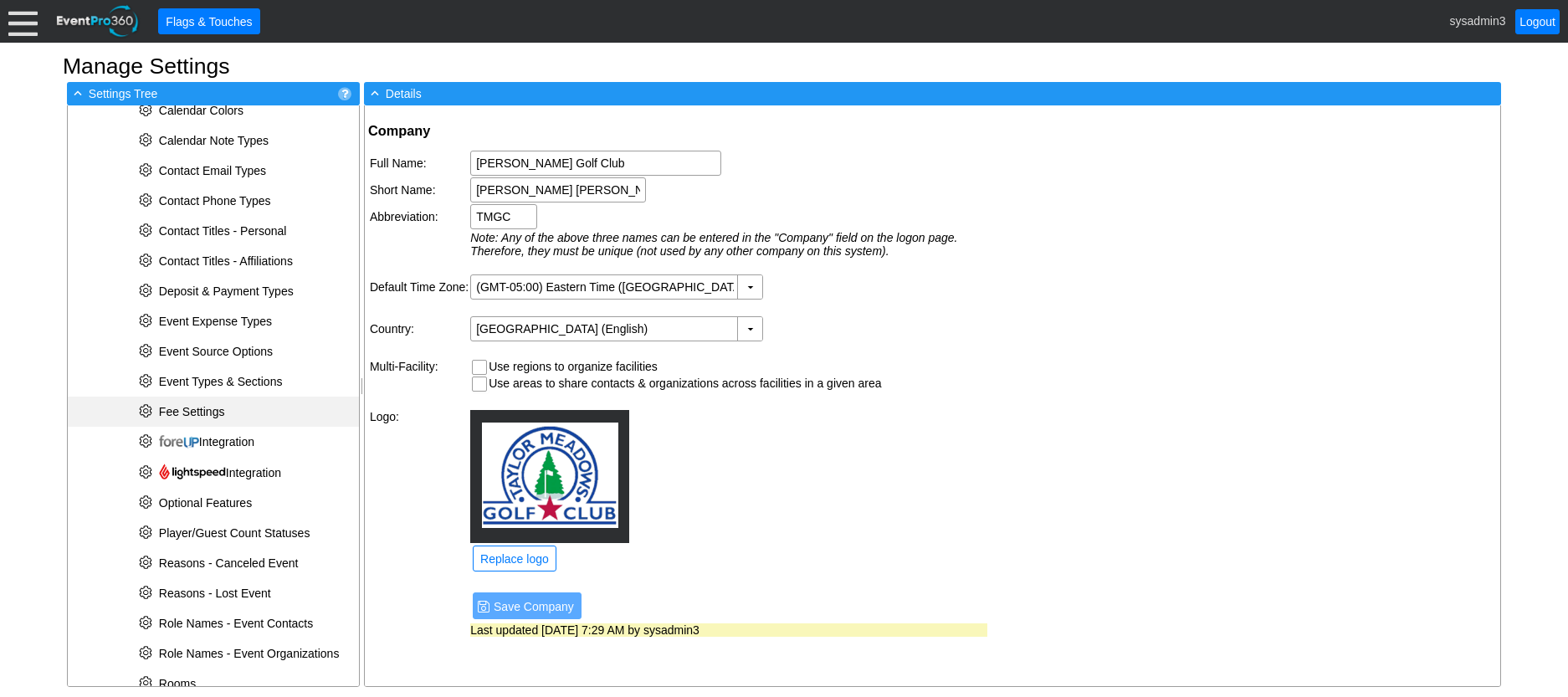
click at [222, 414] on span "Fee Settings" at bounding box center [192, 411] width 66 height 13
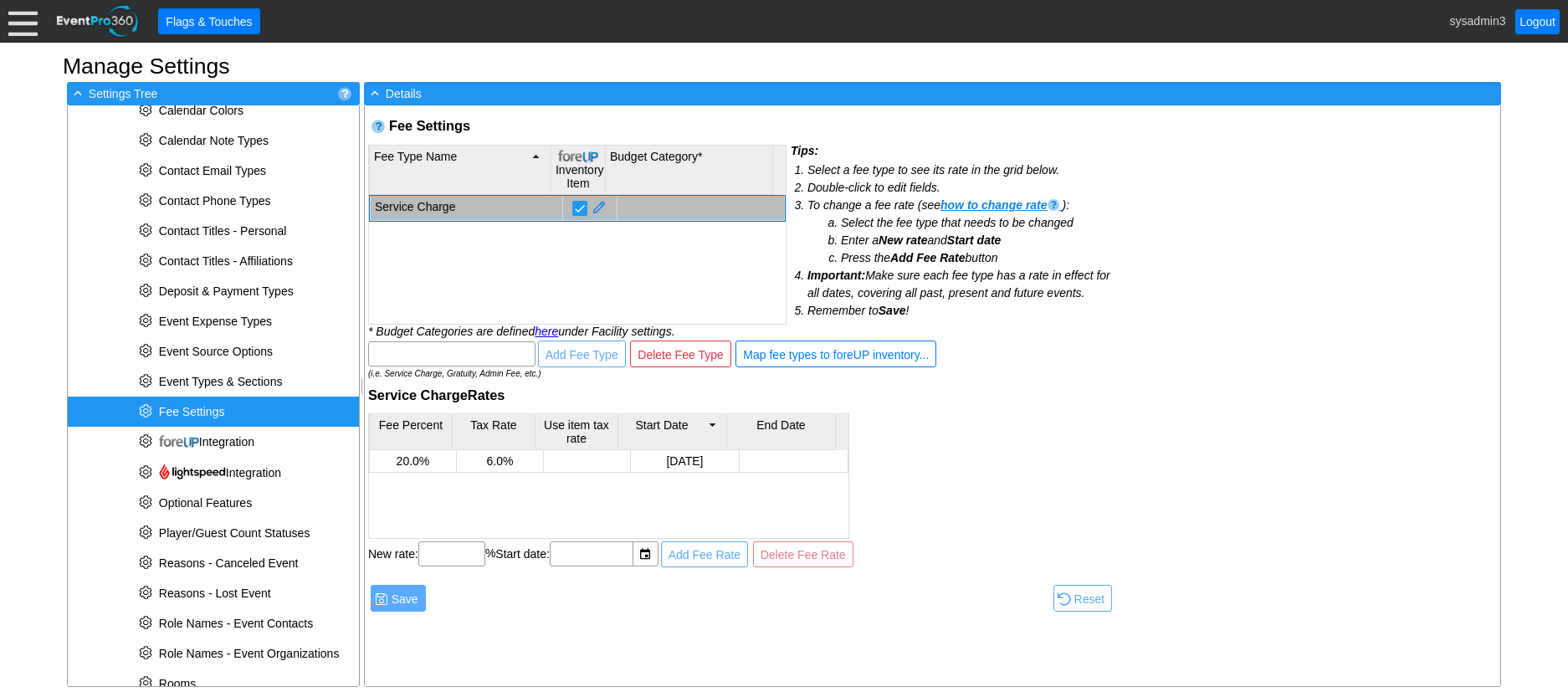
click at [450, 205] on td "Service Charge" at bounding box center [466, 208] width 193 height 26
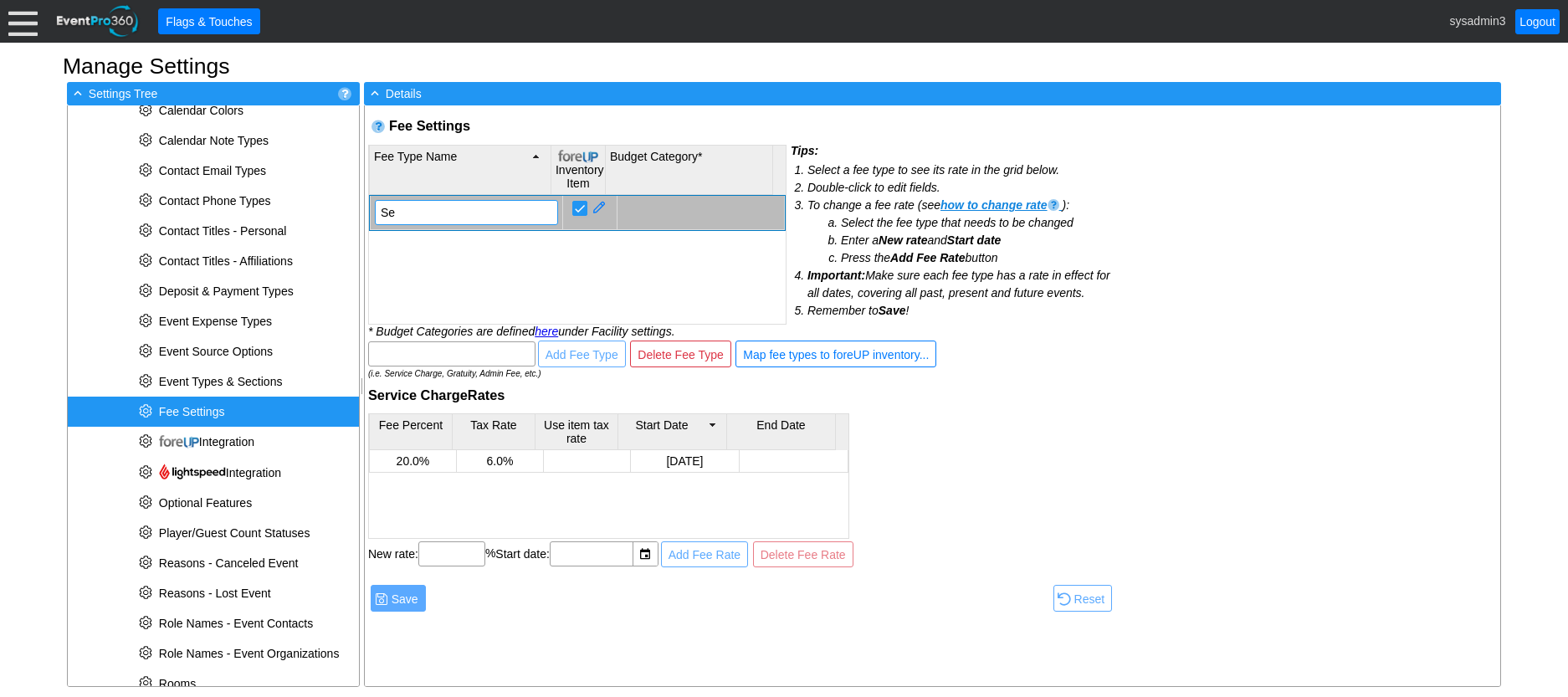
type input "S"
type input "Operational Fee"
click at [1086, 470] on div "Fee Percent Tax Rate Use item tax rate Start Date End Date 20.0% 6.0% 1/1/2000" at bounding box center [741, 475] width 747 height 126
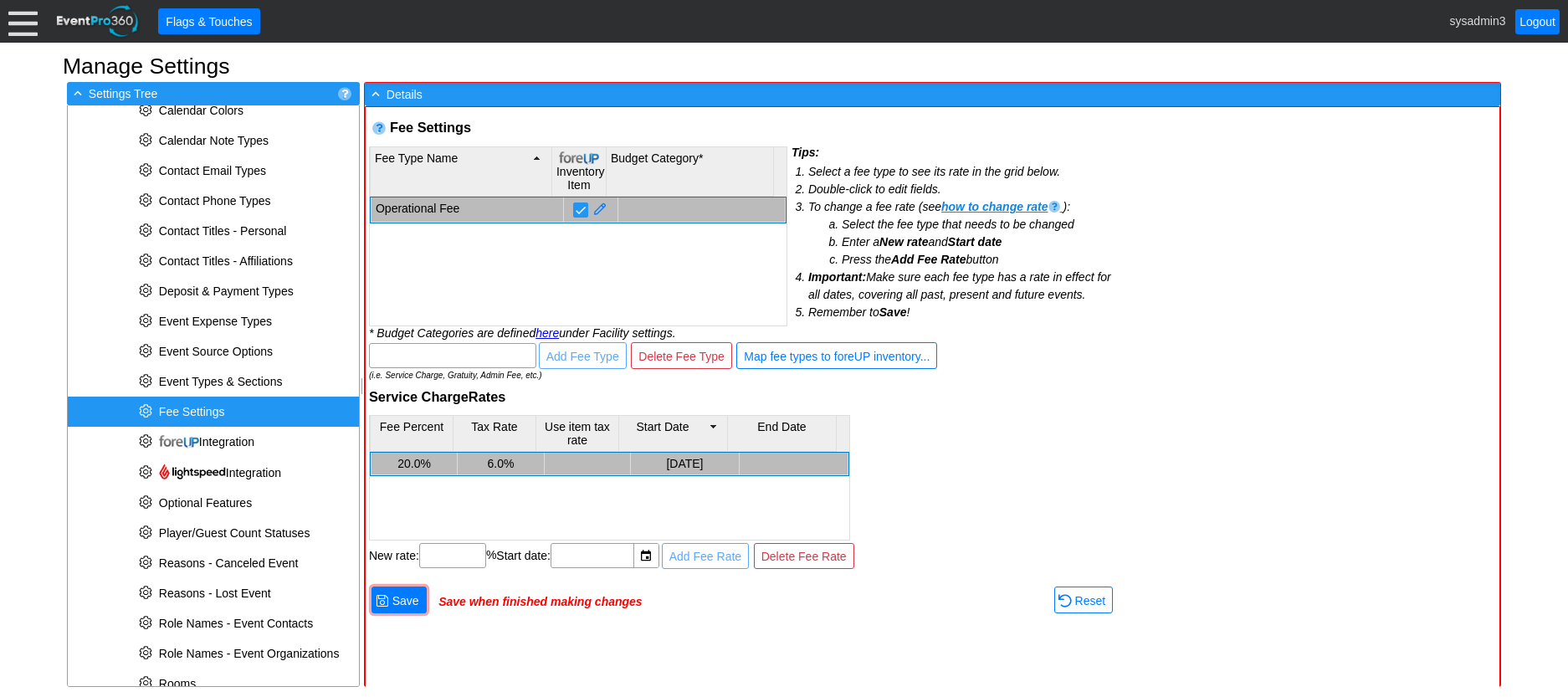
click at [424, 460] on td "20.0%" at bounding box center [414, 464] width 86 height 23
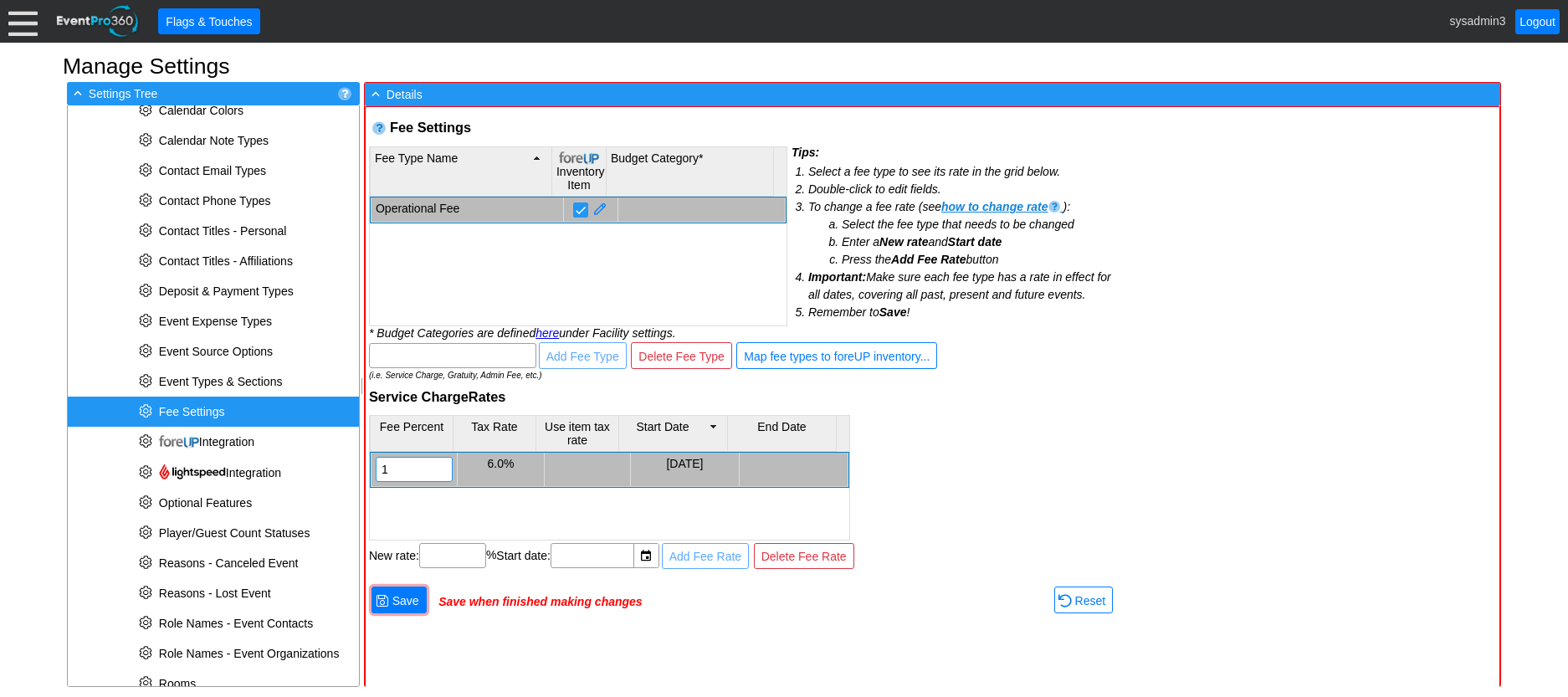
type input "15"
click at [1045, 509] on div "Fee Percent Tax Rate Use item tax rate Start Date End Date Χ 15.0 6.0% 1/1/2000" at bounding box center [742, 477] width 747 height 126
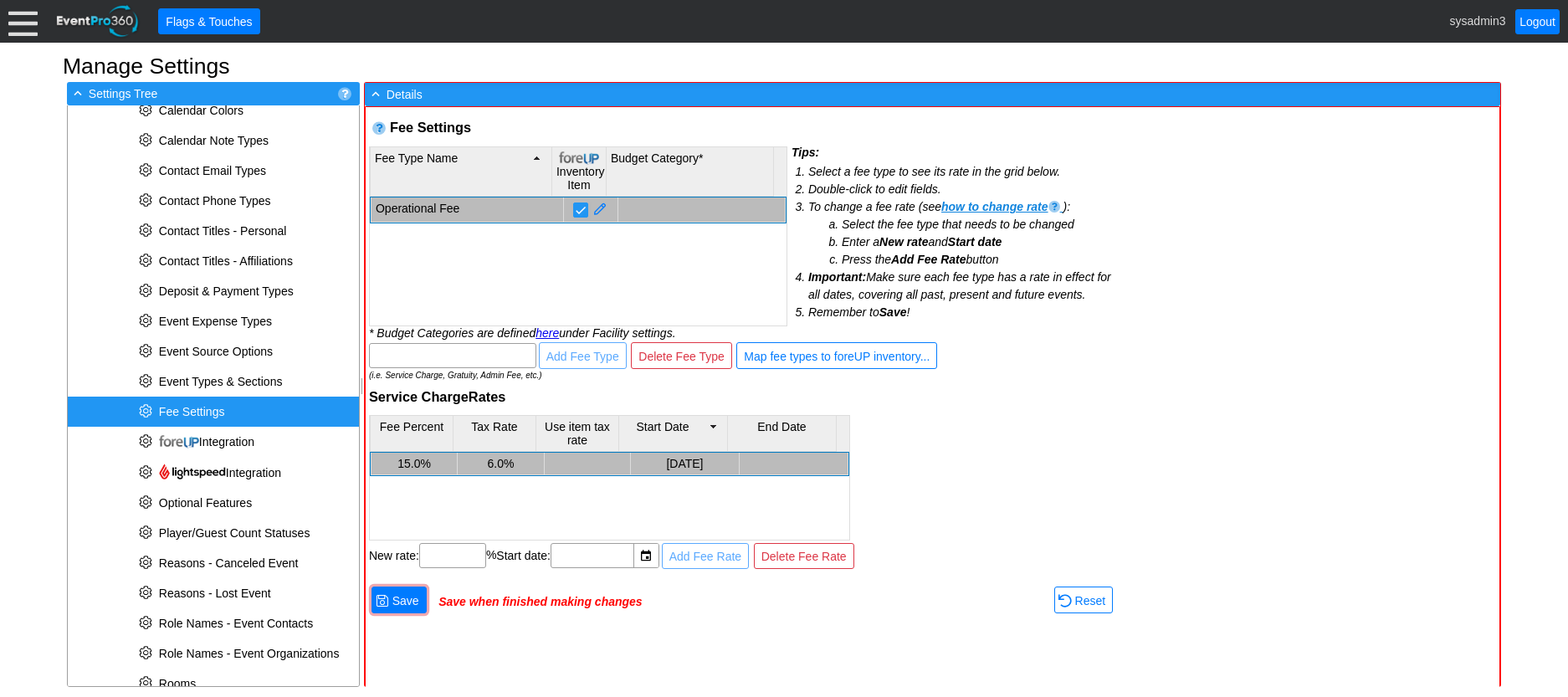
click at [502, 467] on td "6.0%" at bounding box center [501, 464] width 86 height 23
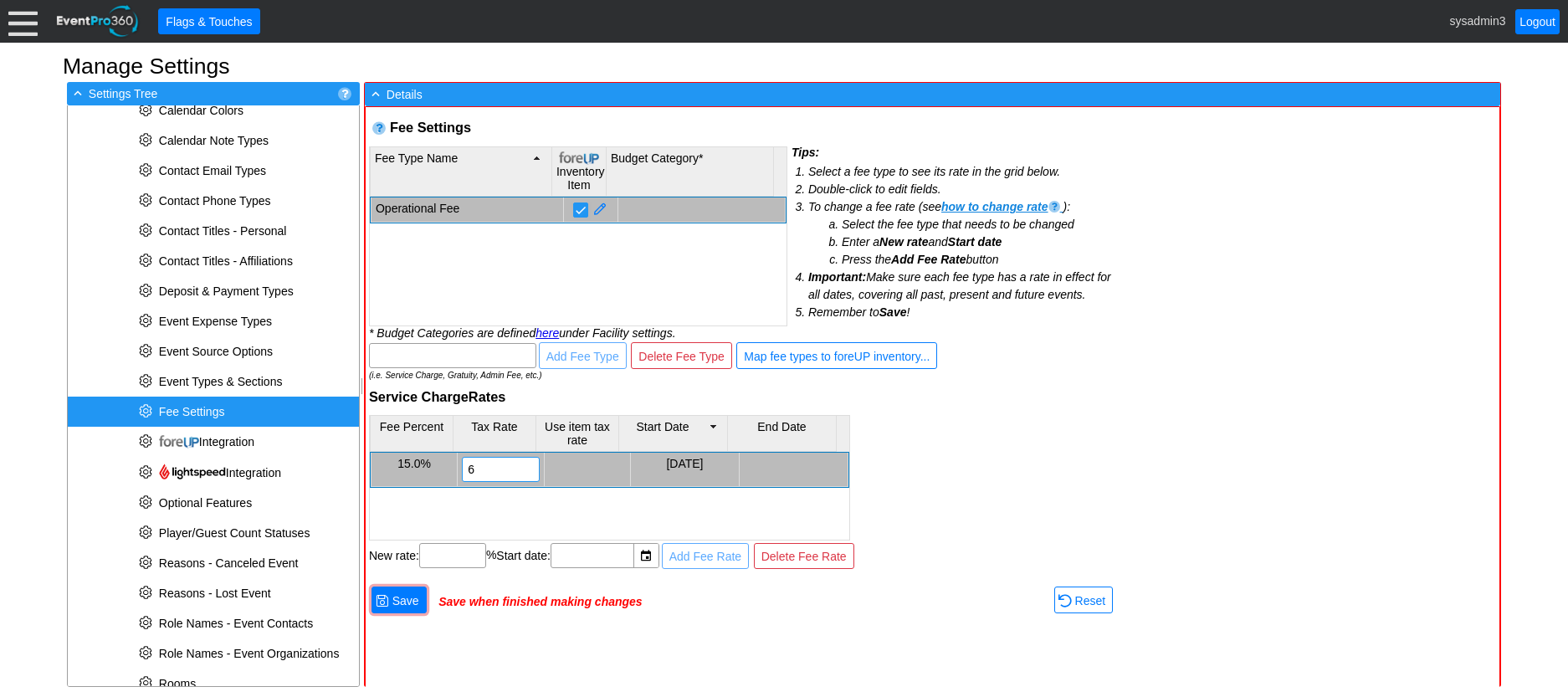
type input "0"
click at [1084, 470] on div "Fee Percent Tax Rate Use item tax rate Start Date End Date 15.0% Χ 0.0 1/1/2000" at bounding box center [742, 477] width 747 height 126
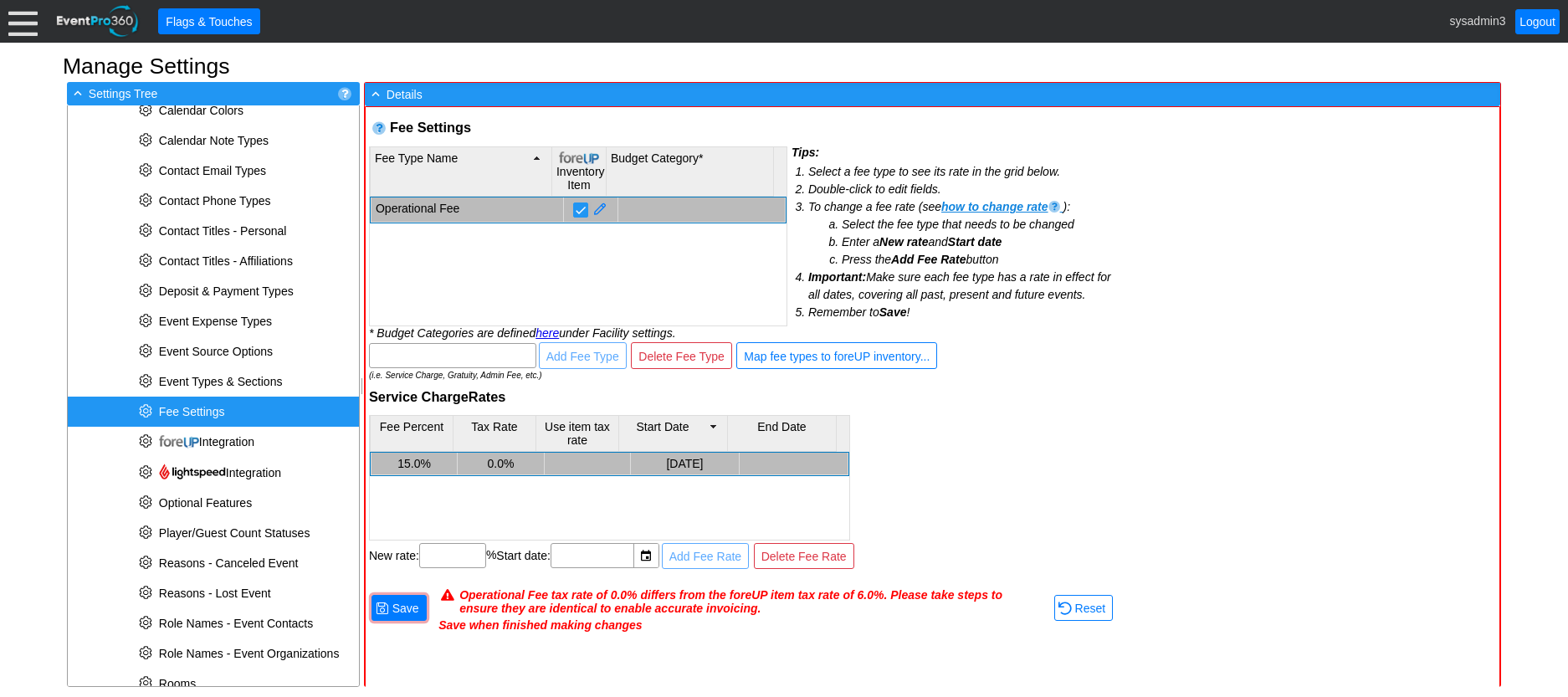
click at [501, 466] on td "0.0%" at bounding box center [501, 464] width 86 height 23
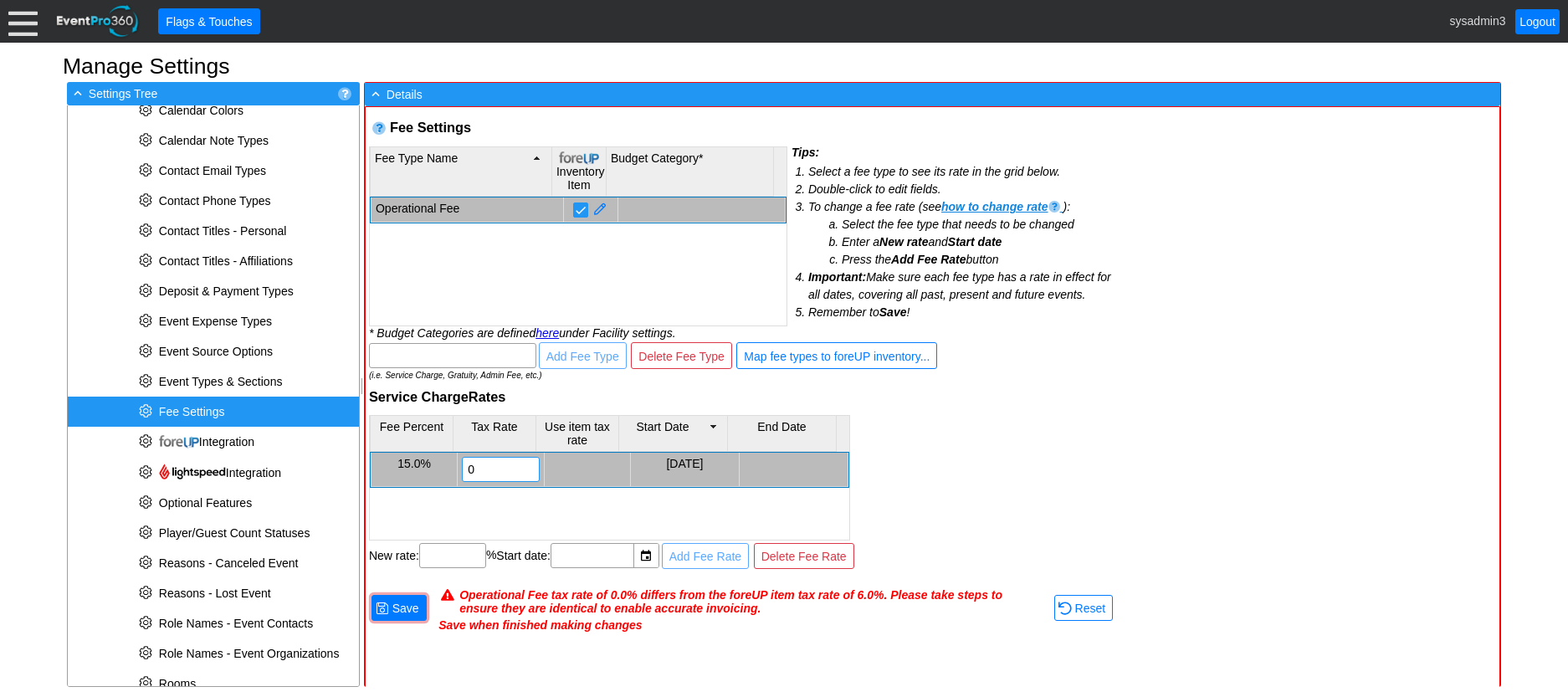
type input "6"
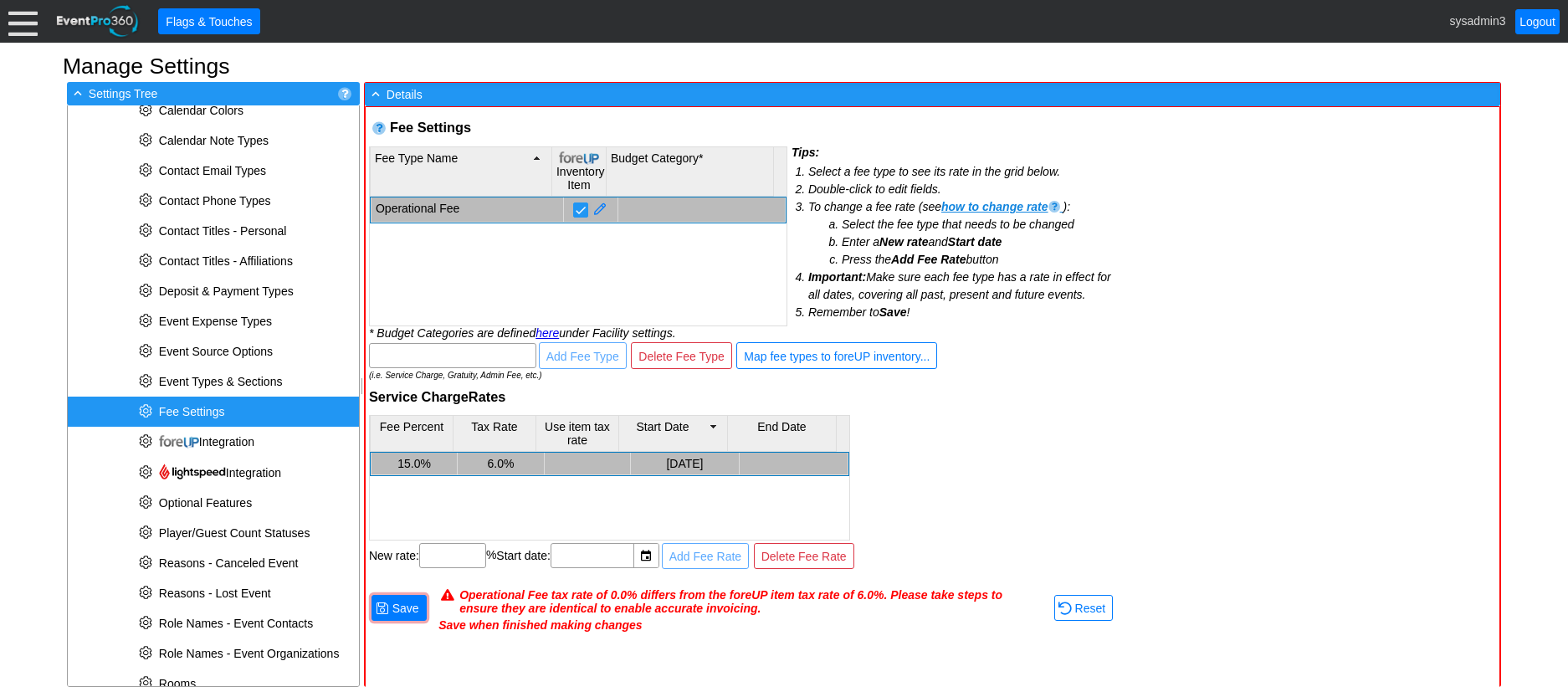
click at [1081, 493] on div "Fee Percent Tax Rate Use item tax rate Start Date End Date 15.0% 6.0% 1/1/2000" at bounding box center [742, 477] width 747 height 126
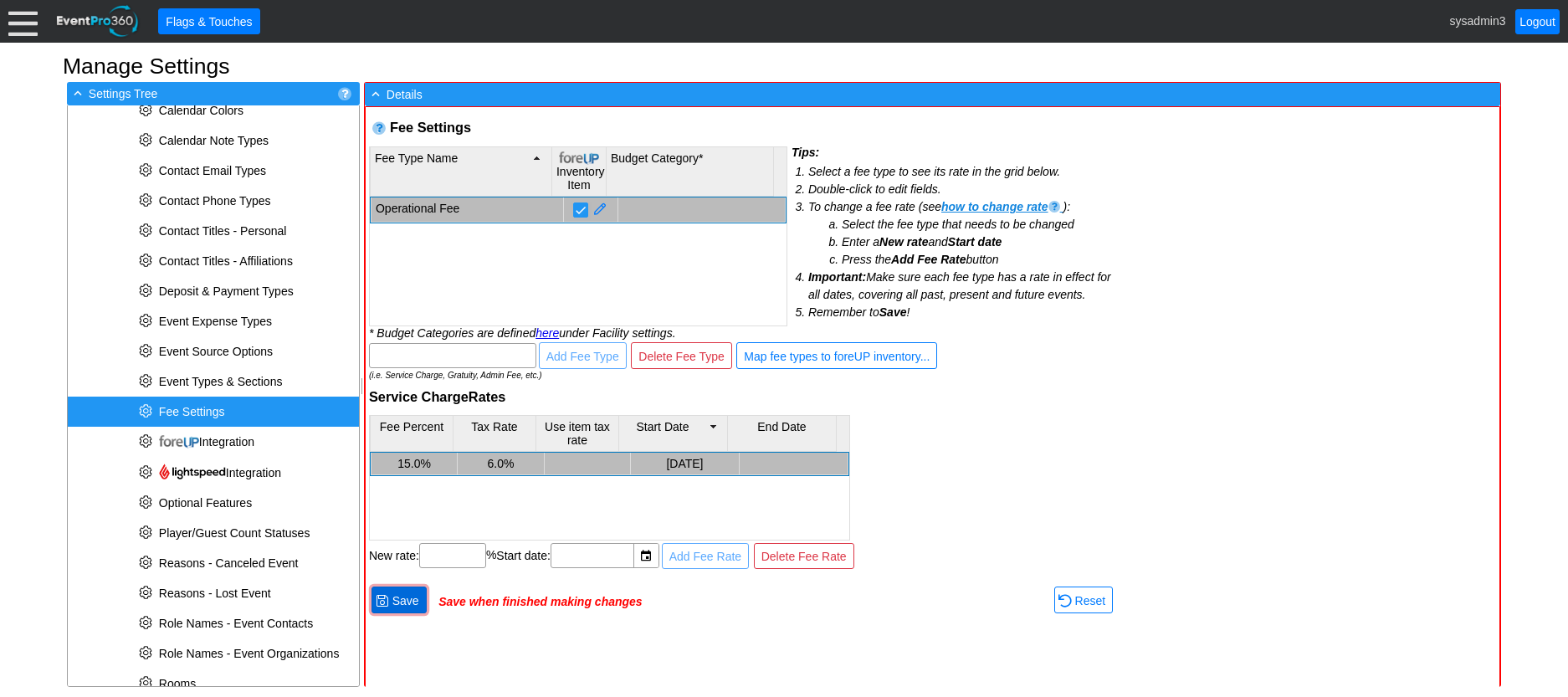
click at [412, 590] on span "● Save" at bounding box center [399, 598] width 55 height 26
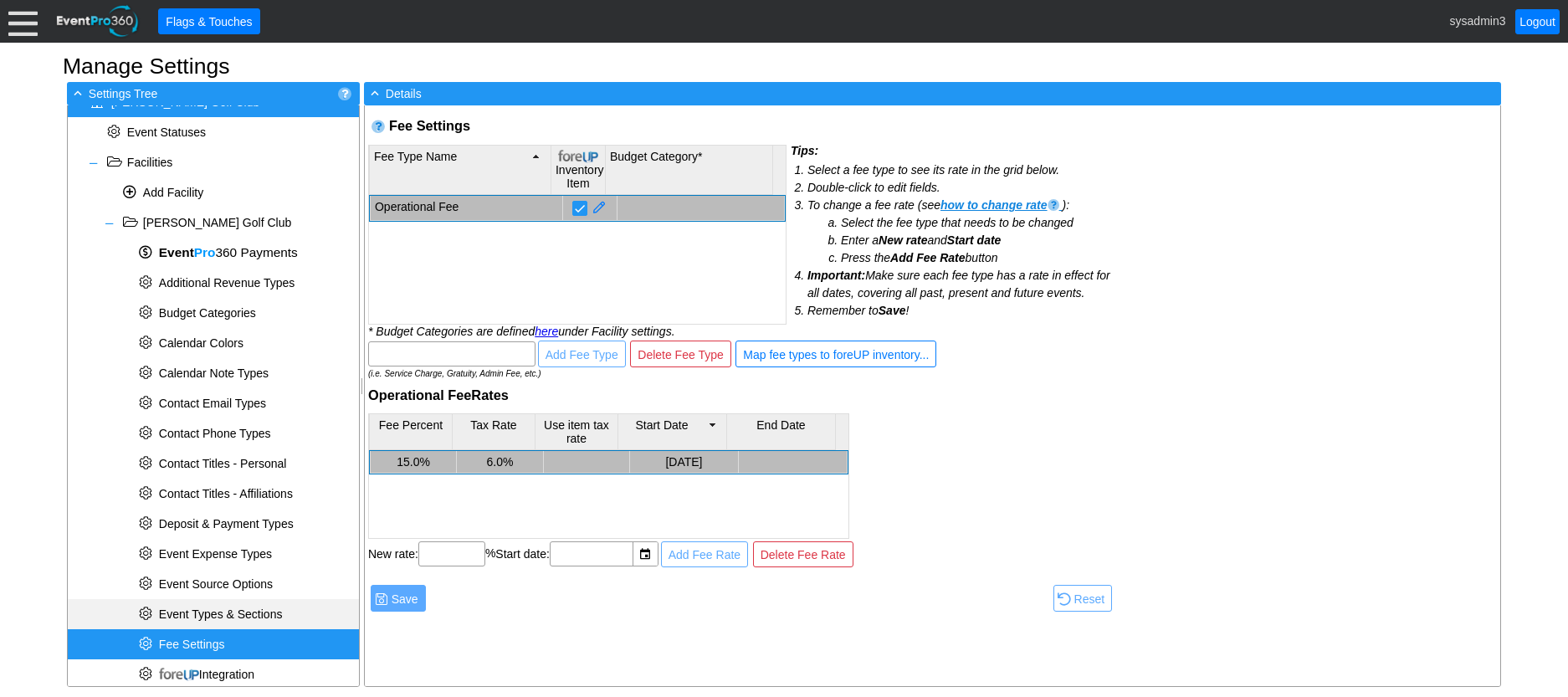
scroll to position [0, 0]
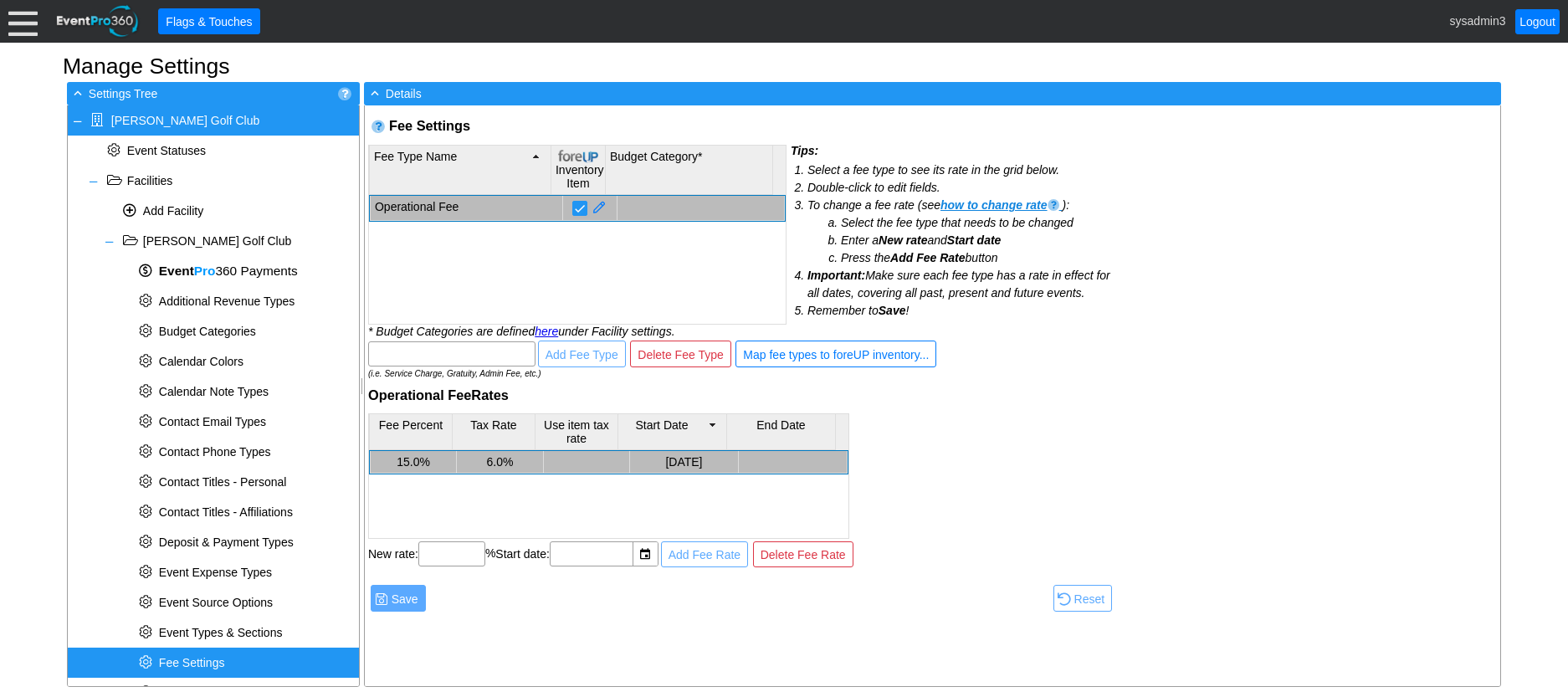
click at [1009, 378] on div "Fee Settings Warning: There defined in Summary of Charges Items having a specia…" at bounding box center [740, 362] width 753 height 512
click at [21, 20] on div at bounding box center [23, 21] width 29 height 29
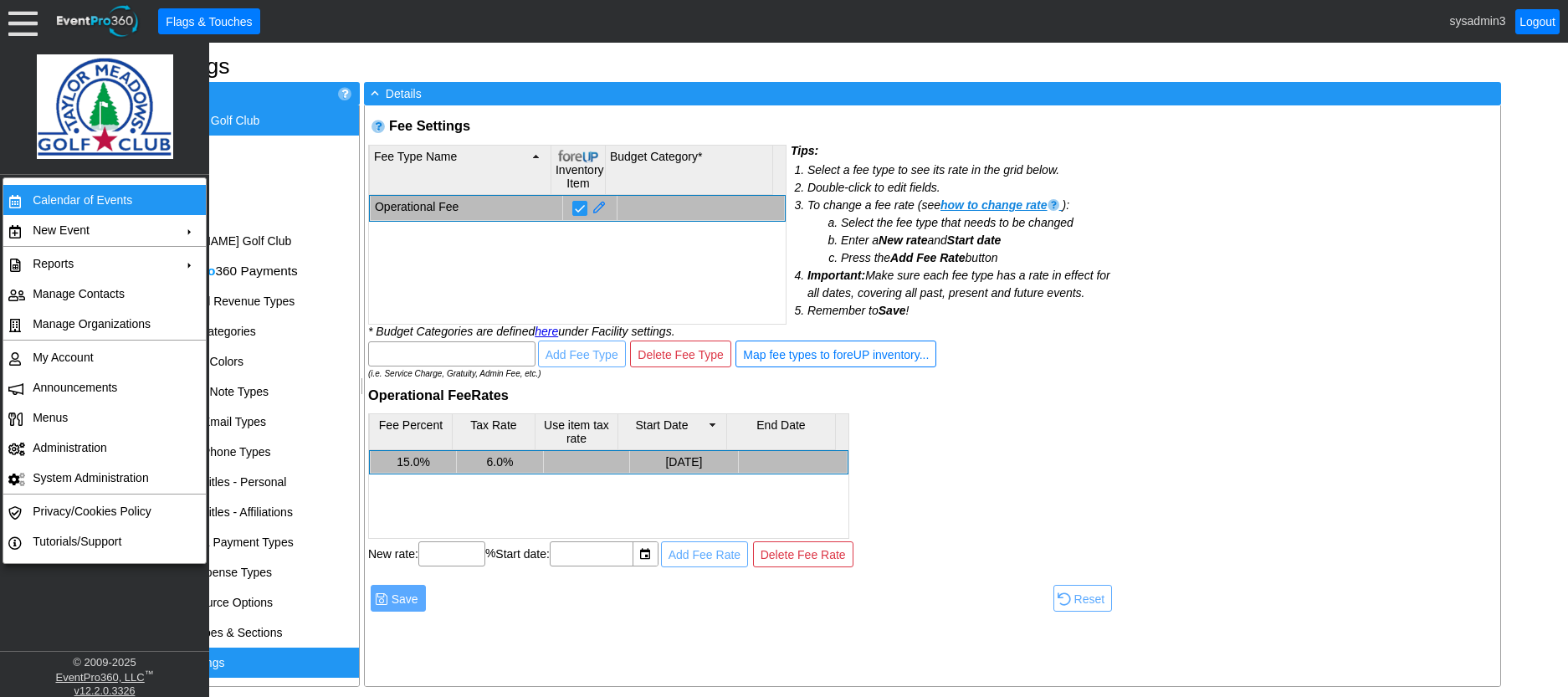
click at [88, 196] on td "Calendar of Events" at bounding box center [100, 200] width 150 height 30
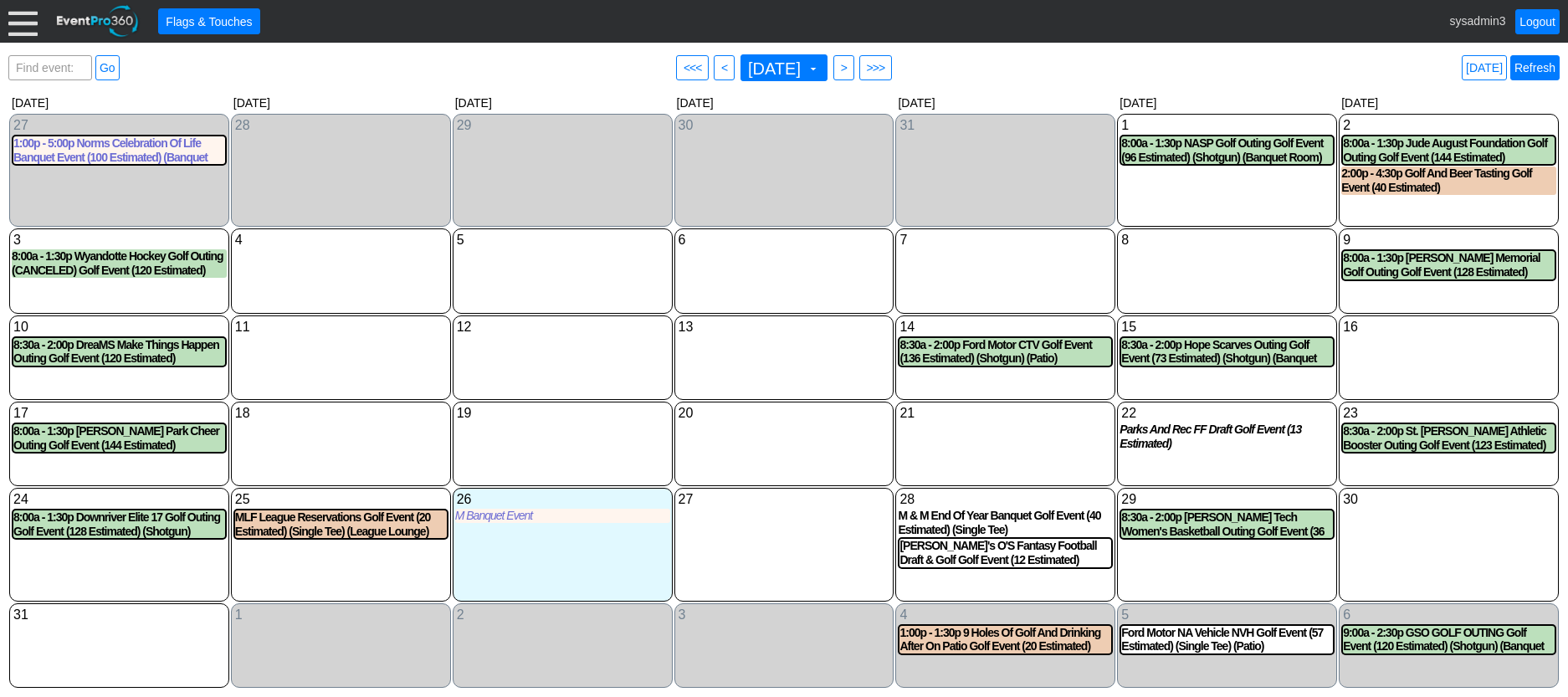
click at [1542, 65] on link "Refresh" at bounding box center [1535, 68] width 49 height 26
click at [1537, 18] on link "Logout" at bounding box center [1537, 21] width 44 height 26
